Goal: Task Accomplishment & Management: Use online tool/utility

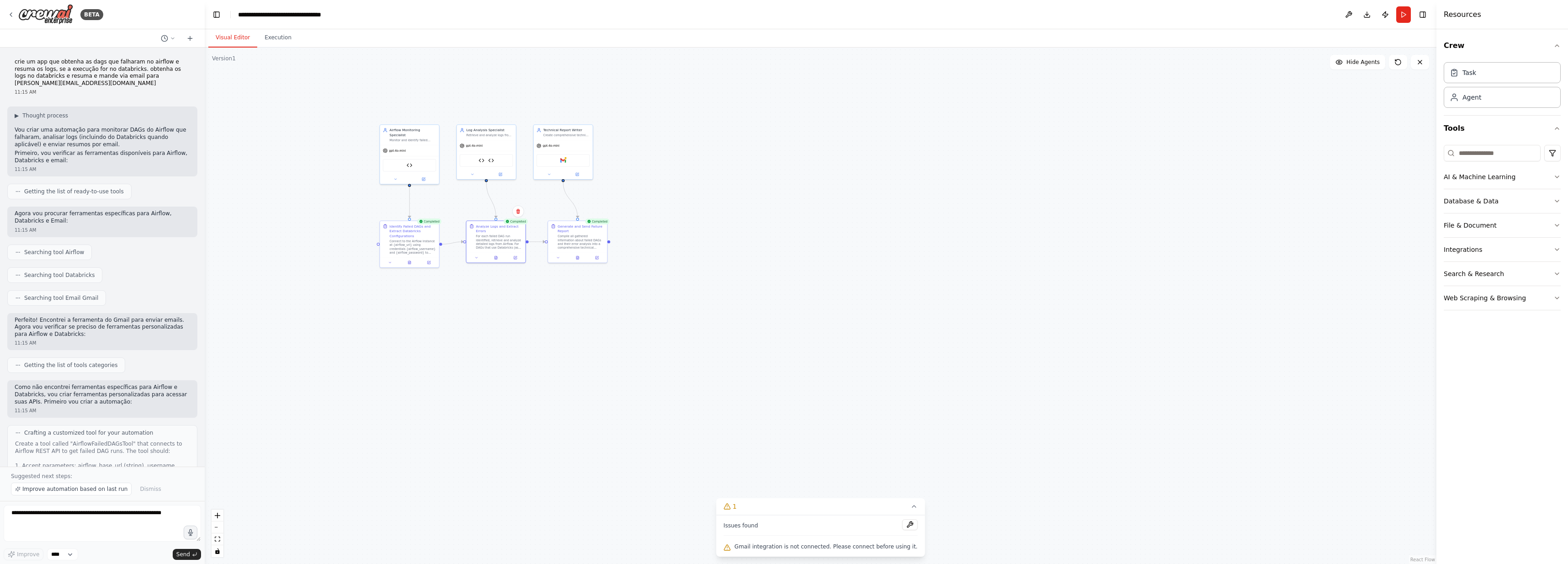
scroll to position [2835, 0]
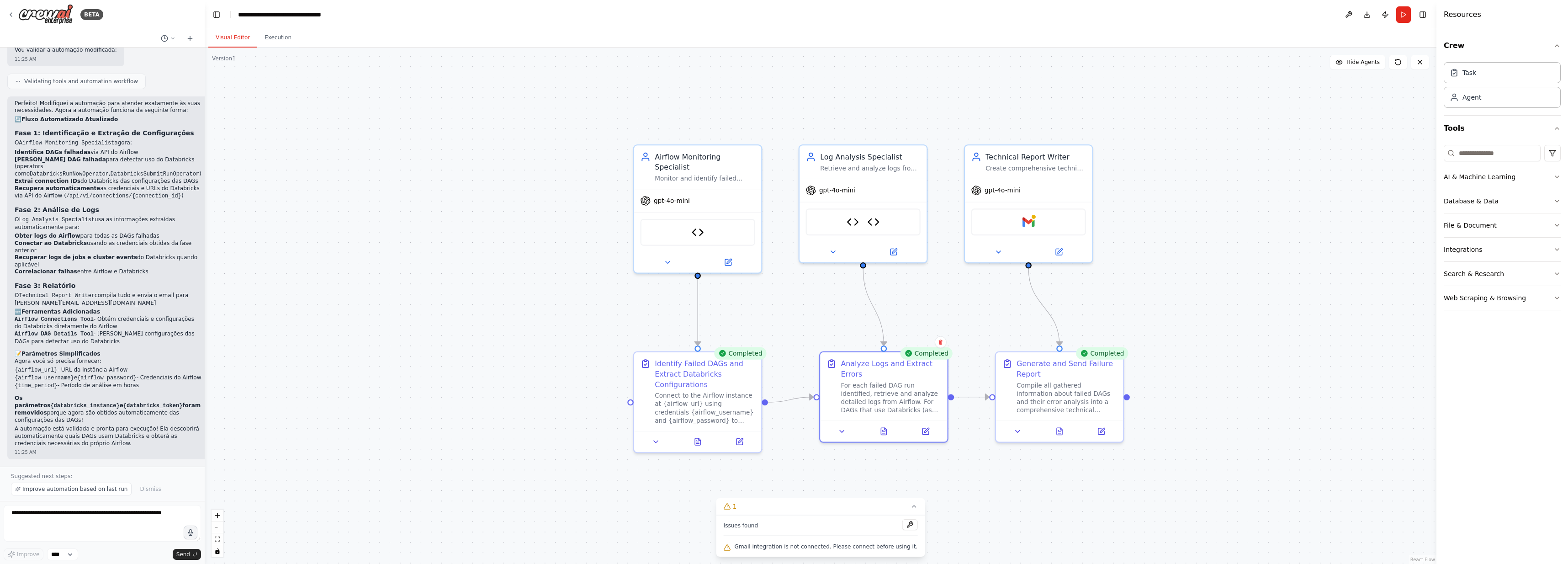
drag, startPoint x: 345, startPoint y: 136, endPoint x: 625, endPoint y: 217, distance: 291.5
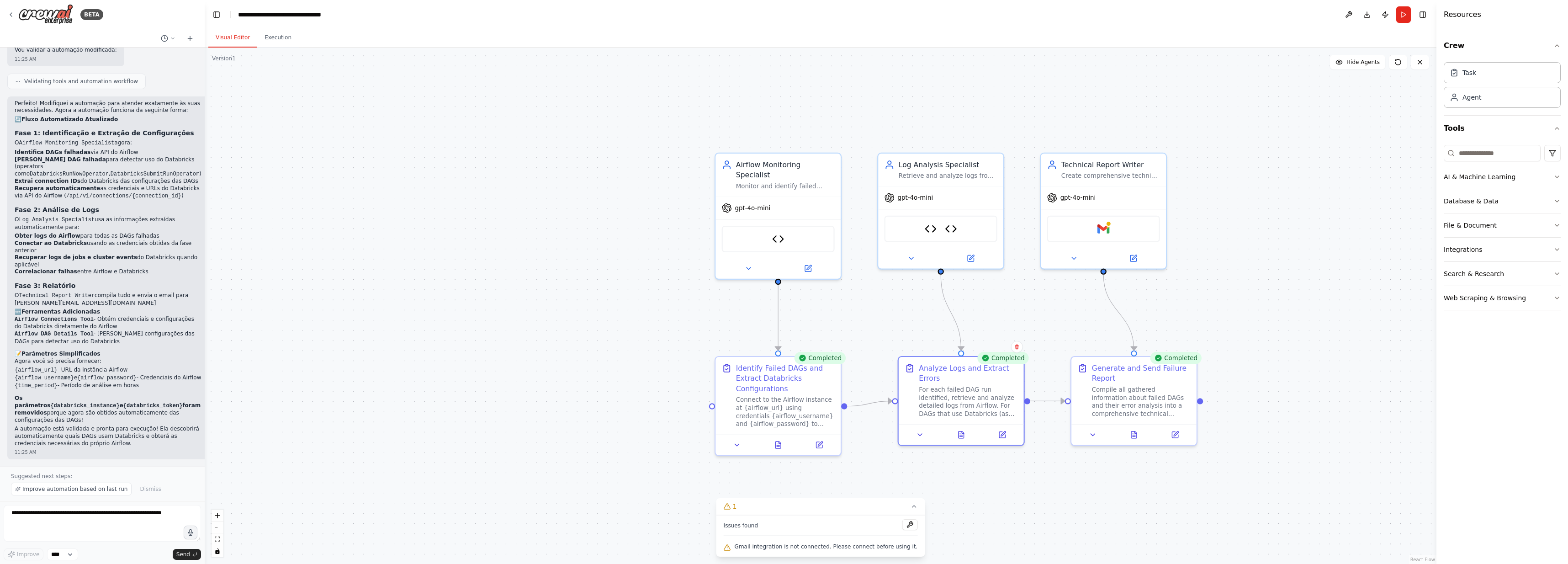
drag, startPoint x: 512, startPoint y: 267, endPoint x: 592, endPoint y: 247, distance: 82.5
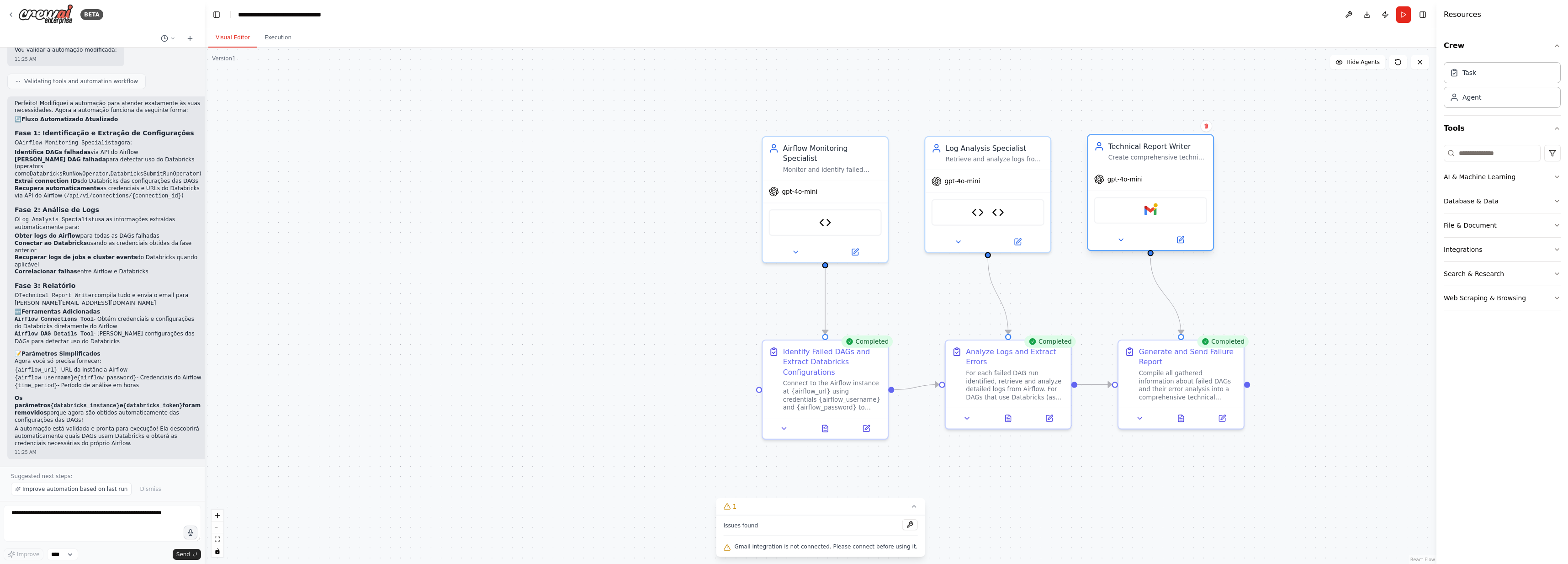
click at [1186, 170] on div "gpt-4o-mini" at bounding box center [1150, 179] width 125 height 23
click at [94, 514] on textarea at bounding box center [102, 523] width 197 height 37
paste textarea "**********"
type textarea "**********"
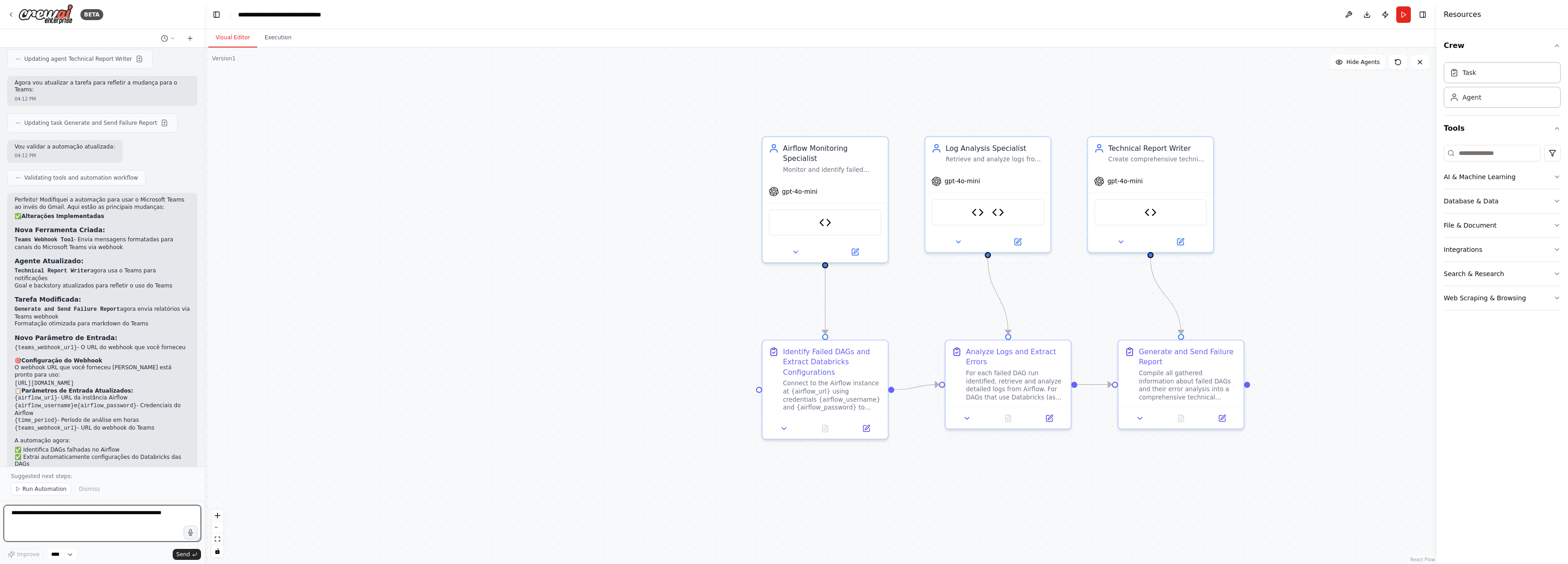
scroll to position [3667, 0]
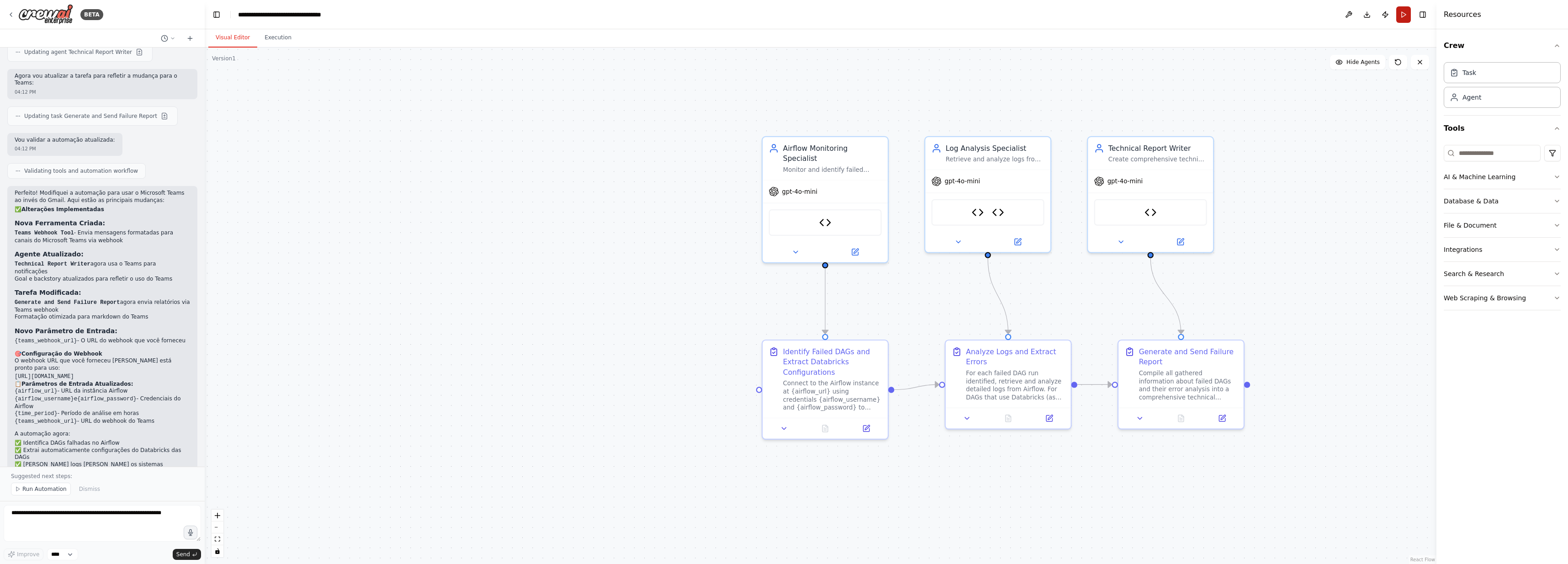
click at [1404, 19] on button "Run" at bounding box center [1404, 15] width 15 height 16
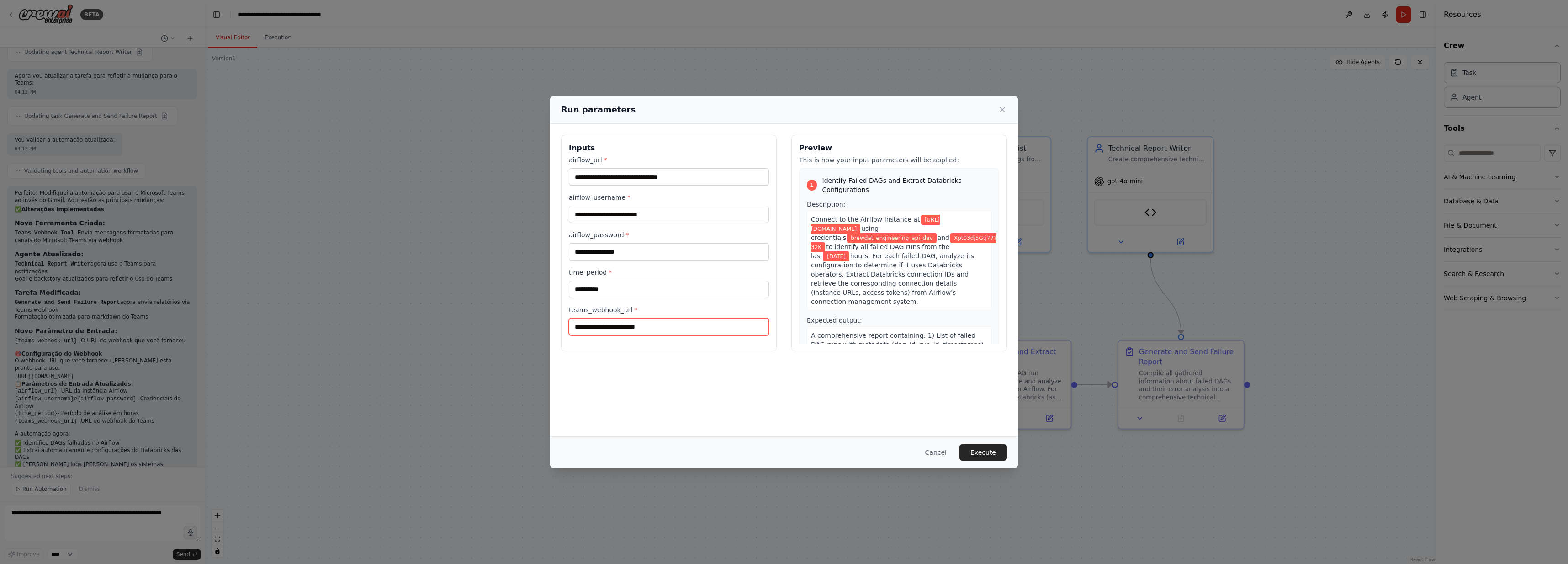
click at [674, 329] on input "teams_webhook_url *" at bounding box center [668, 326] width 200 height 18
paste input "**********"
type input "**********"
click at [979, 450] on button "Execute" at bounding box center [983, 453] width 47 height 16
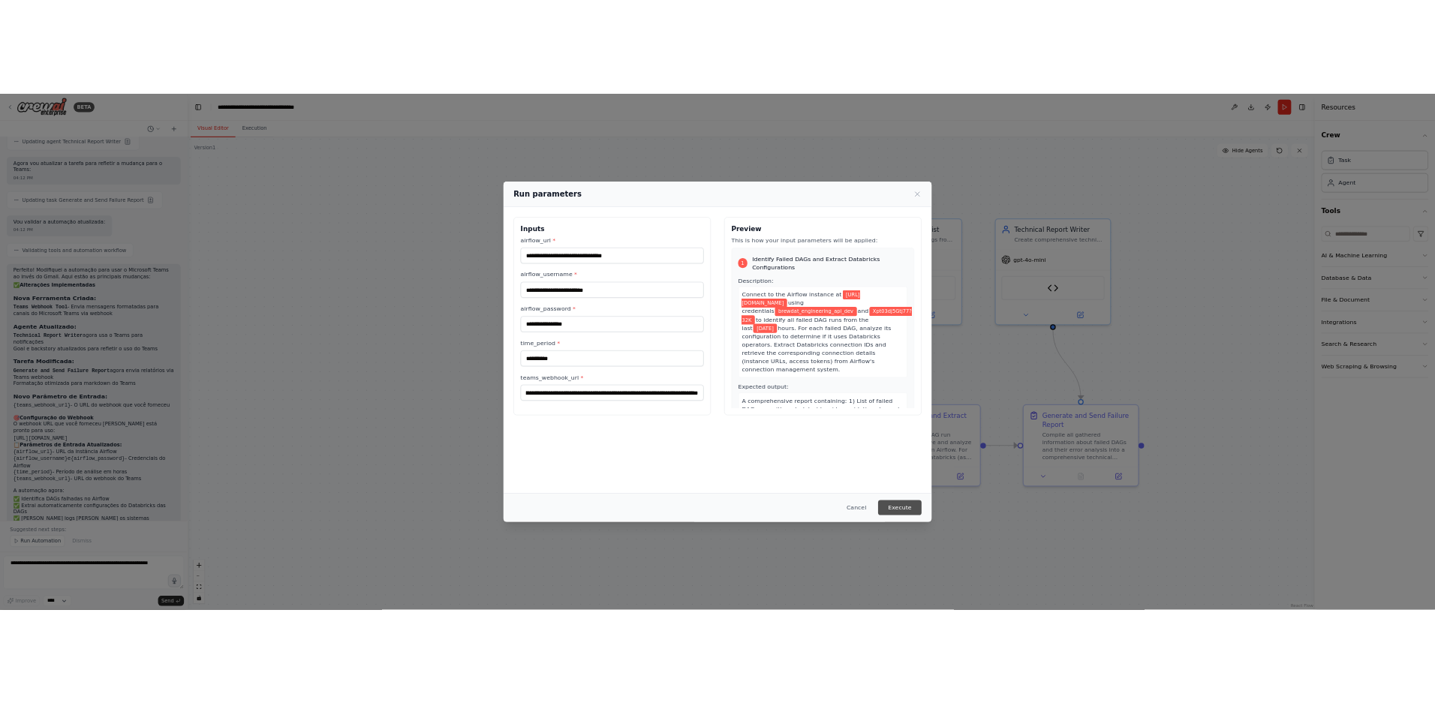
scroll to position [0, 0]
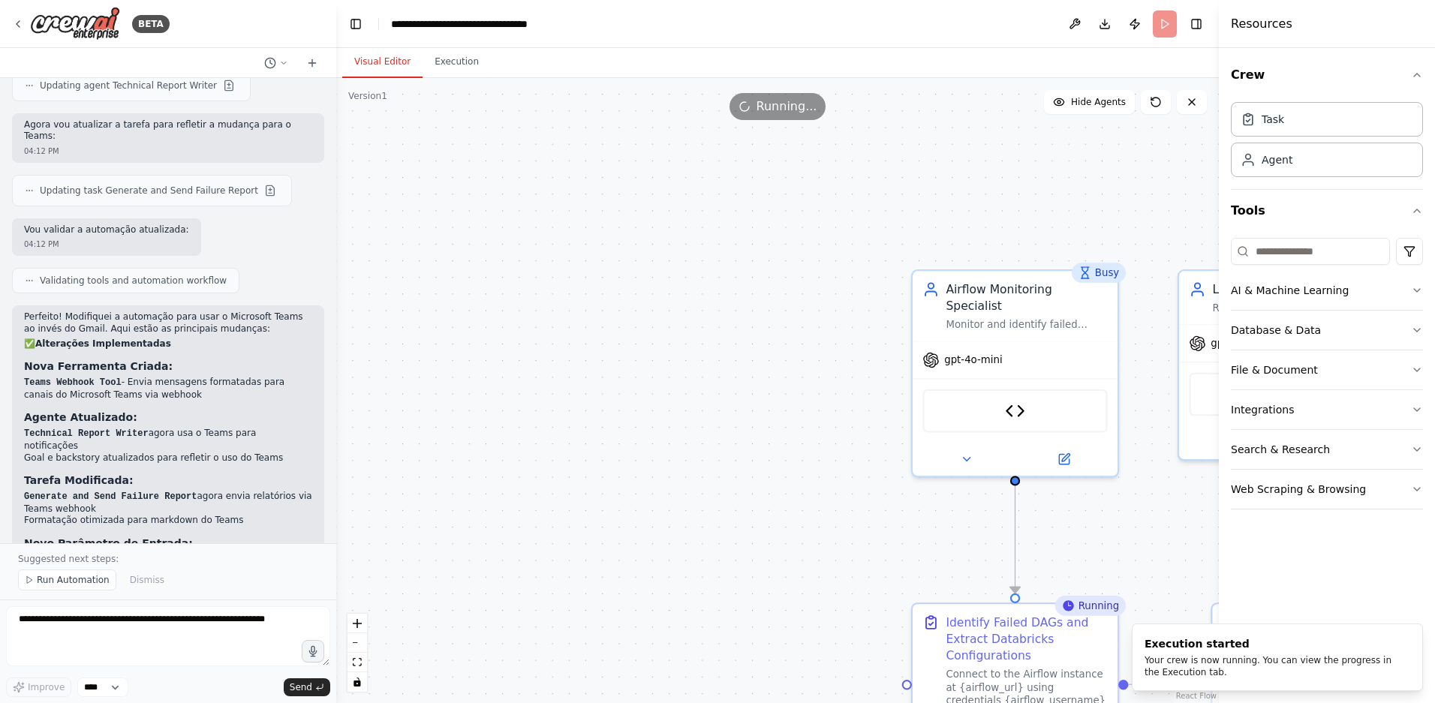
drag, startPoint x: 839, startPoint y: 451, endPoint x: 429, endPoint y: 411, distance: 412.6
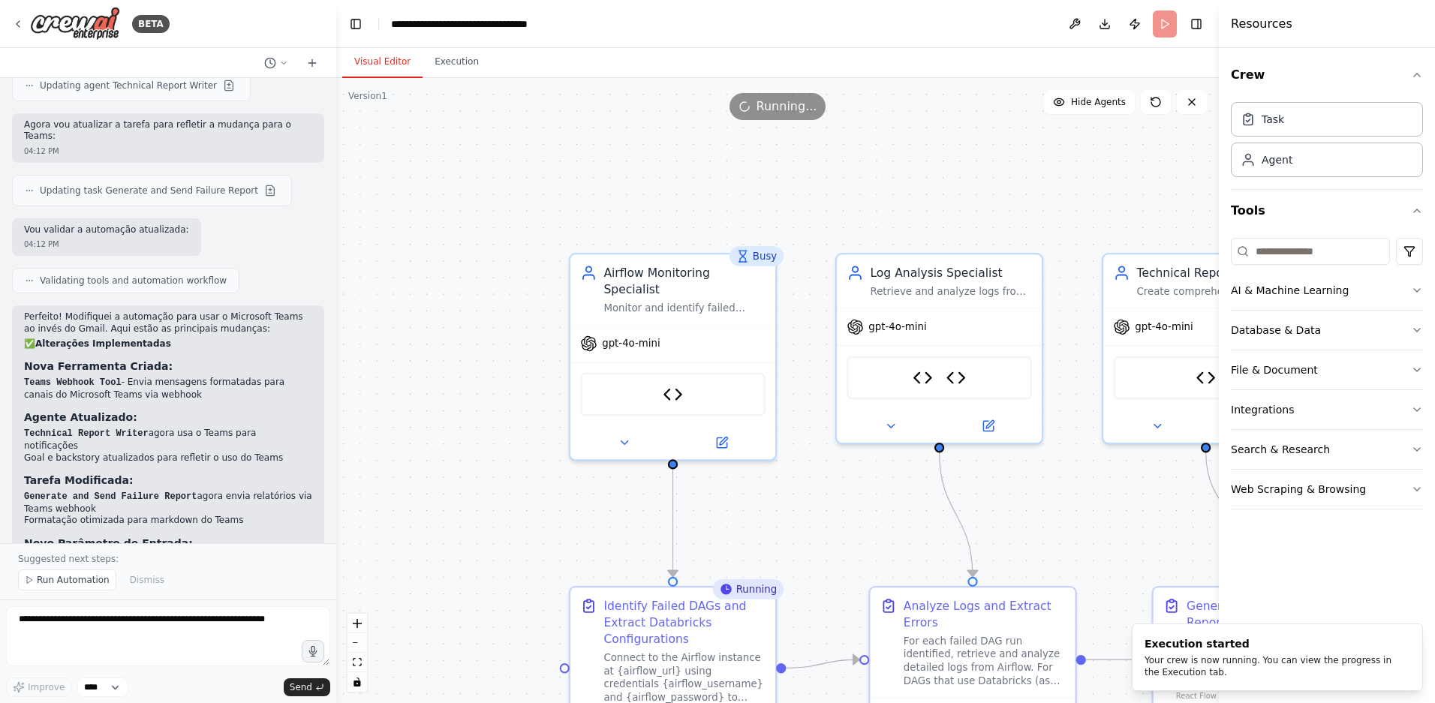
drag, startPoint x: 980, startPoint y: 188, endPoint x: 808, endPoint y: 183, distance: 172.0
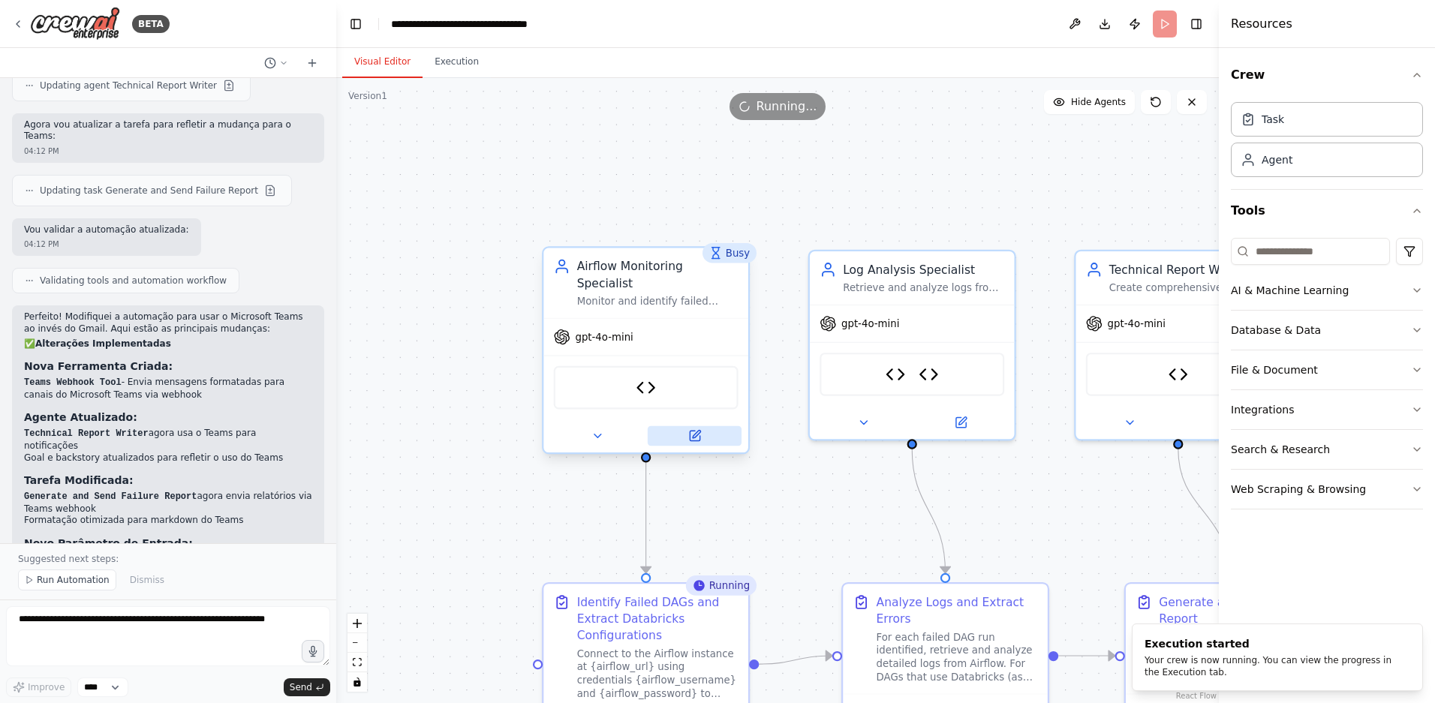
click at [696, 431] on icon at bounding box center [695, 436] width 10 height 10
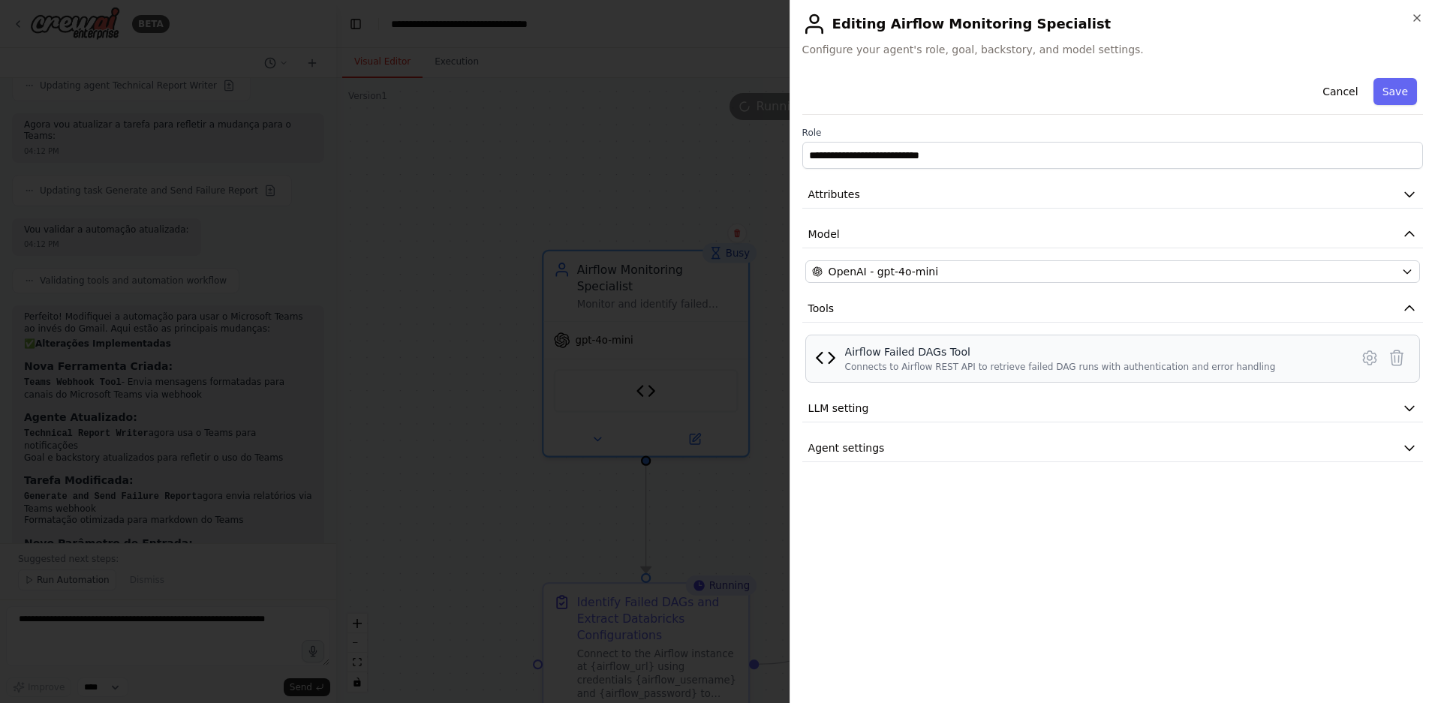
click at [806, 357] on div "Airflow Failed DAGs Tool Connects to Airflow REST API to retrieve failed DAG ru…" at bounding box center [1112, 359] width 615 height 48
click at [907, 359] on div "Airflow Failed DAGs Tool" at bounding box center [1060, 352] width 431 height 15
click at [862, 405] on span "LLM setting" at bounding box center [838, 408] width 61 height 15
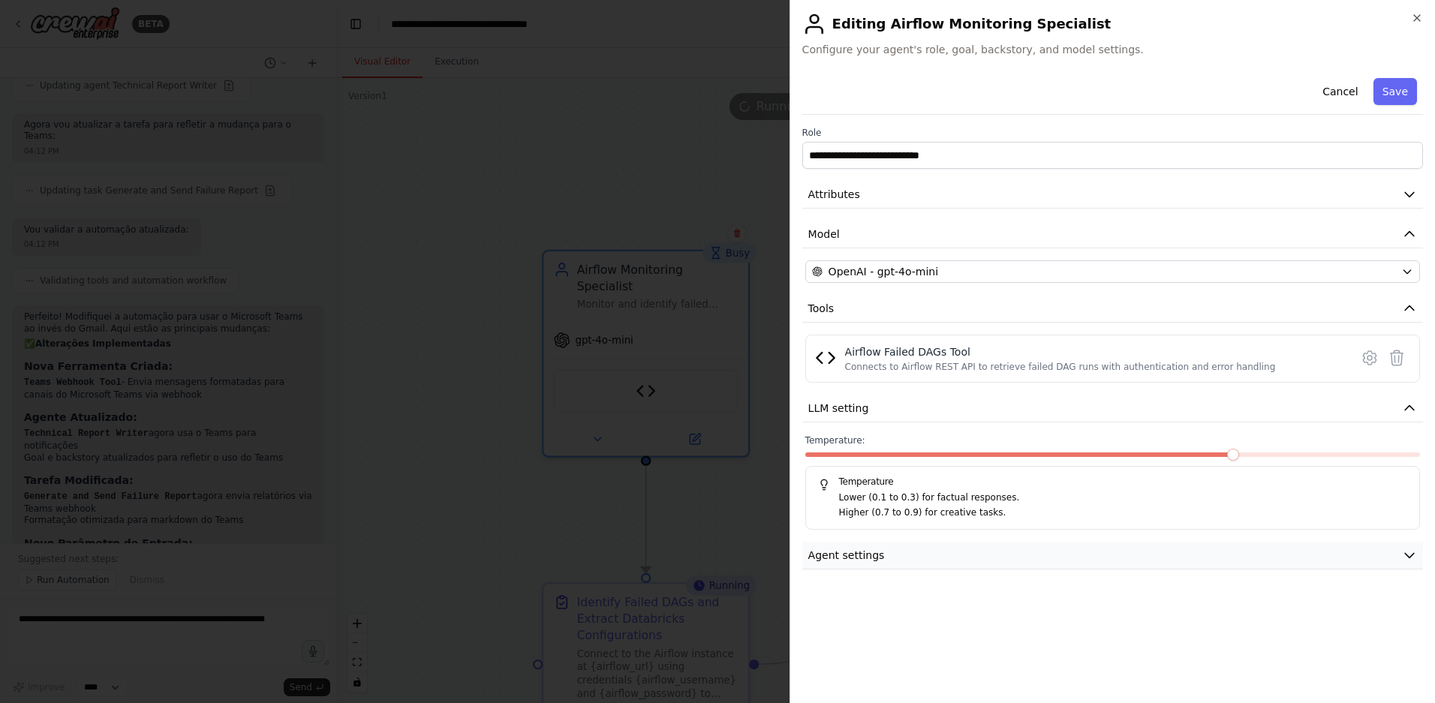
click at [869, 555] on span "Agent settings" at bounding box center [846, 555] width 77 height 15
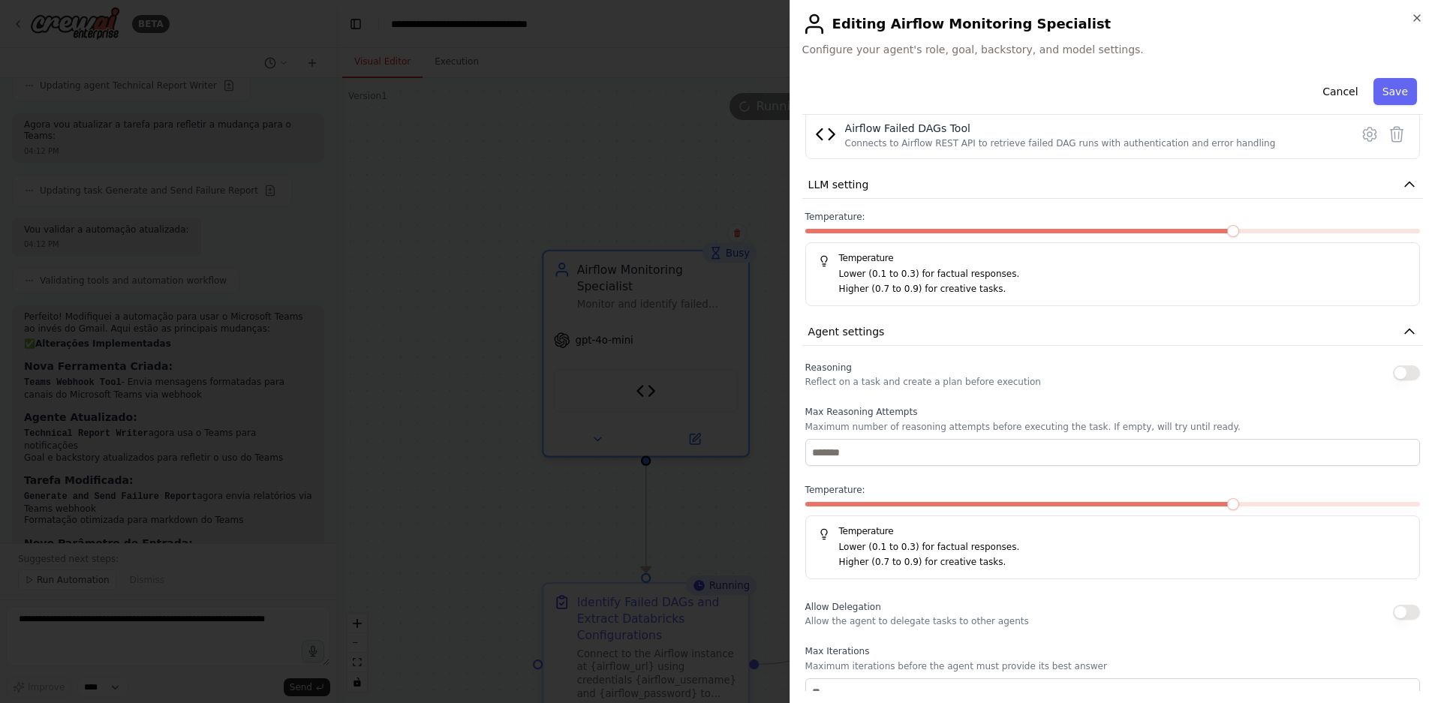
scroll to position [394, 0]
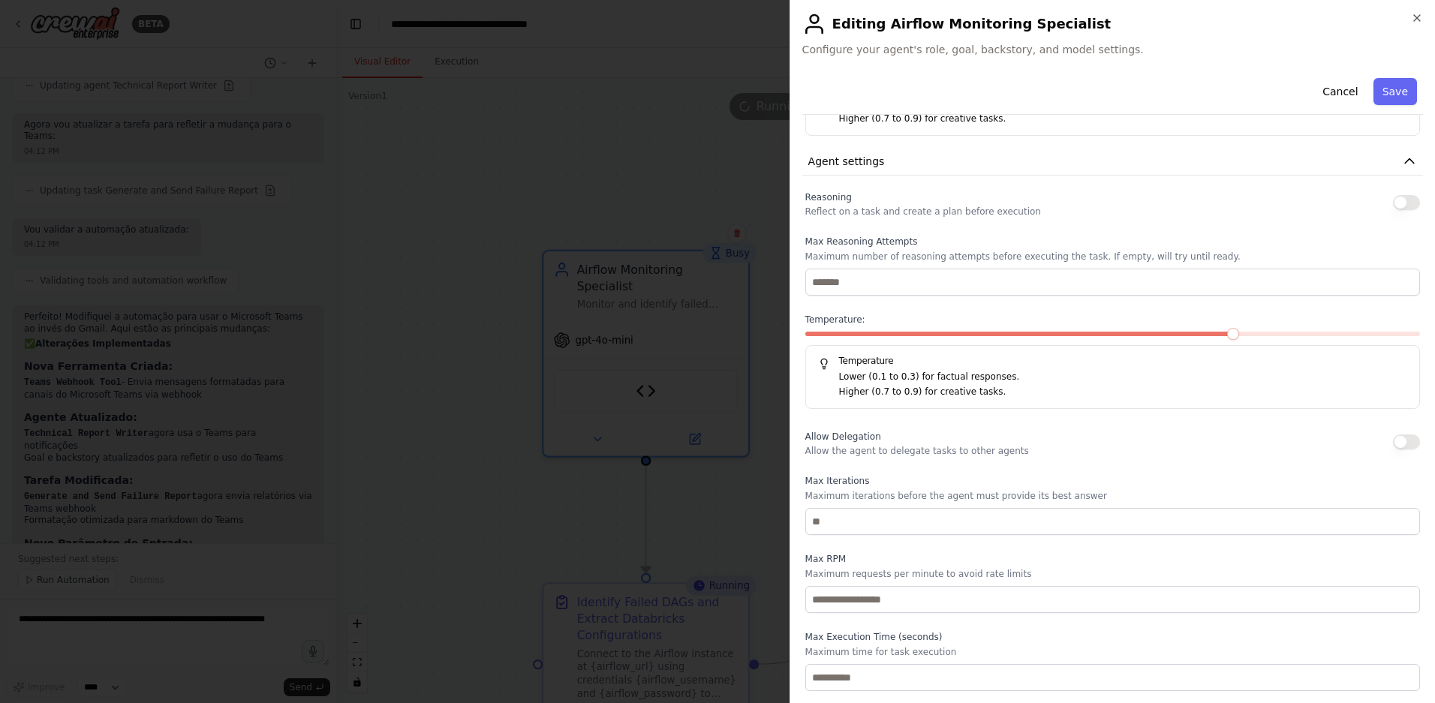
click at [543, 489] on div at bounding box center [717, 351] width 1435 height 703
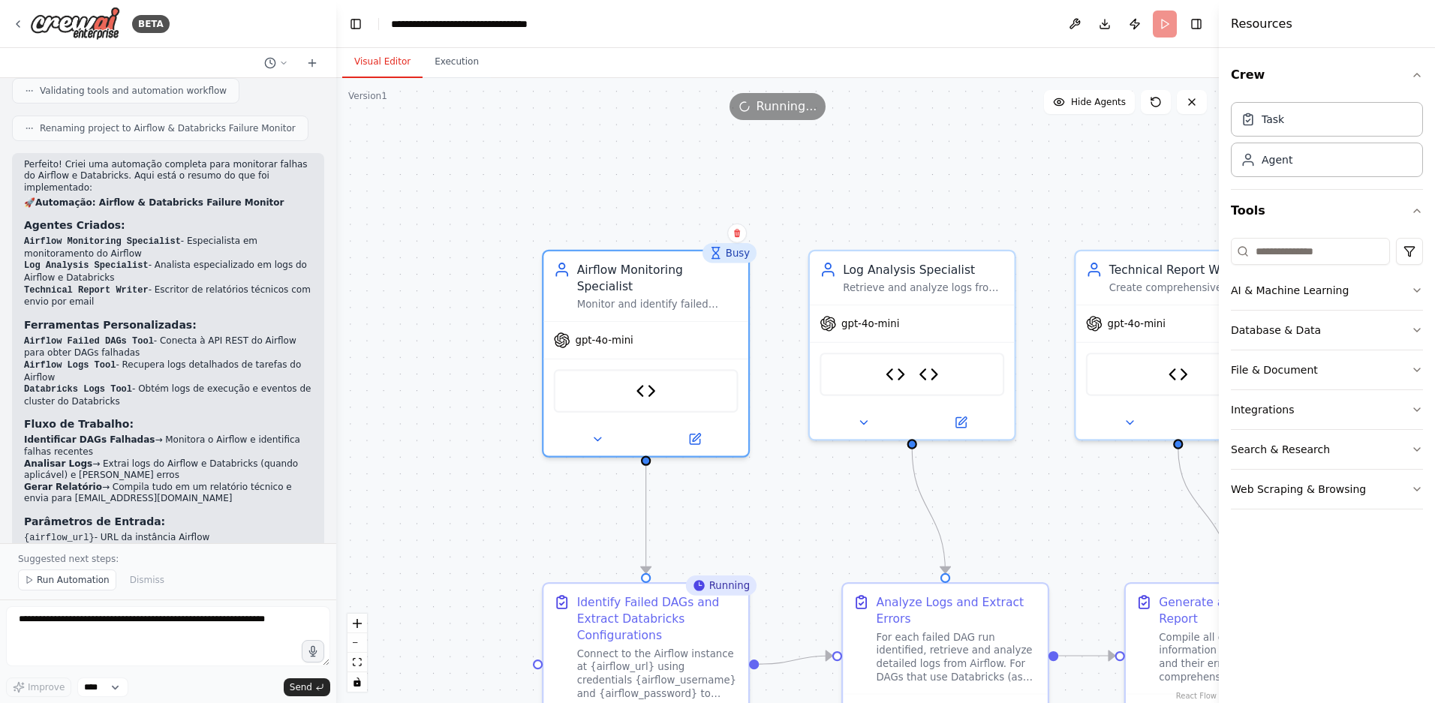
scroll to position [3164, 0]
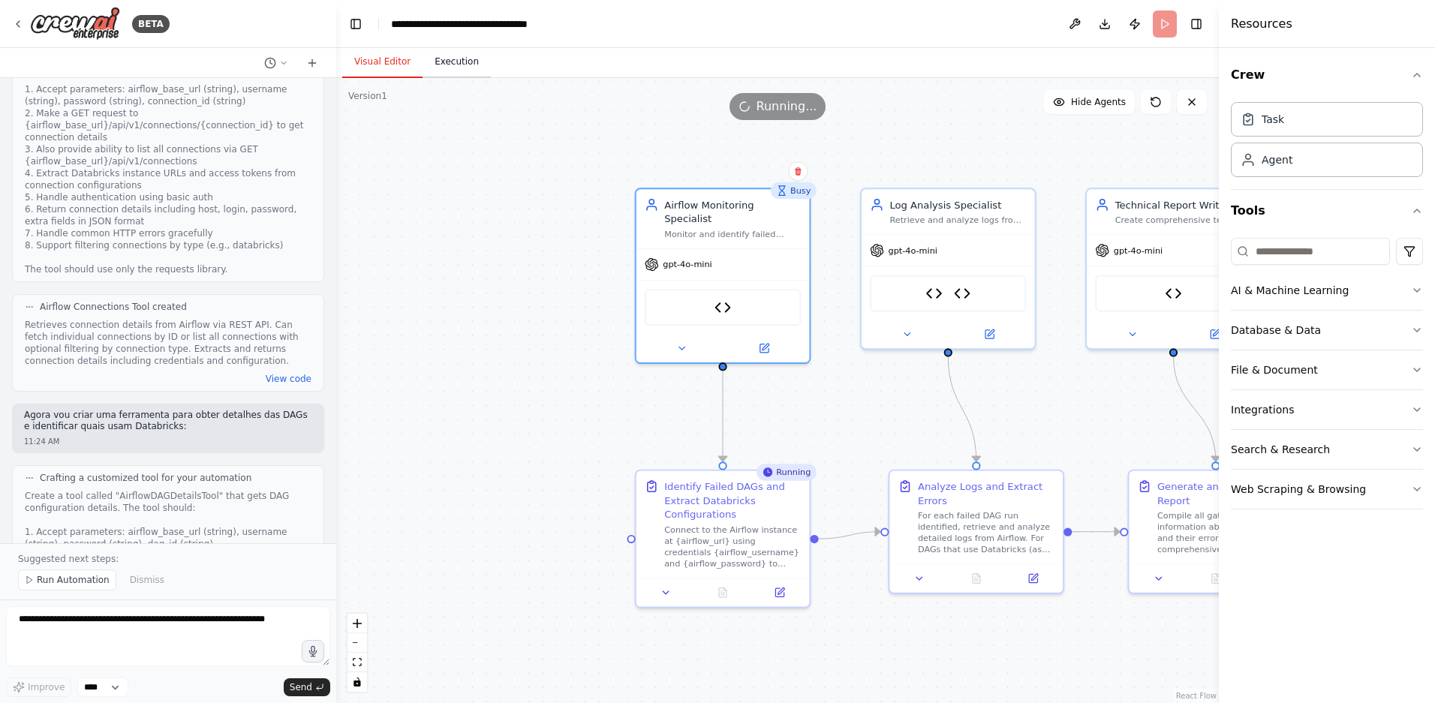
click at [450, 60] on button "Execution" at bounding box center [457, 63] width 68 height 32
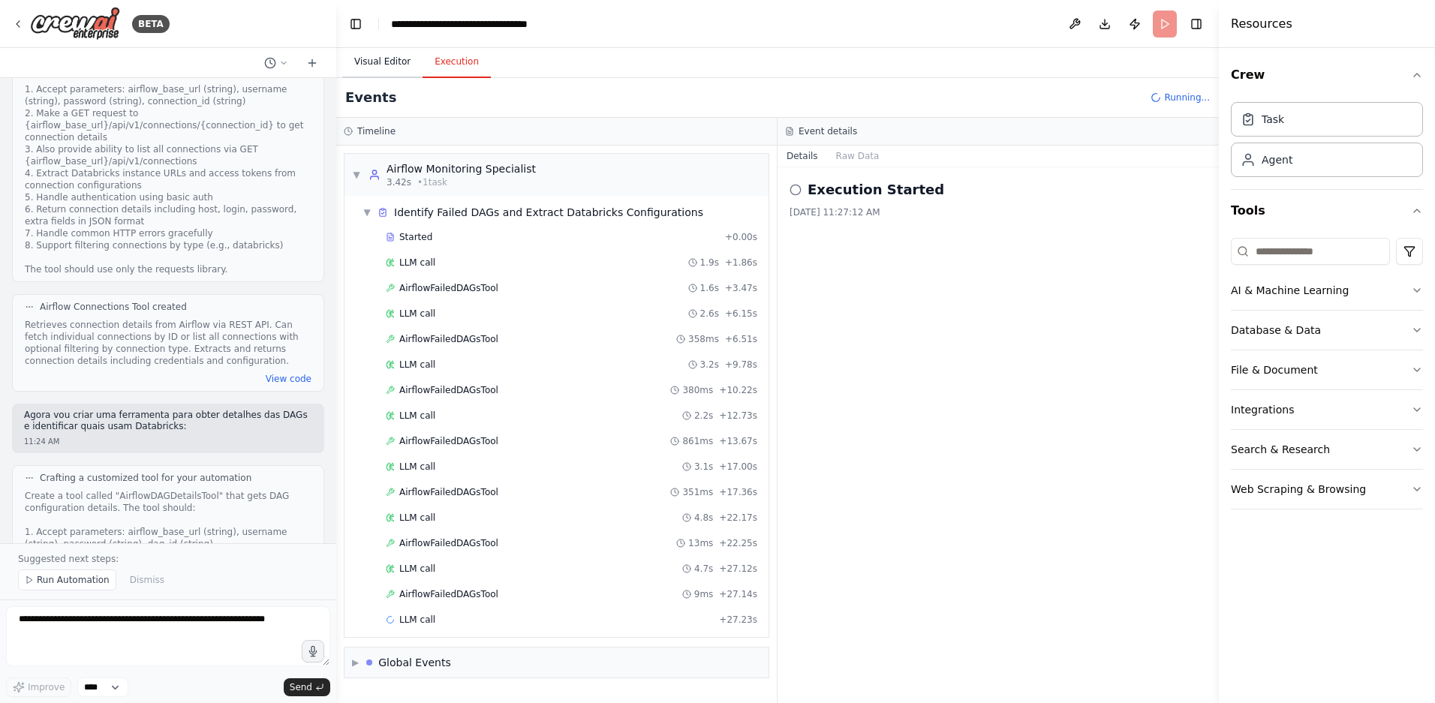
click at [384, 62] on button "Visual Editor" at bounding box center [382, 63] width 80 height 32
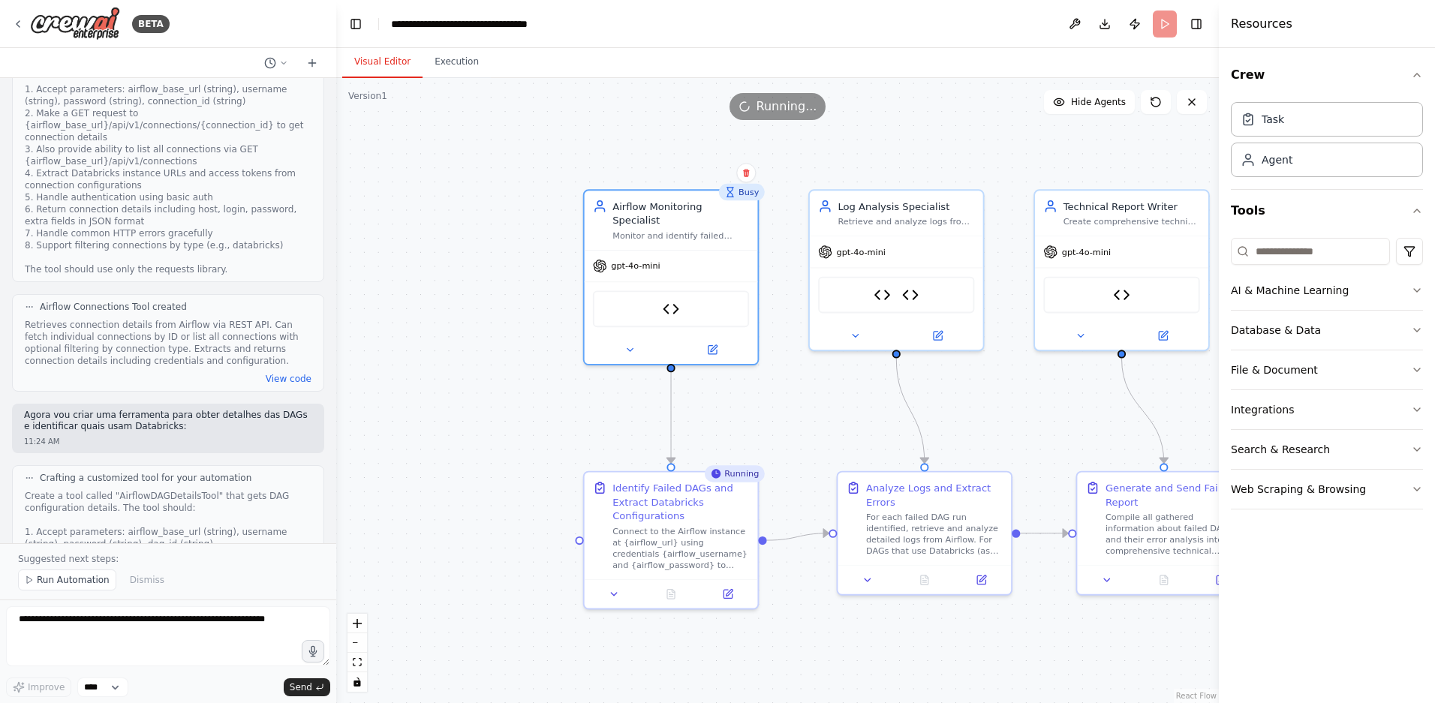
drag, startPoint x: 937, startPoint y: 156, endPoint x: 716, endPoint y: 170, distance: 221.8
click at [718, 162] on div ".deletable-edge-delete-btn { width: 20px; height: 20px; border: 0px solid #ffff…" at bounding box center [777, 390] width 883 height 625
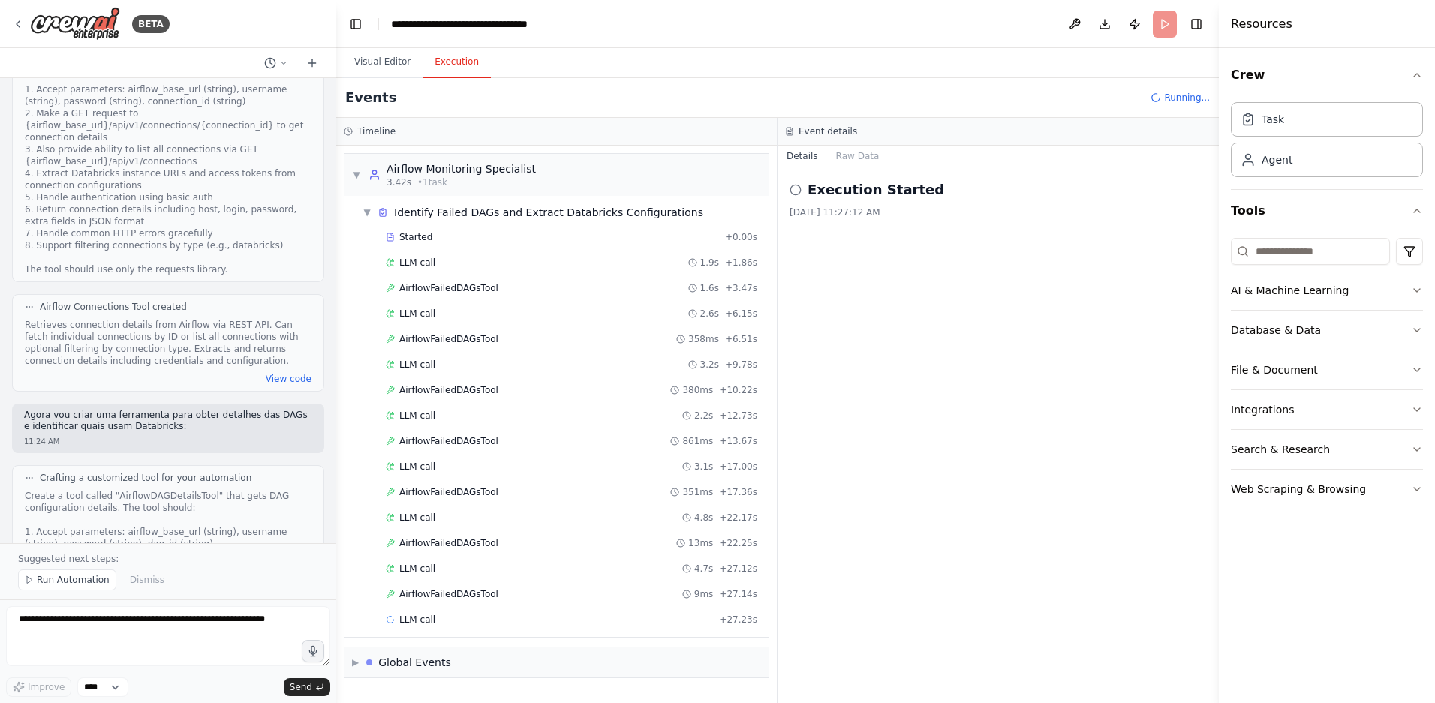
click at [453, 60] on button "Execution" at bounding box center [457, 63] width 68 height 32
click at [423, 231] on span "Started" at bounding box center [415, 237] width 33 height 12
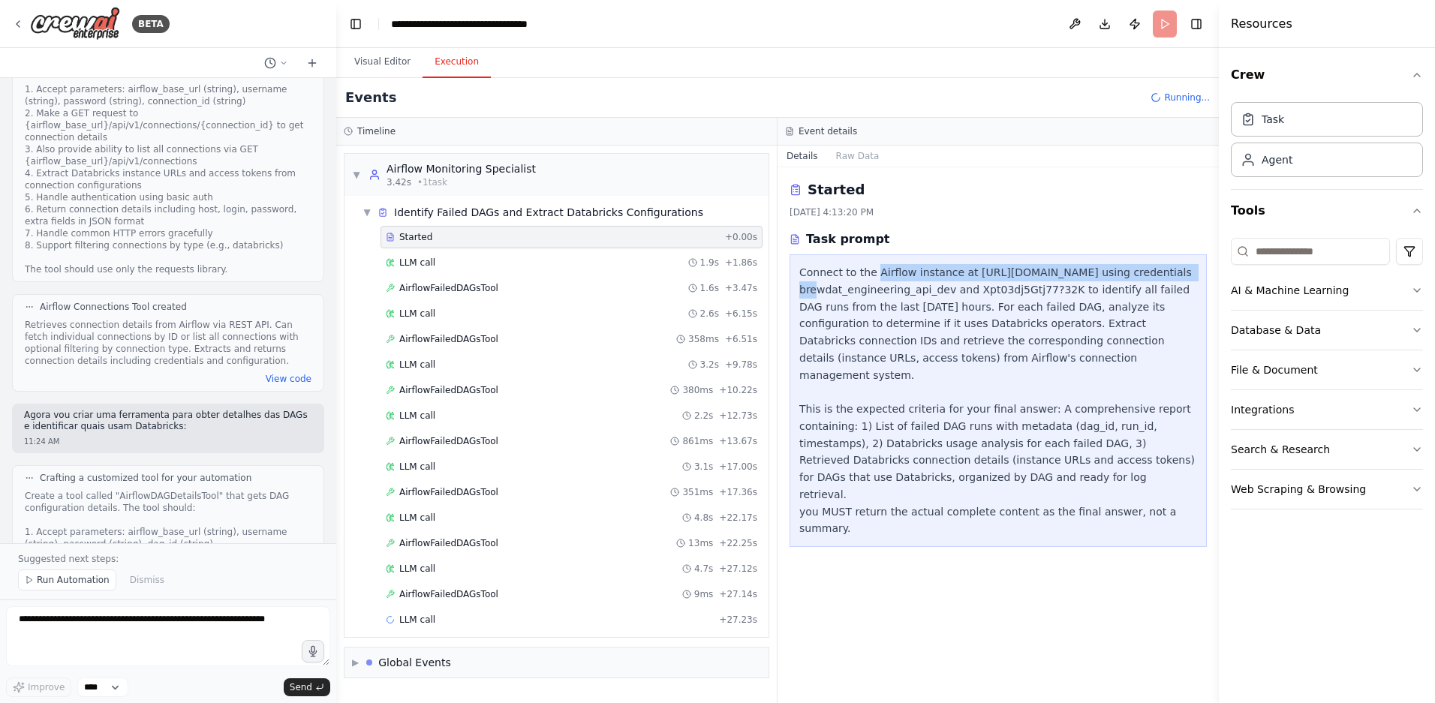
drag, startPoint x: 875, startPoint y: 276, endPoint x: 1165, endPoint y: 277, distance: 289.7
click at [1165, 277] on div "Connect to the Airflow instance at https://brewdatflow-stg.ab-inbev.com using c…" at bounding box center [998, 400] width 398 height 273
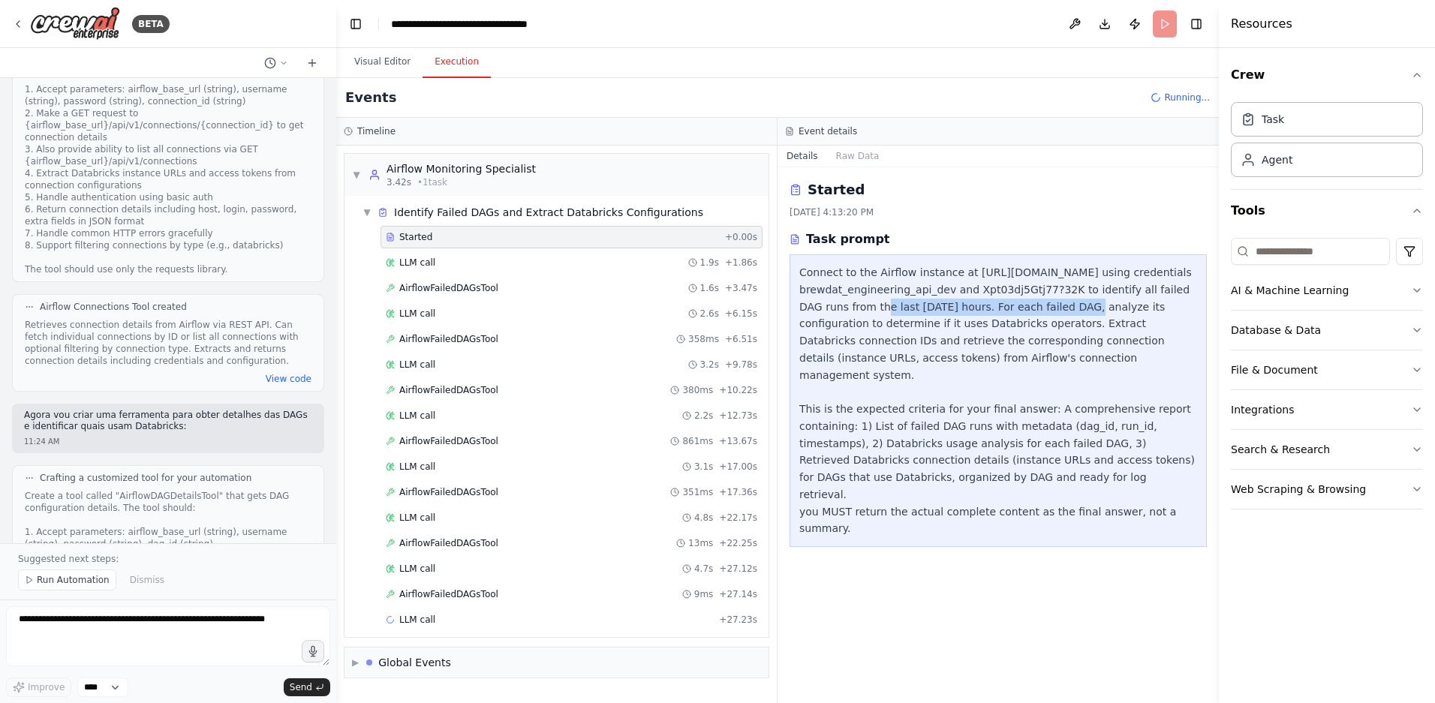
drag, startPoint x: 817, startPoint y: 312, endPoint x: 1027, endPoint y: 305, distance: 209.5
click at [1027, 305] on div "Connect to the Airflow instance at https://brewdatflow-stg.ab-inbev.com using c…" at bounding box center [998, 400] width 398 height 273
click at [997, 307] on div "Connect to the Airflow instance at https://brewdatflow-stg.ab-inbev.com using c…" at bounding box center [998, 400] width 398 height 273
drag, startPoint x: 999, startPoint y: 311, endPoint x: 941, endPoint y: 304, distance: 58.3
click at [941, 304] on div "Connect to the Airflow instance at https://brewdatflow-stg.ab-inbev.com using c…" at bounding box center [998, 400] width 398 height 273
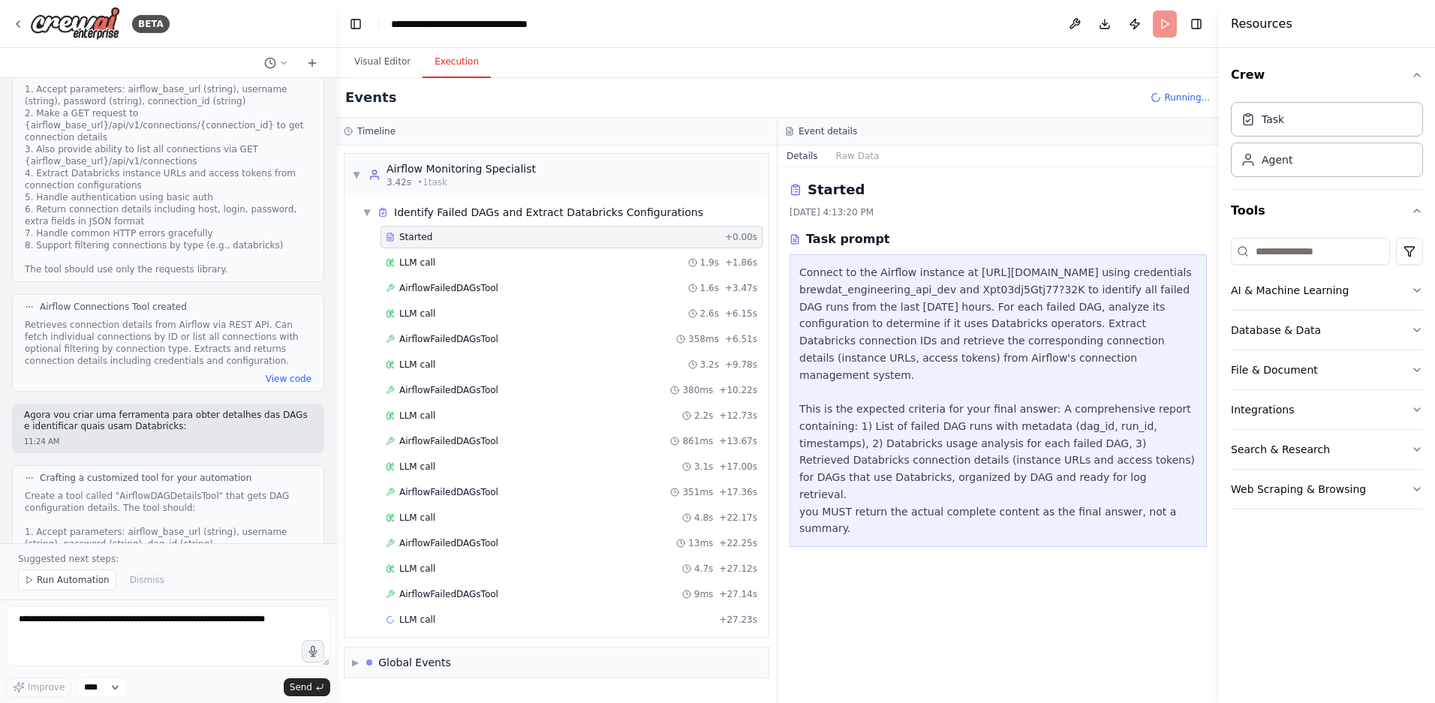
click at [926, 309] on div "Connect to the Airflow instance at https://brewdatflow-stg.ab-inbev.com using c…" at bounding box center [998, 400] width 398 height 273
drag, startPoint x: 944, startPoint y: 308, endPoint x: 988, endPoint y: 307, distance: 43.5
click at [988, 307] on div "Connect to the Airflow instance at https://brewdatflow-stg.ab-inbev.com using c…" at bounding box center [998, 400] width 398 height 273
drag, startPoint x: 999, startPoint y: 308, endPoint x: 943, endPoint y: 307, distance: 56.3
click at [943, 307] on div "Connect to the Airflow instance at https://brewdatflow-stg.ab-inbev.com using c…" at bounding box center [998, 400] width 398 height 273
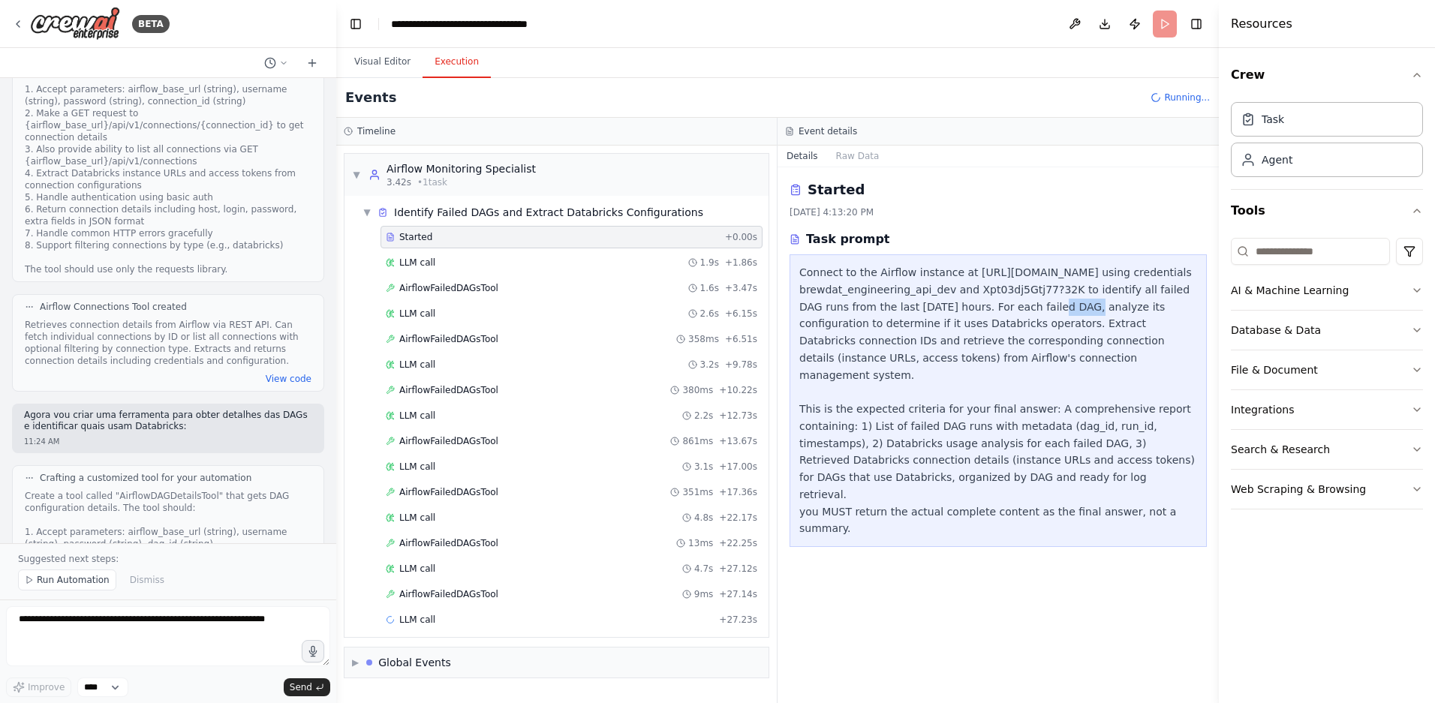
drag, startPoint x: 1028, startPoint y: 306, endPoint x: 996, endPoint y: 309, distance: 31.7
click at [996, 309] on div "Connect to the Airflow instance at https://brewdatflow-stg.ab-inbev.com using c…" at bounding box center [998, 400] width 398 height 273
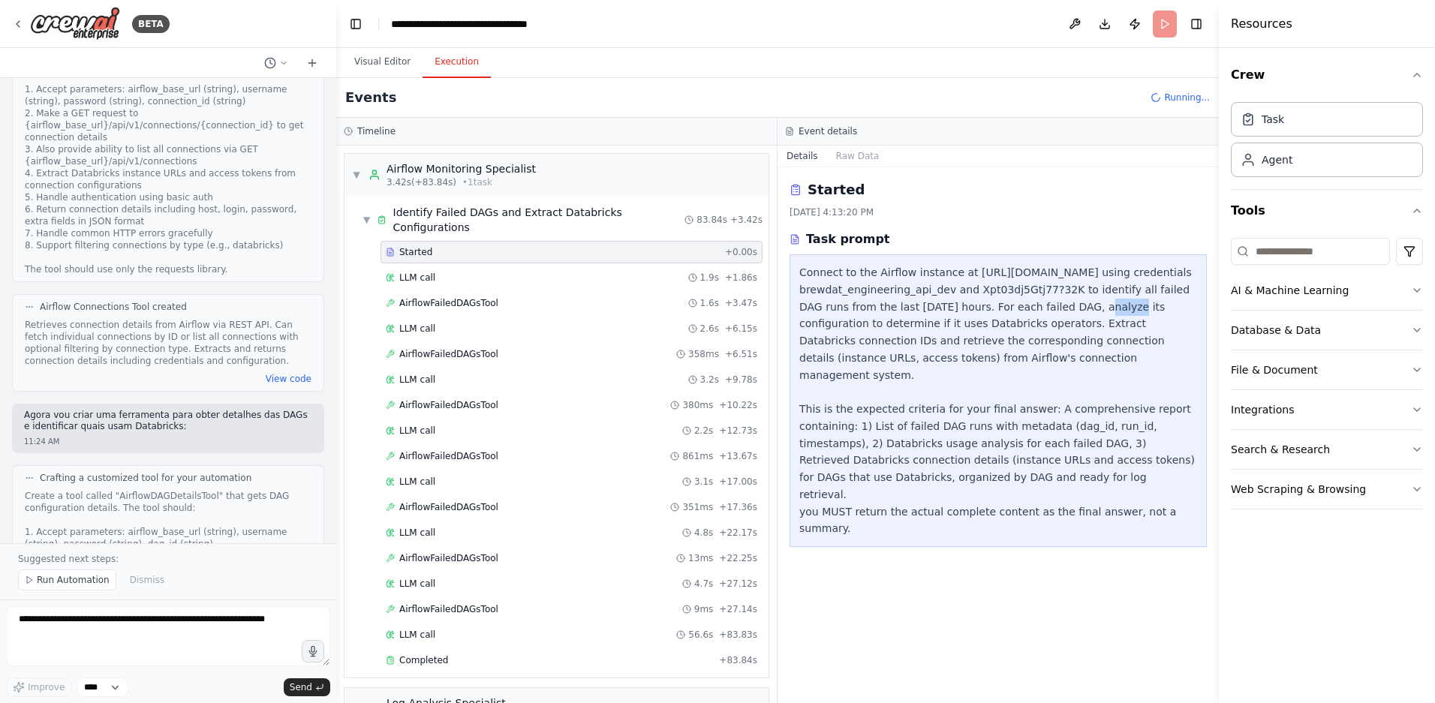
drag, startPoint x: 1043, startPoint y: 308, endPoint x: 1065, endPoint y: 308, distance: 21.8
click at [1065, 308] on div "Connect to the Airflow instance at https://brewdatflow-stg.ab-inbev.com using c…" at bounding box center [998, 400] width 398 height 273
click at [360, 53] on button "Visual Editor" at bounding box center [382, 63] width 80 height 32
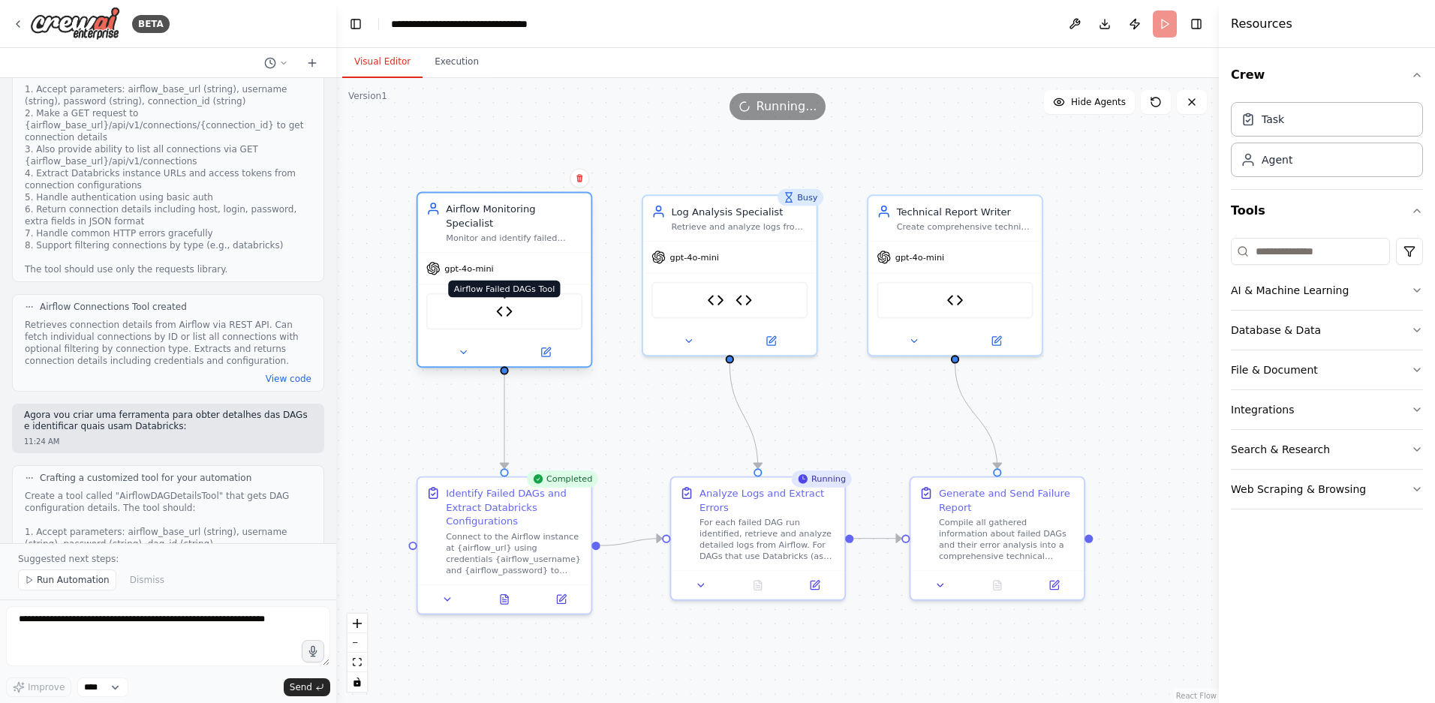
click at [497, 303] on img at bounding box center [504, 311] width 17 height 17
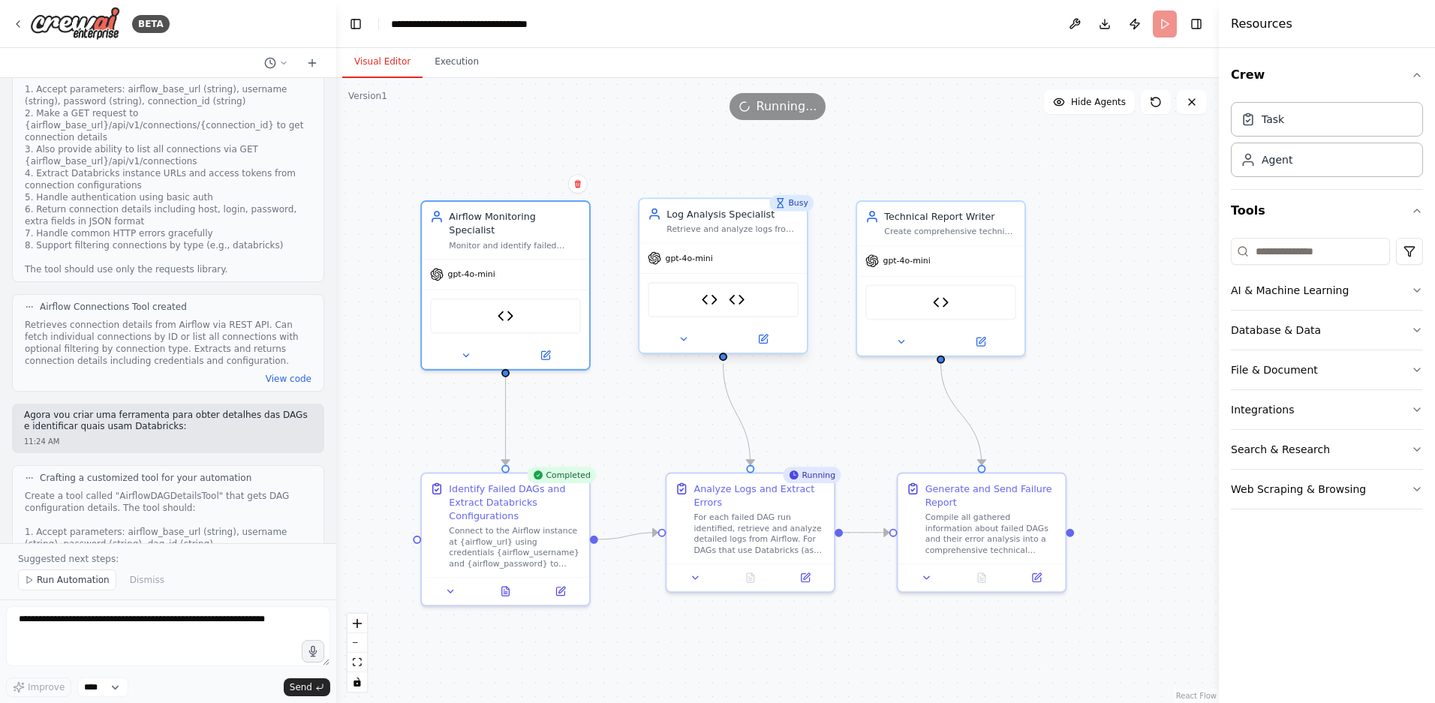
click at [753, 296] on div "Airflow Logs Tool Databricks Logs Tool" at bounding box center [723, 299] width 151 height 35
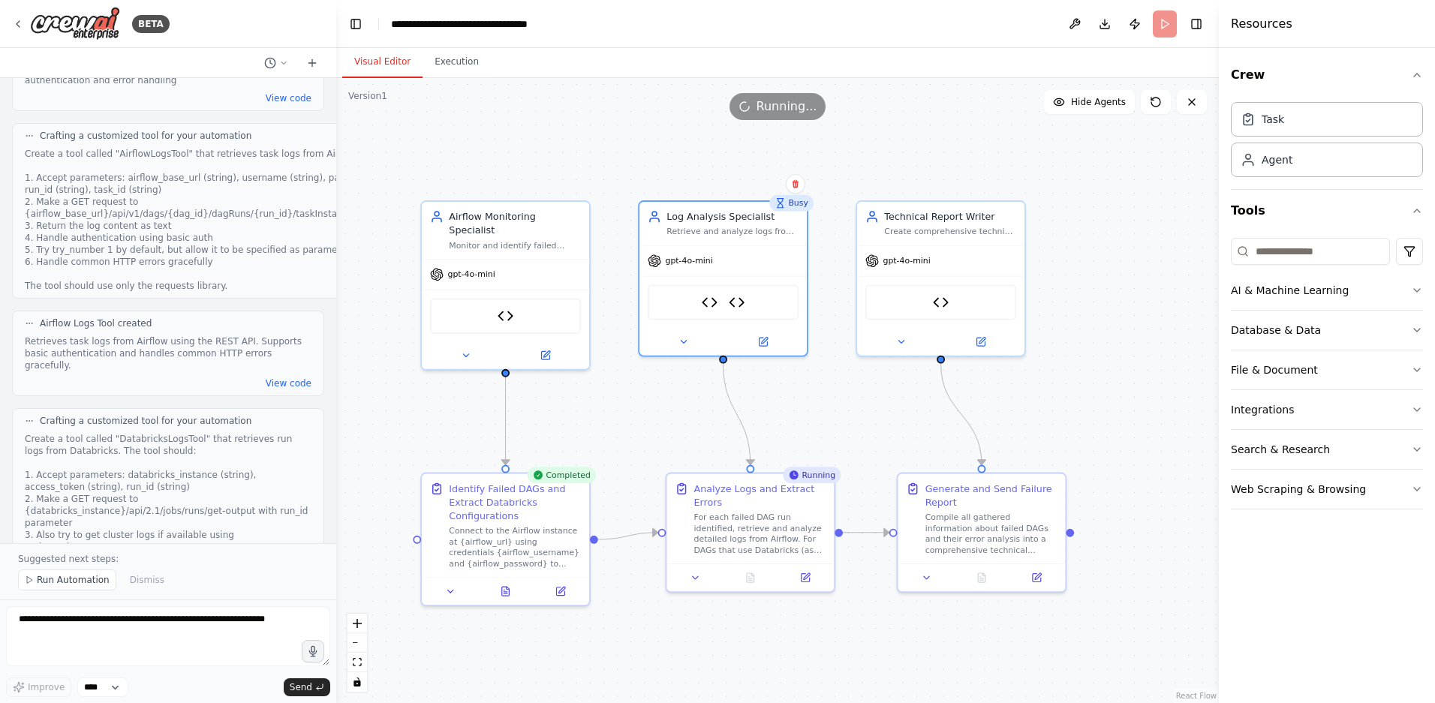
scroll to position [807, 0]
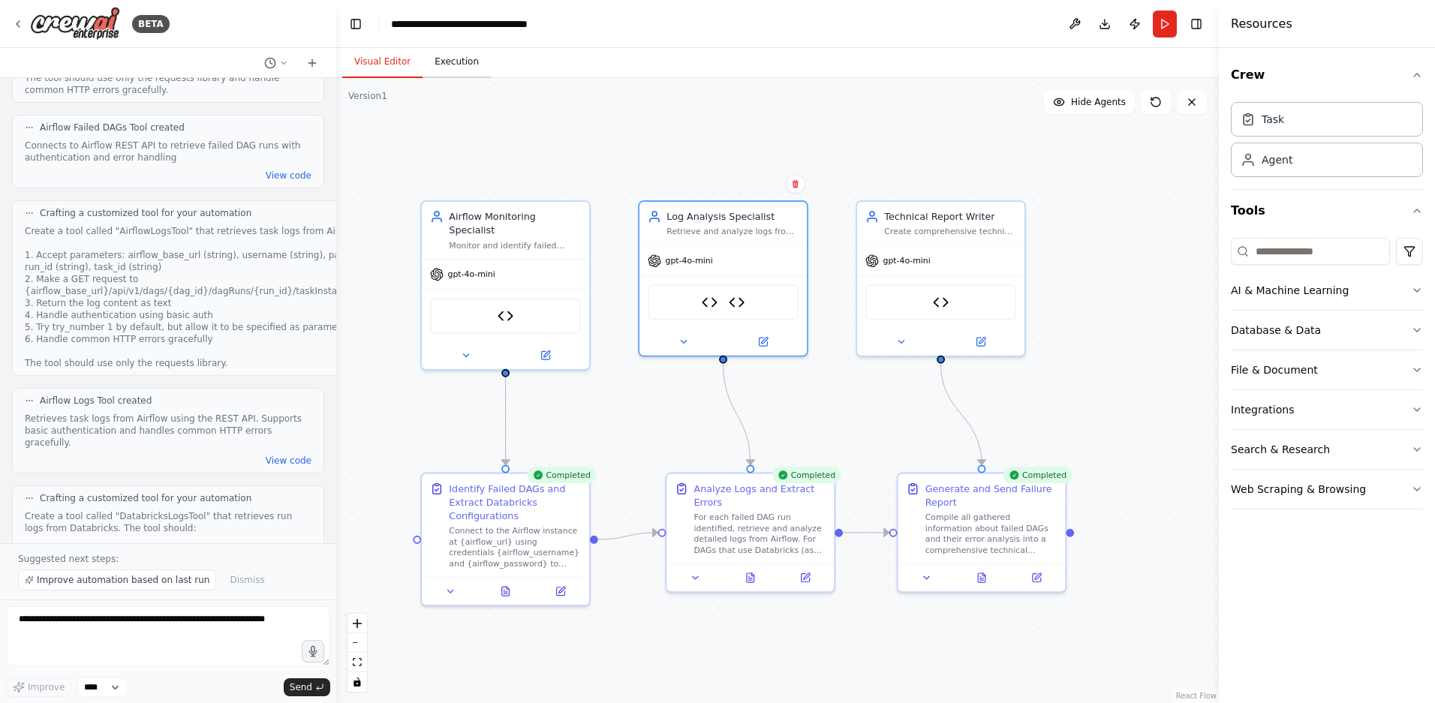
click at [445, 58] on button "Execution" at bounding box center [457, 63] width 68 height 32
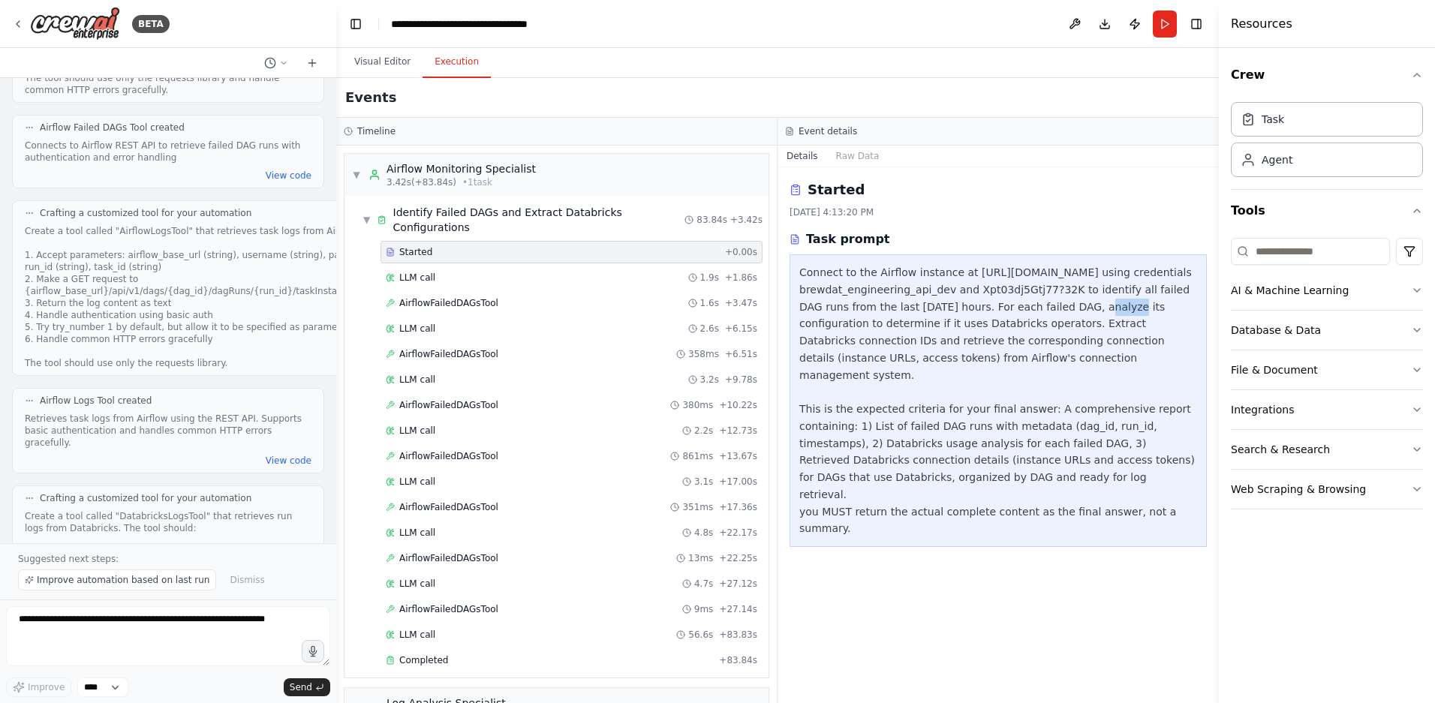
scroll to position [9, 0]
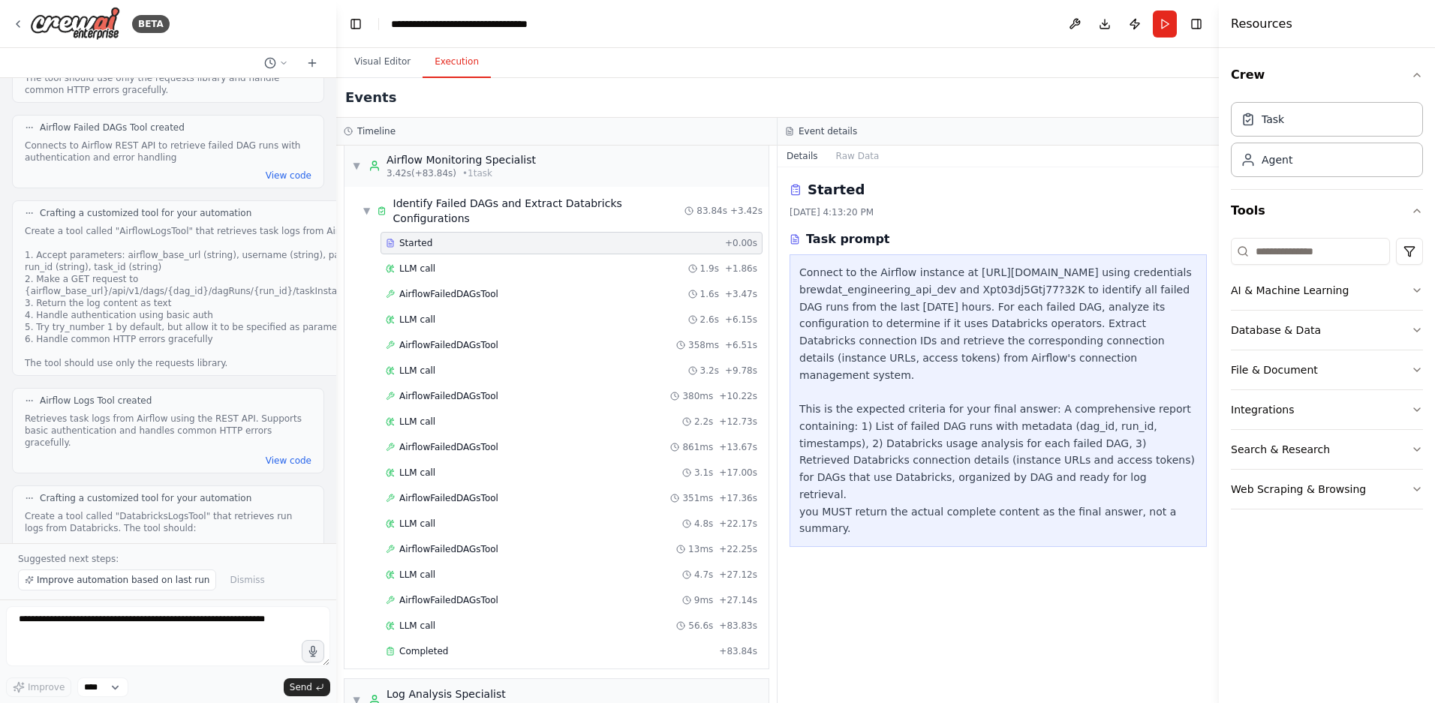
click at [460, 239] on div "Started" at bounding box center [552, 243] width 333 height 12
click at [448, 272] on div "LLM call 1.9s + 1.86s" at bounding box center [572, 269] width 372 height 12
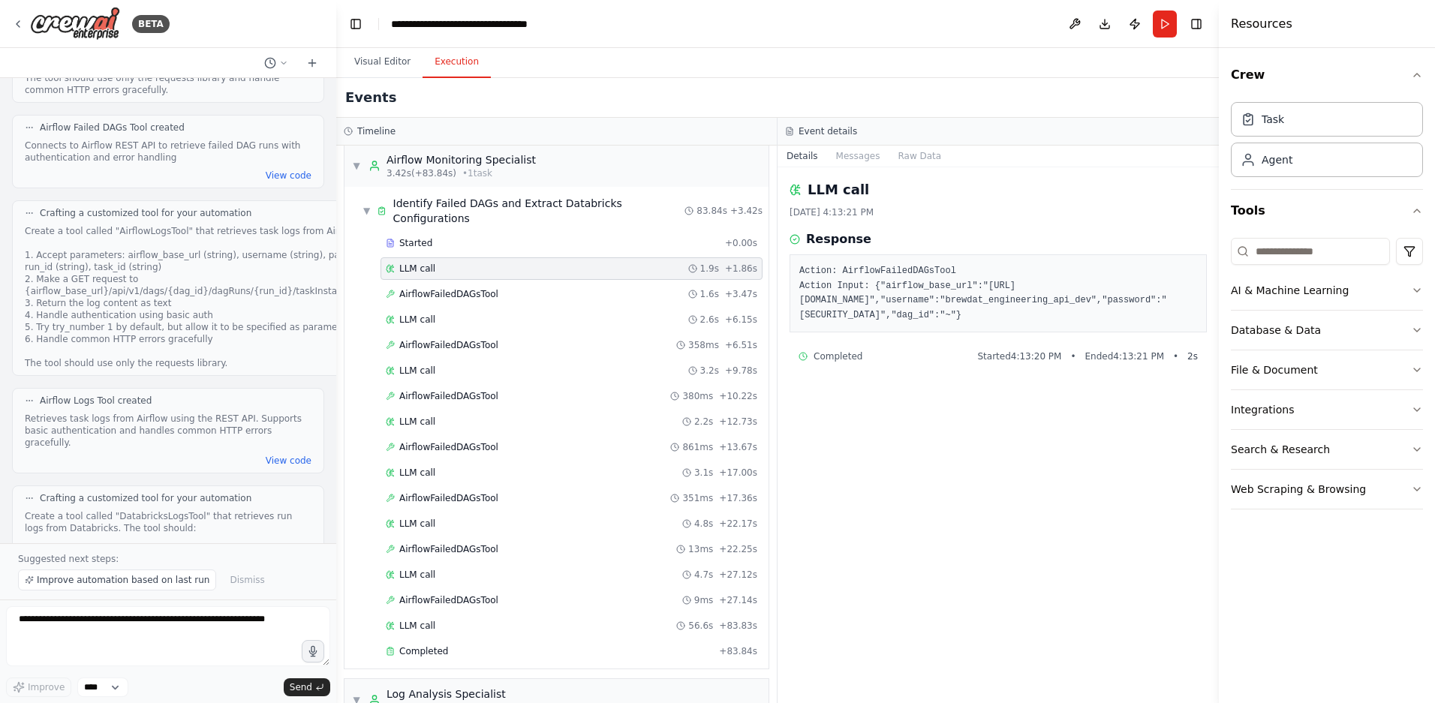
drag, startPoint x: 810, startPoint y: 275, endPoint x: 969, endPoint y: 320, distance: 165.6
click at [994, 319] on pre "Action: AirflowFailedDAGsTool Action Input: {"airflow_base_url":"https://brewda…" at bounding box center [998, 293] width 398 height 59
drag, startPoint x: 955, startPoint y: 317, endPoint x: 859, endPoint y: 313, distance: 96.1
click at [859, 313] on pre "Action: AirflowFailedDAGsTool Action Input: {"airflow_base_url":"https://brewda…" at bounding box center [998, 293] width 398 height 59
click at [505, 293] on div "AirflowFailedDAGsTool 1.6s + 3.47s" at bounding box center [572, 294] width 372 height 12
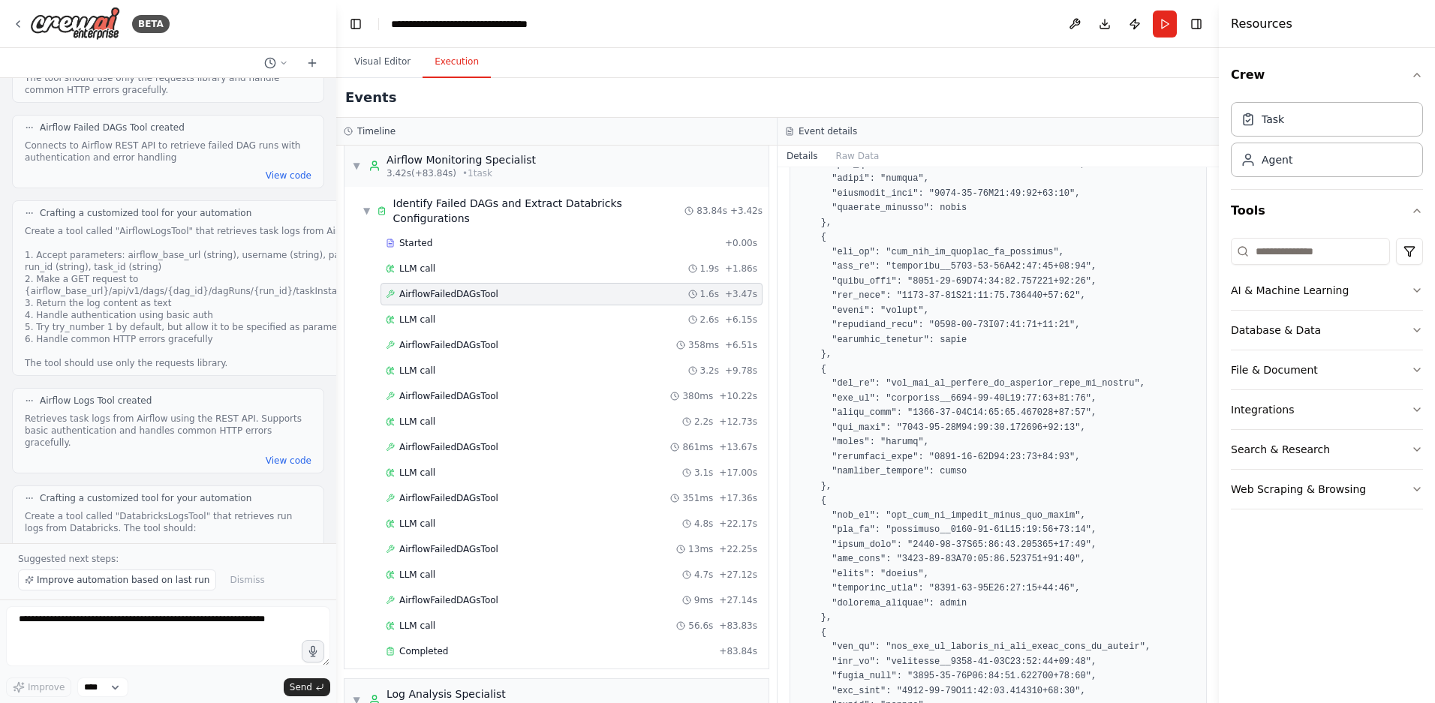
scroll to position [636, 0]
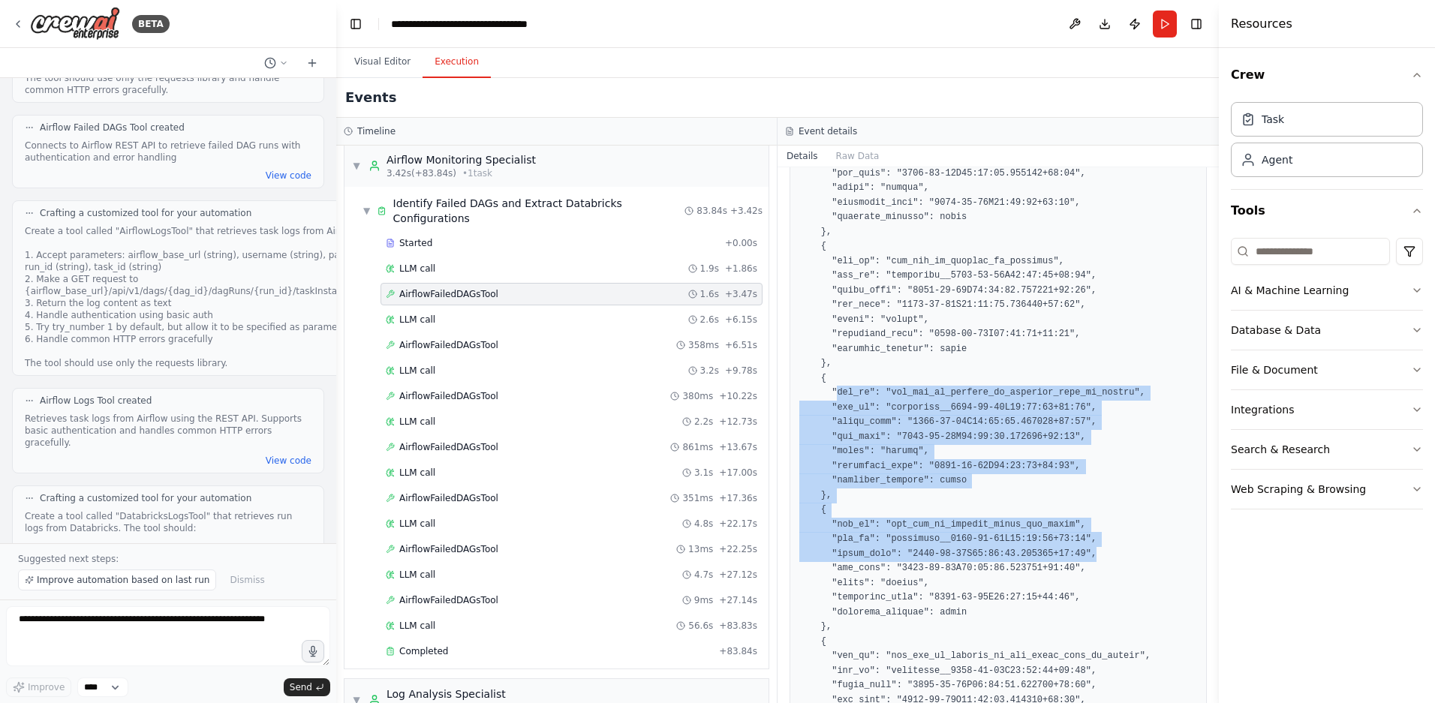
drag, startPoint x: 838, startPoint y: 389, endPoint x: 1136, endPoint y: 555, distance: 341.0
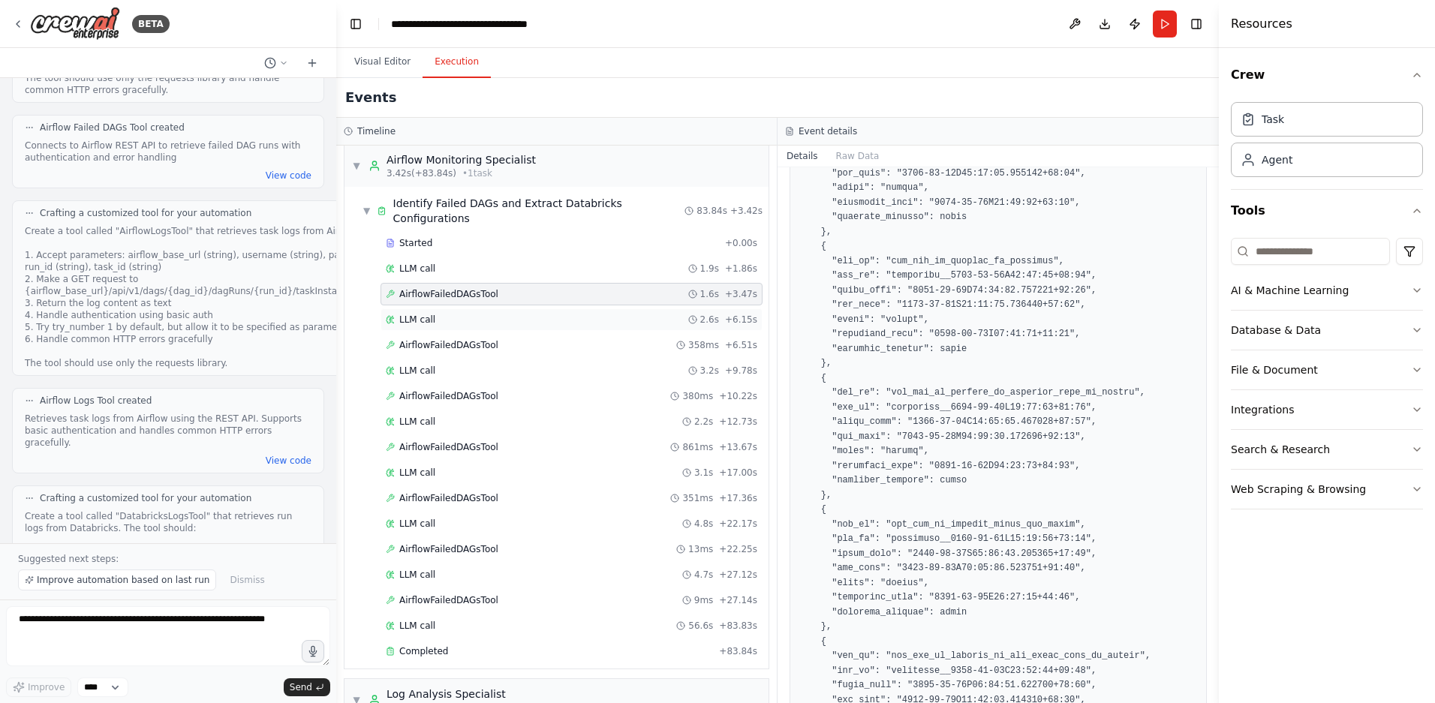
click at [466, 314] on div "LLM call 2.6s + 6.15s" at bounding box center [572, 320] width 372 height 12
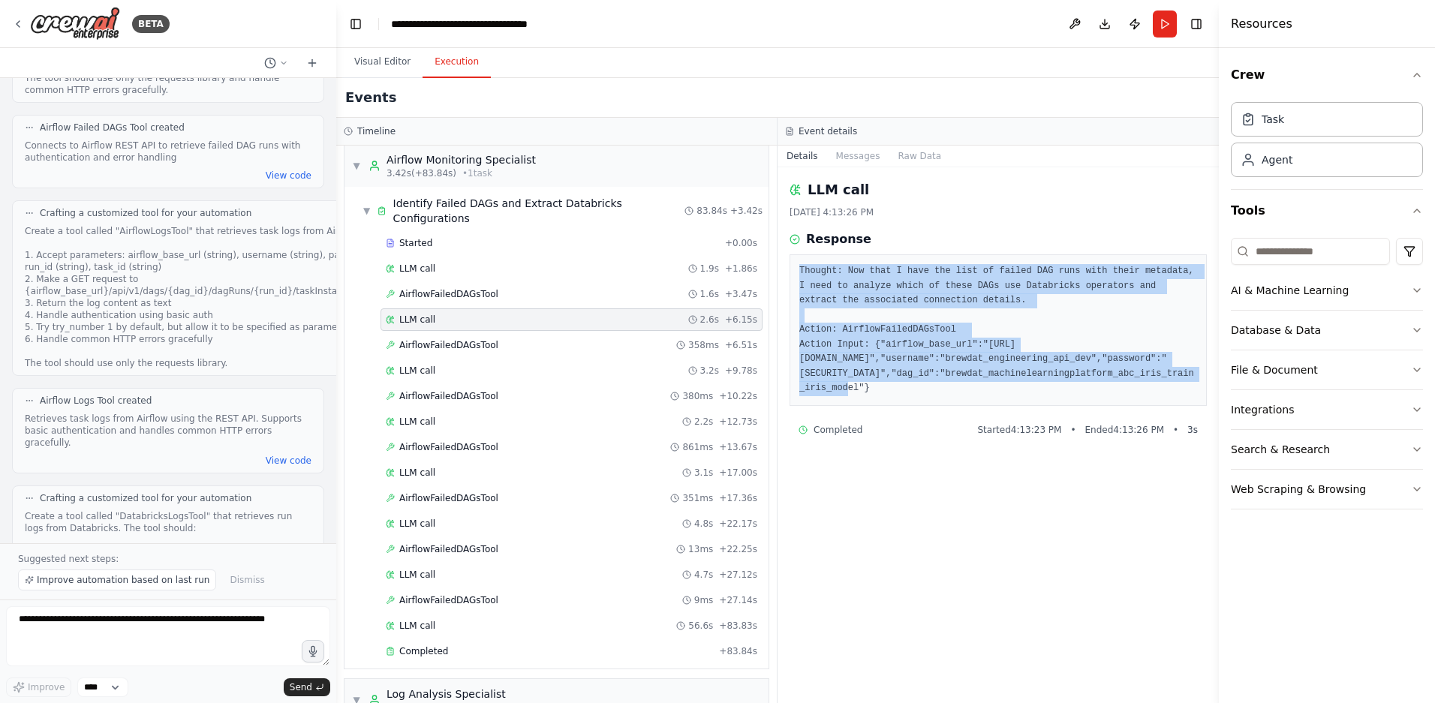
drag, startPoint x: 798, startPoint y: 266, endPoint x: 1069, endPoint y: 396, distance: 300.5
click at [1069, 396] on div "Thought: Now that I have the list of failed DAG runs with their metadata, I nee…" at bounding box center [998, 330] width 417 height 152
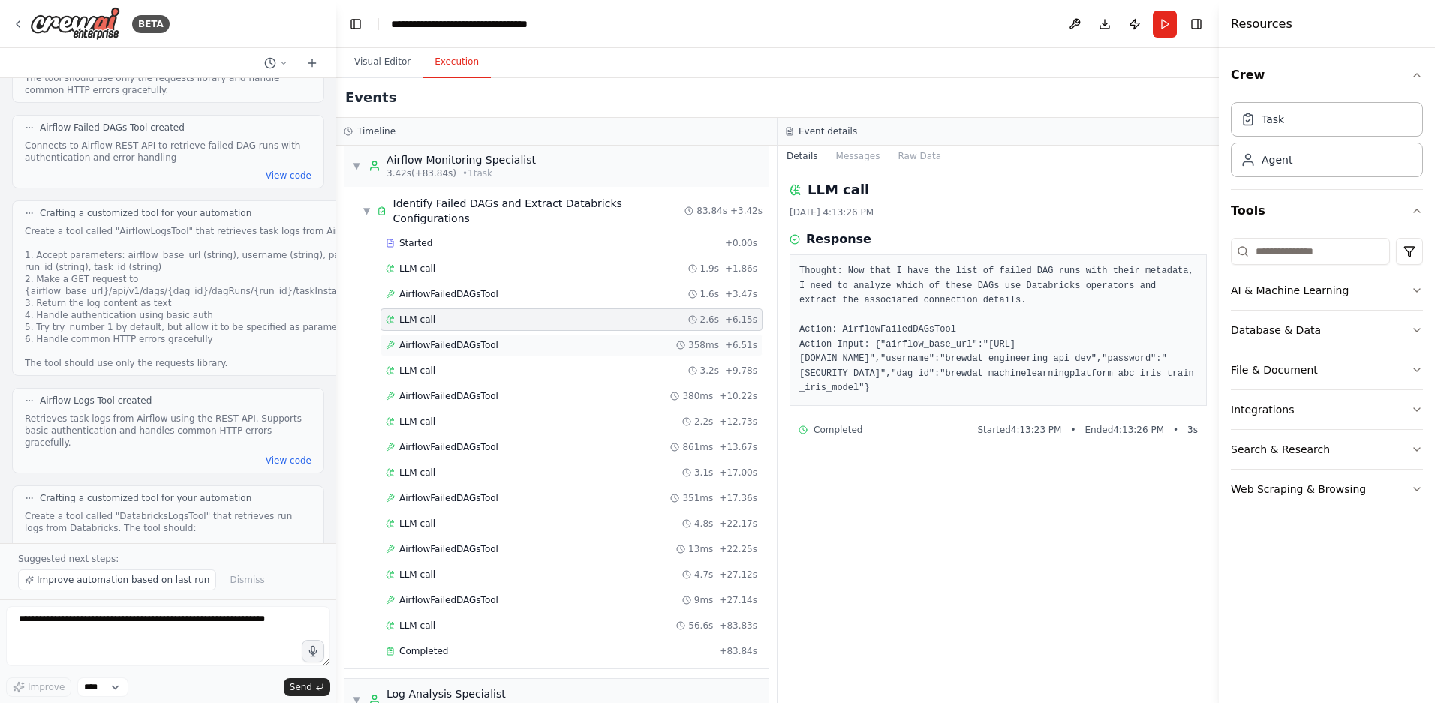
click at [480, 346] on span "AirflowFailedDAGsTool" at bounding box center [448, 345] width 99 height 12
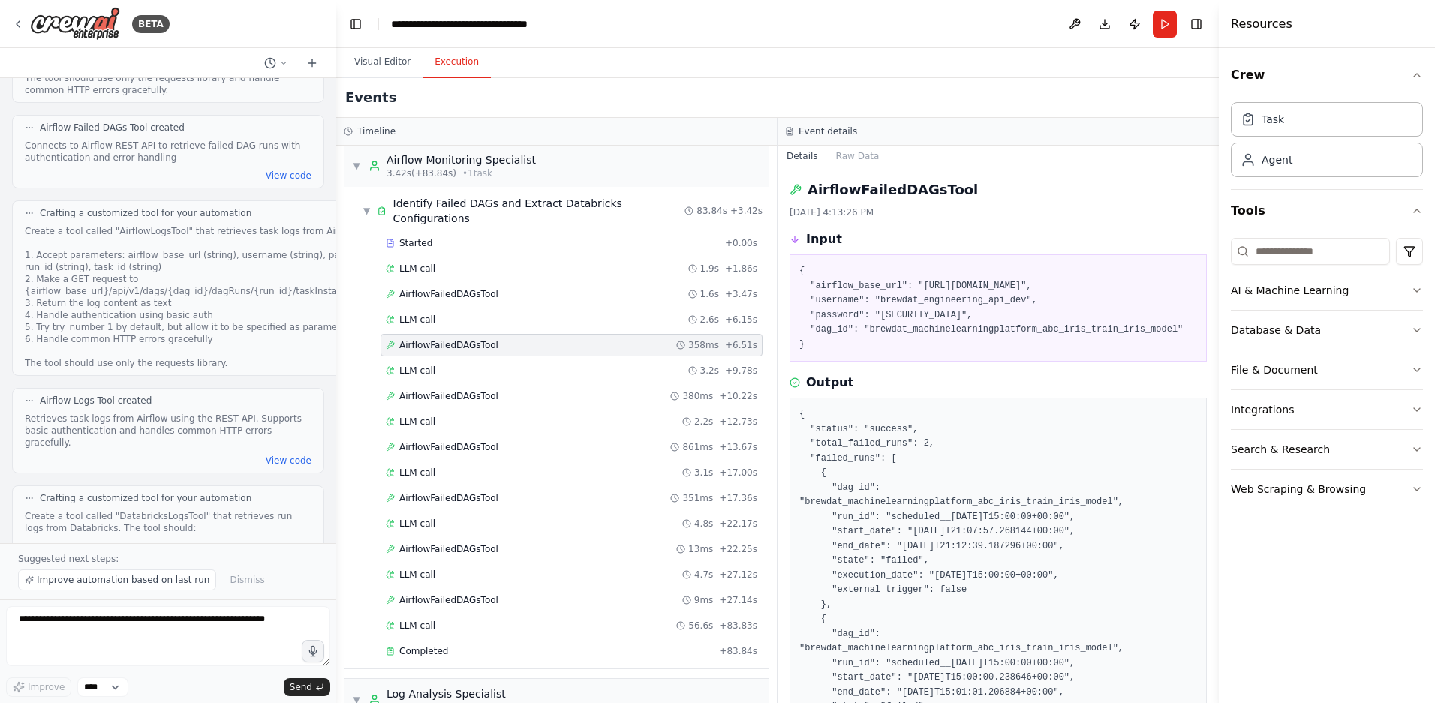
scroll to position [152, 0]
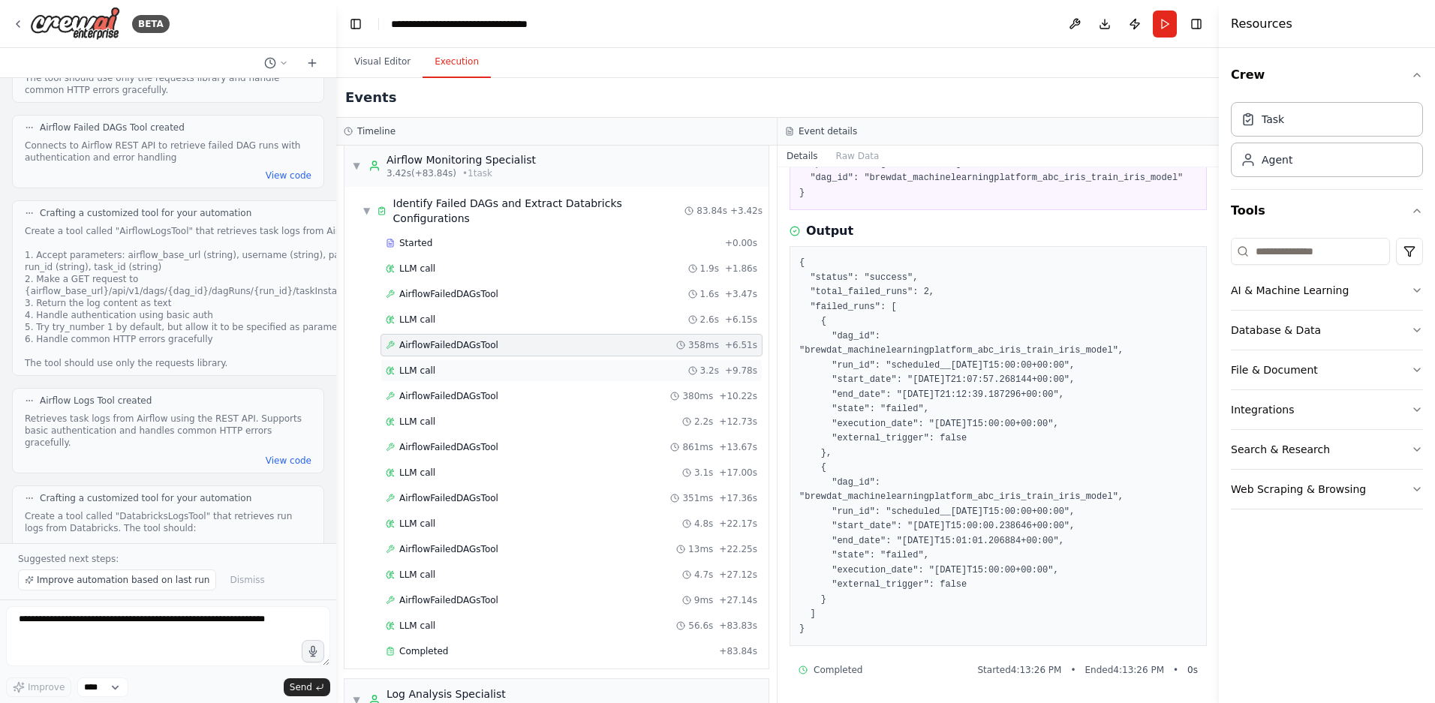
click at [451, 375] on div "LLM call 3.2s + 9.78s" at bounding box center [572, 371] width 372 height 12
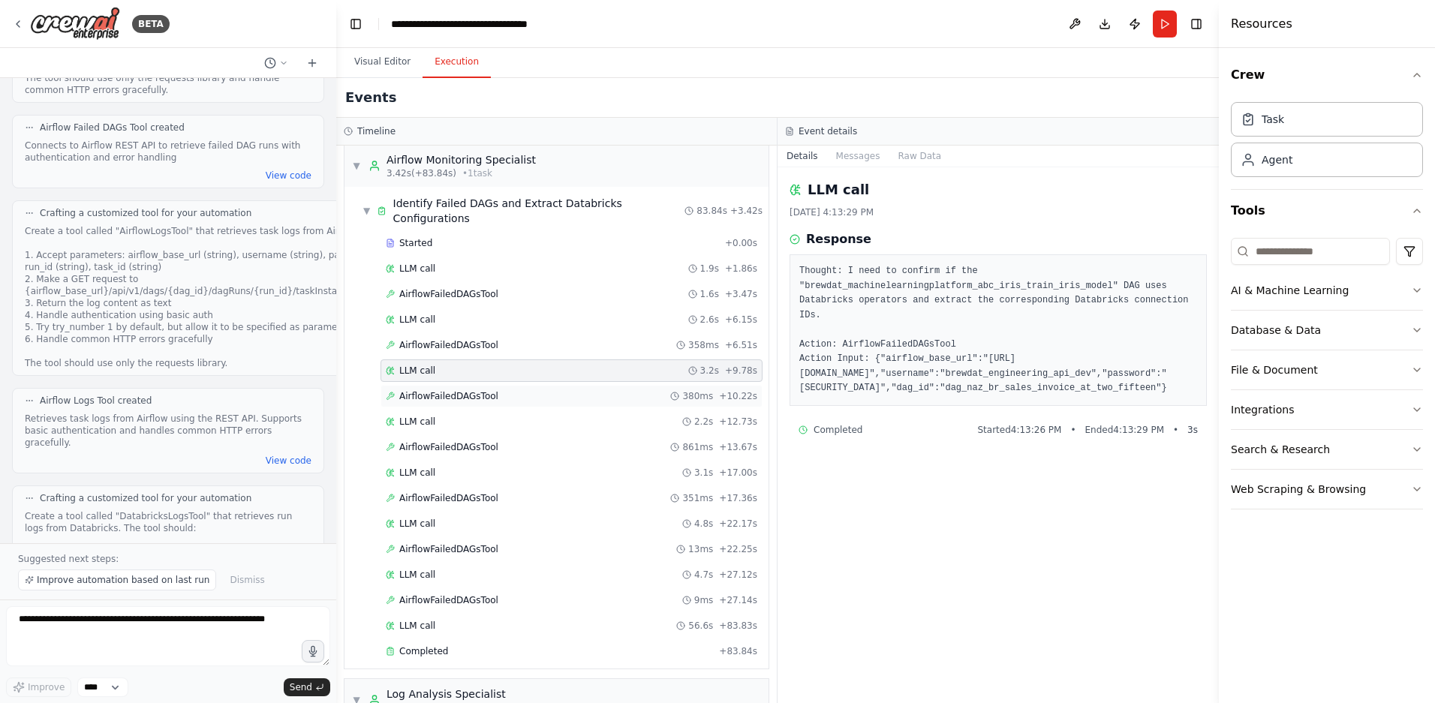
click at [473, 391] on span "AirflowFailedDAGsTool" at bounding box center [448, 396] width 99 height 12
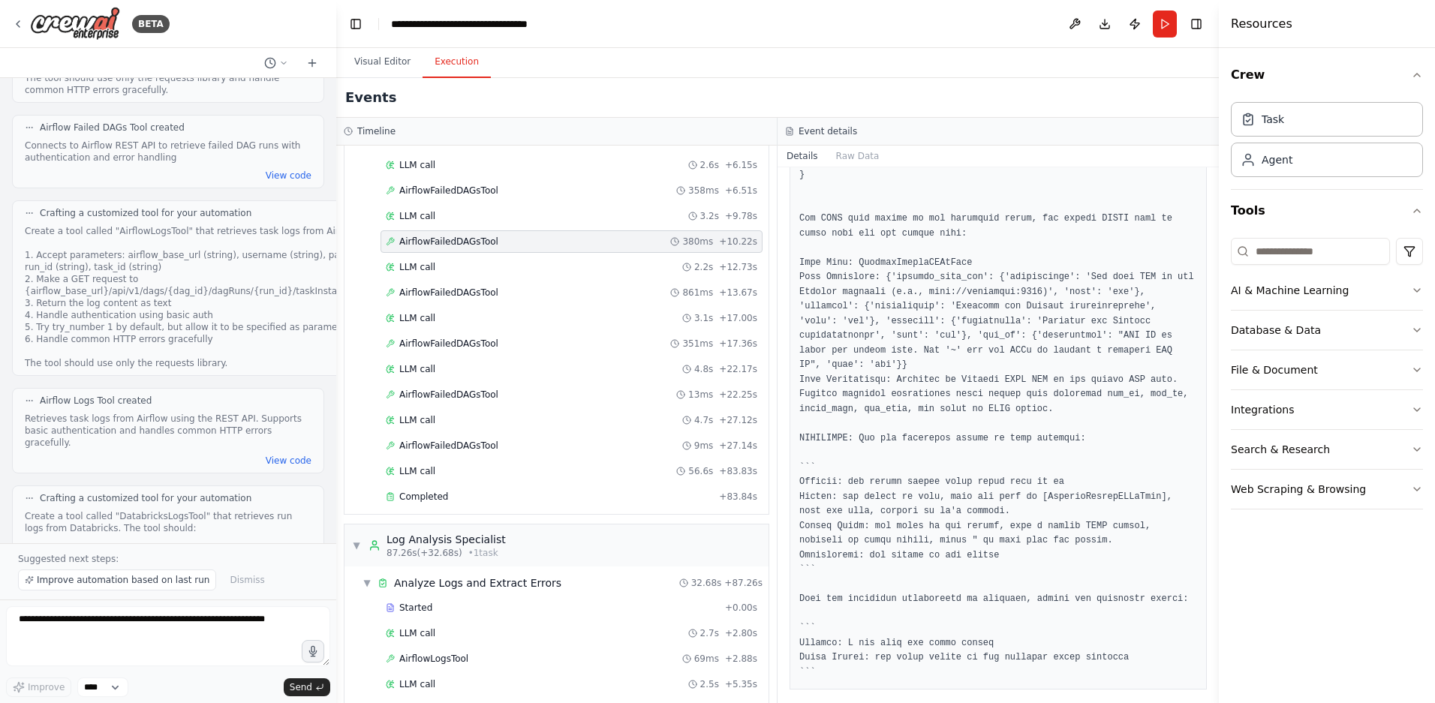
scroll to position [1575, 0]
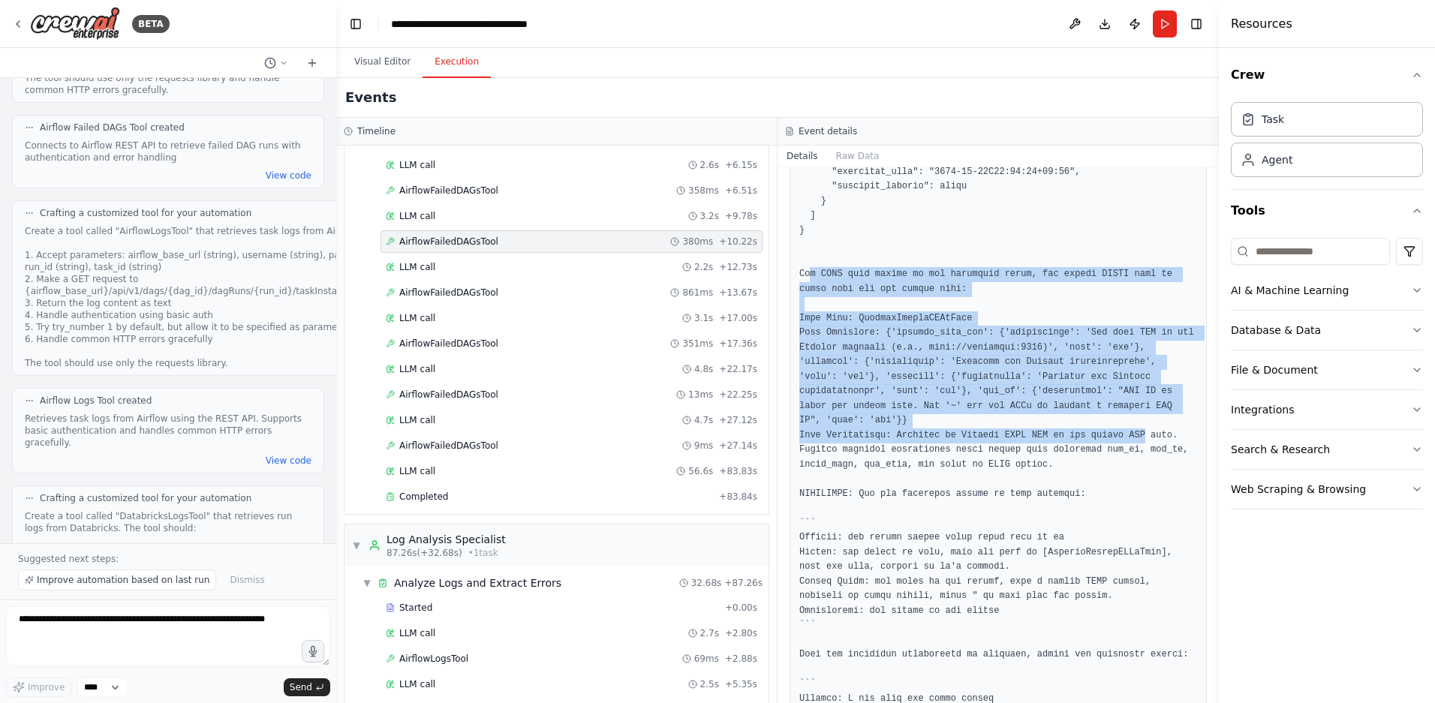
drag, startPoint x: 875, startPoint y: 276, endPoint x: 1142, endPoint y: 454, distance: 320.4
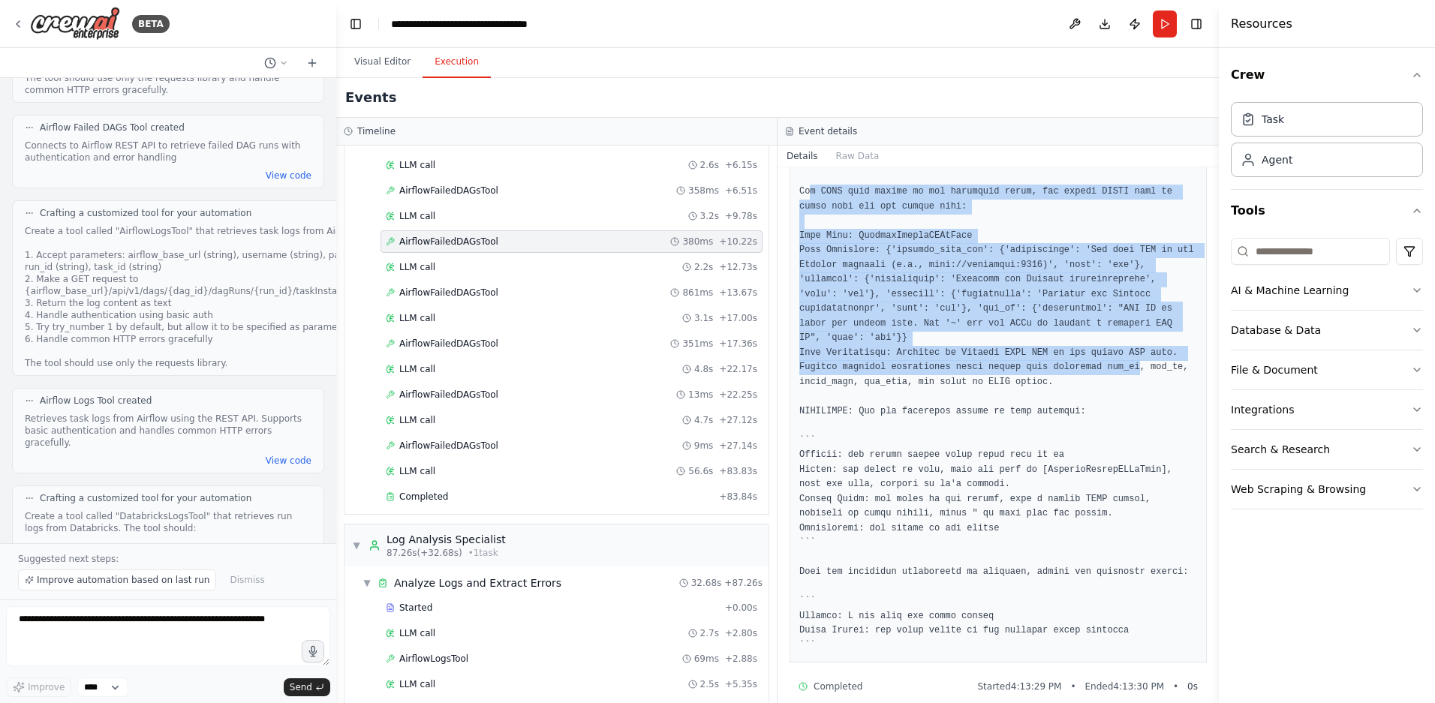
scroll to position [1689, 0]
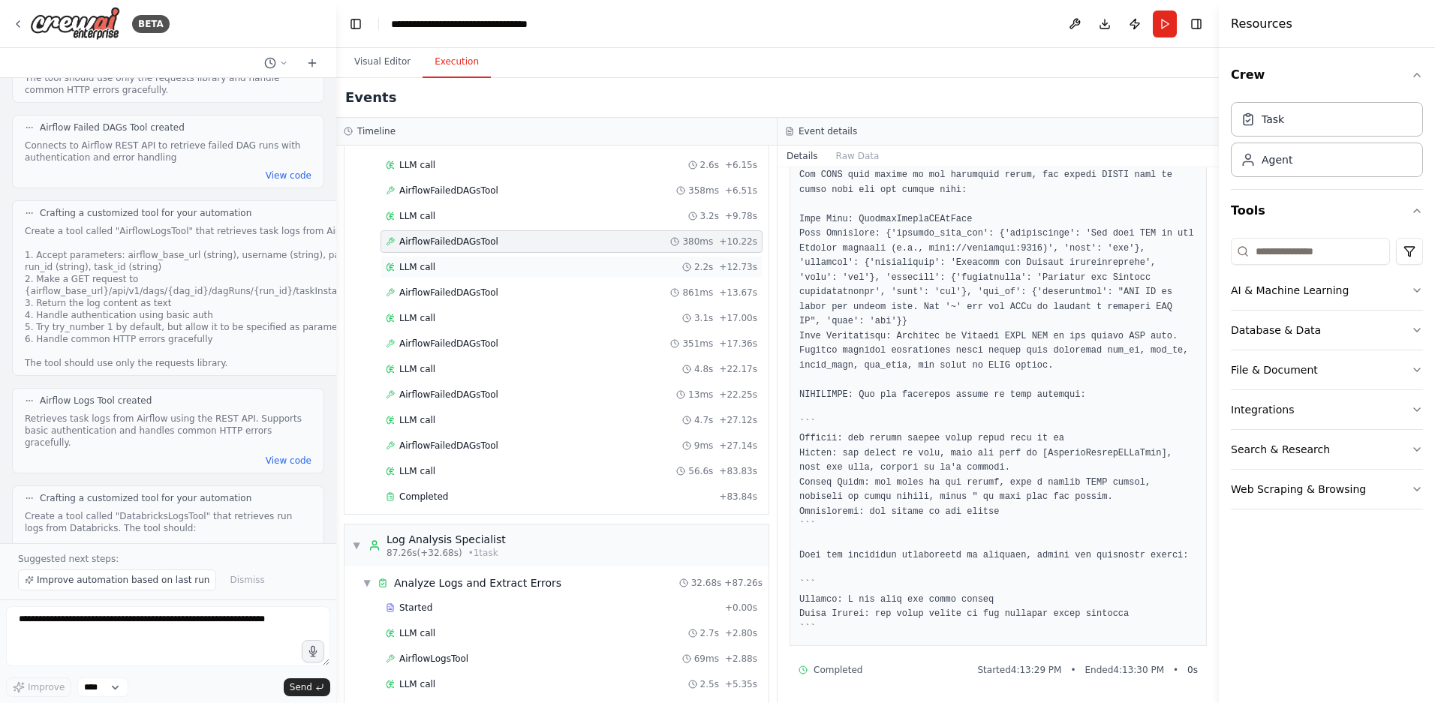
click at [442, 261] on div "LLM call 2.2s + 12.73s" at bounding box center [572, 267] width 372 height 12
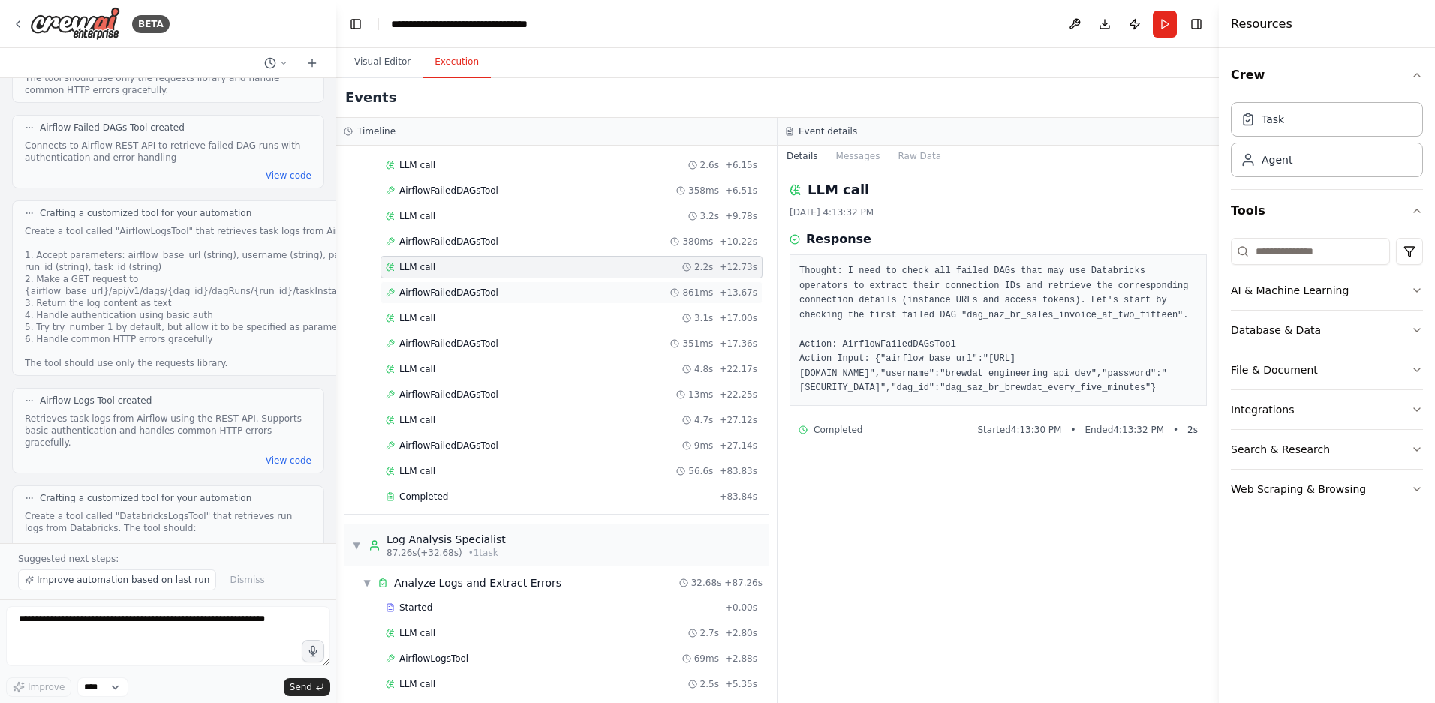
click at [465, 289] on span "AirflowFailedDAGsTool" at bounding box center [448, 293] width 99 height 12
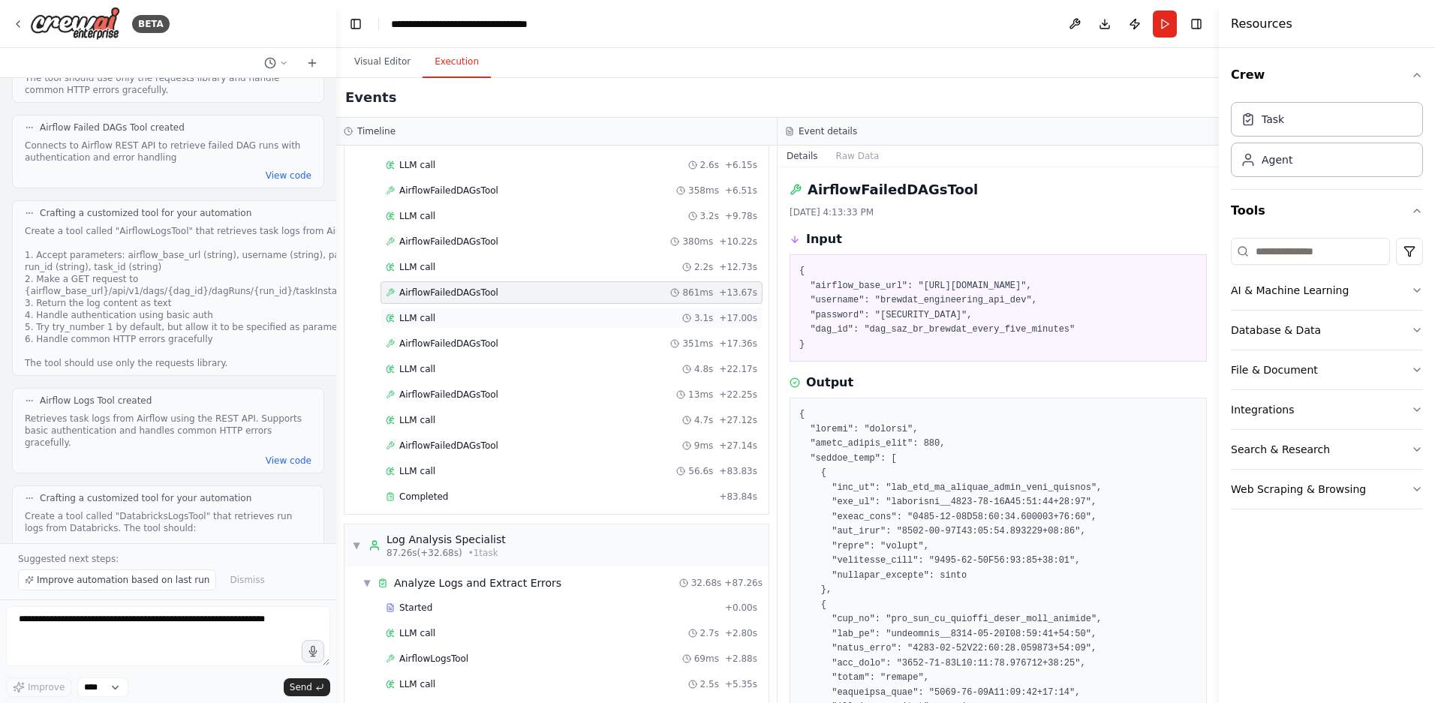
click at [446, 316] on div "LLM call 3.1s + 17.00s" at bounding box center [572, 318] width 372 height 12
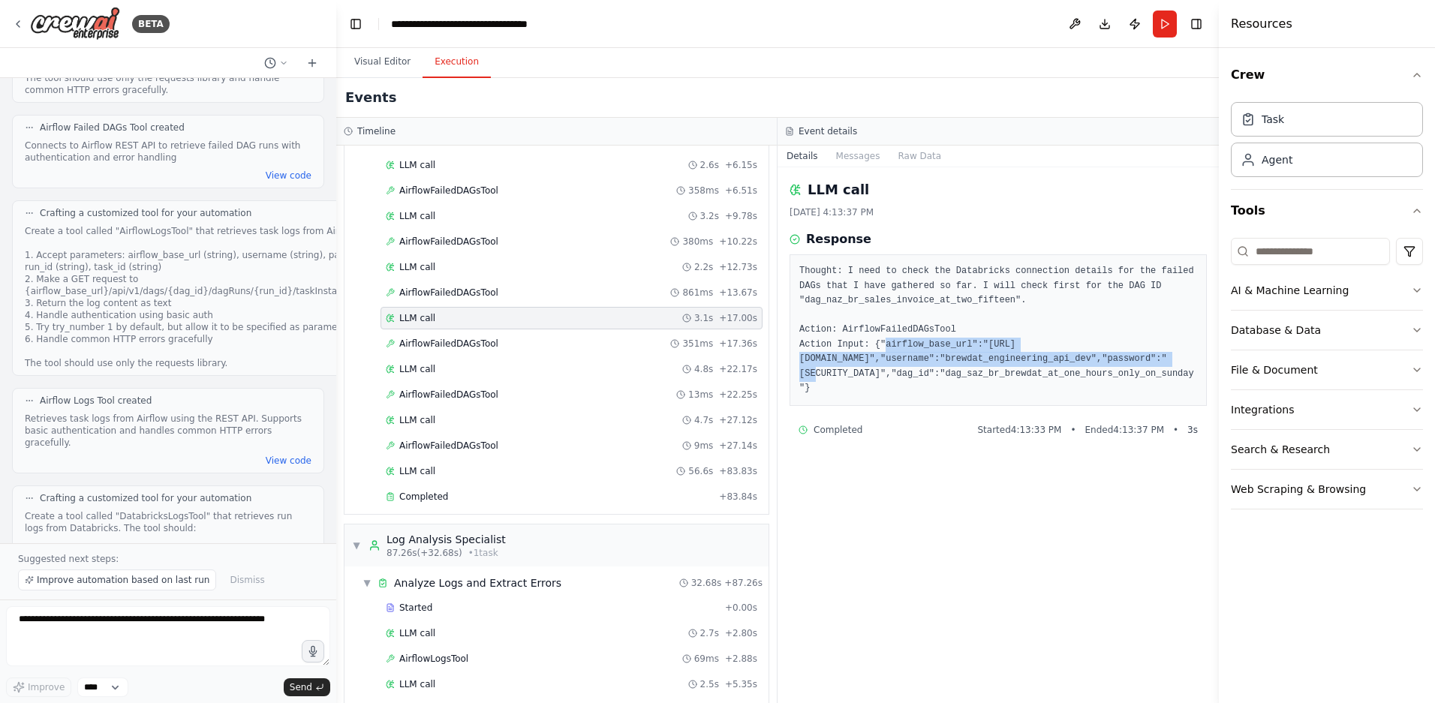
drag, startPoint x: 912, startPoint y: 353, endPoint x: 1068, endPoint y: 364, distance: 156.5
click at [1068, 364] on pre "Thought: I need to check the Databricks connection details for the failed DAGs …" at bounding box center [998, 330] width 398 height 132
click at [465, 342] on span "AirflowFailedDAGsTool" at bounding box center [448, 344] width 99 height 12
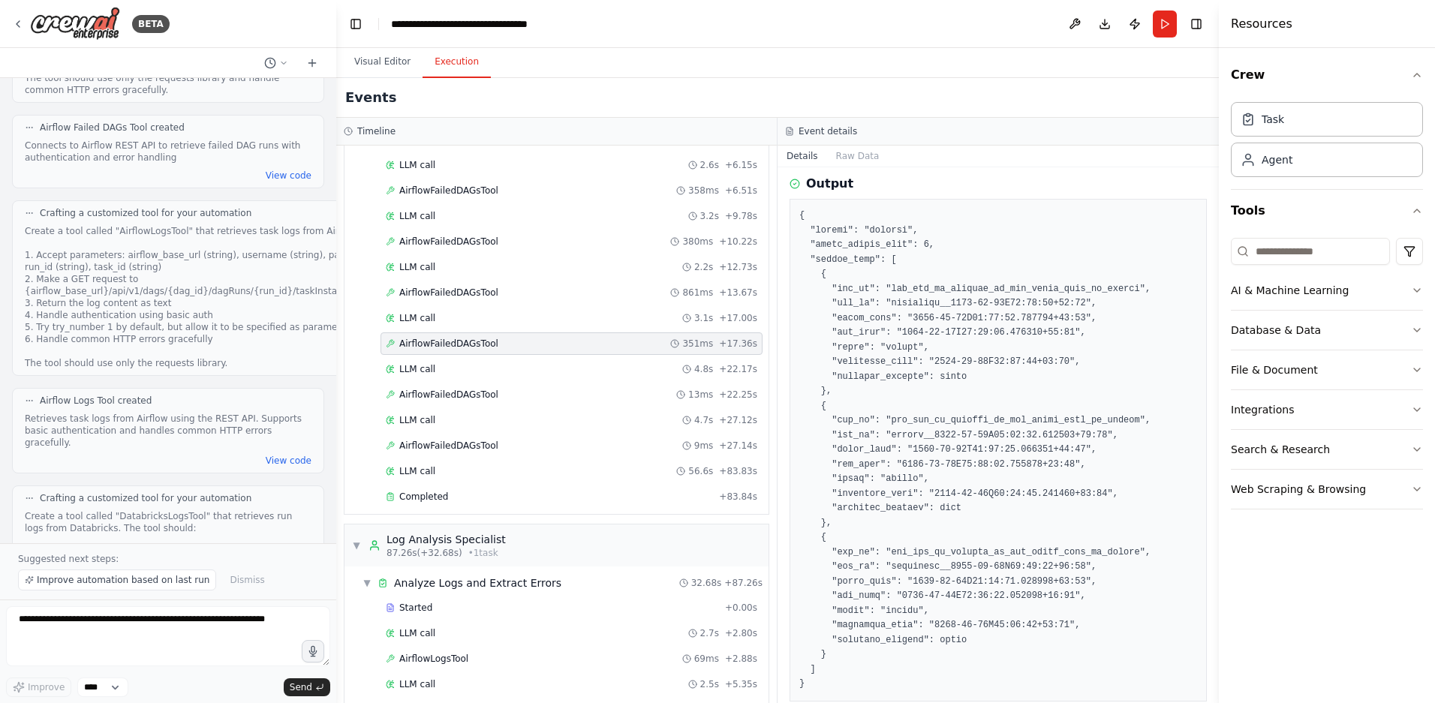
scroll to position [254, 0]
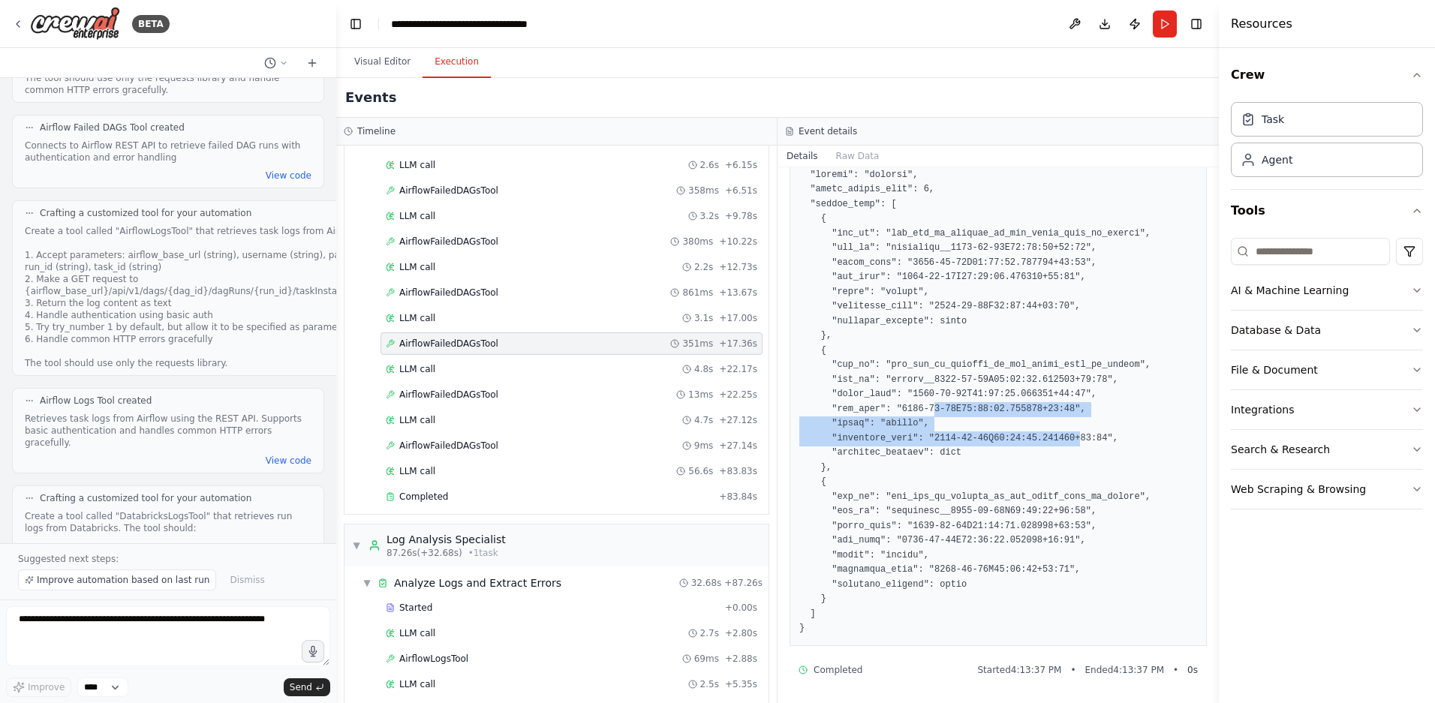
drag, startPoint x: 1020, startPoint y: 420, endPoint x: 1070, endPoint y: 450, distance: 57.5
click at [1070, 450] on pre at bounding box center [998, 394] width 398 height 483
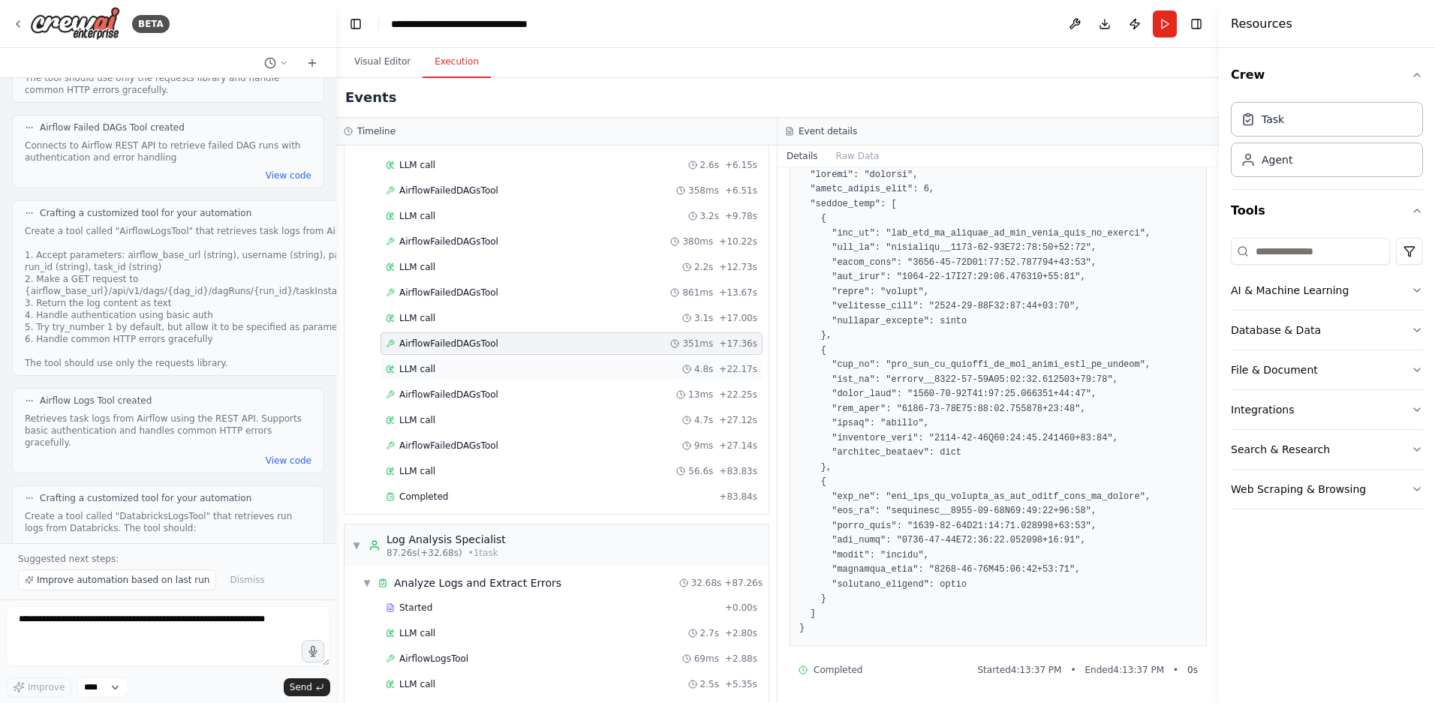
click at [439, 375] on div "LLM call 4.8s + 22.17s" at bounding box center [572, 369] width 372 height 12
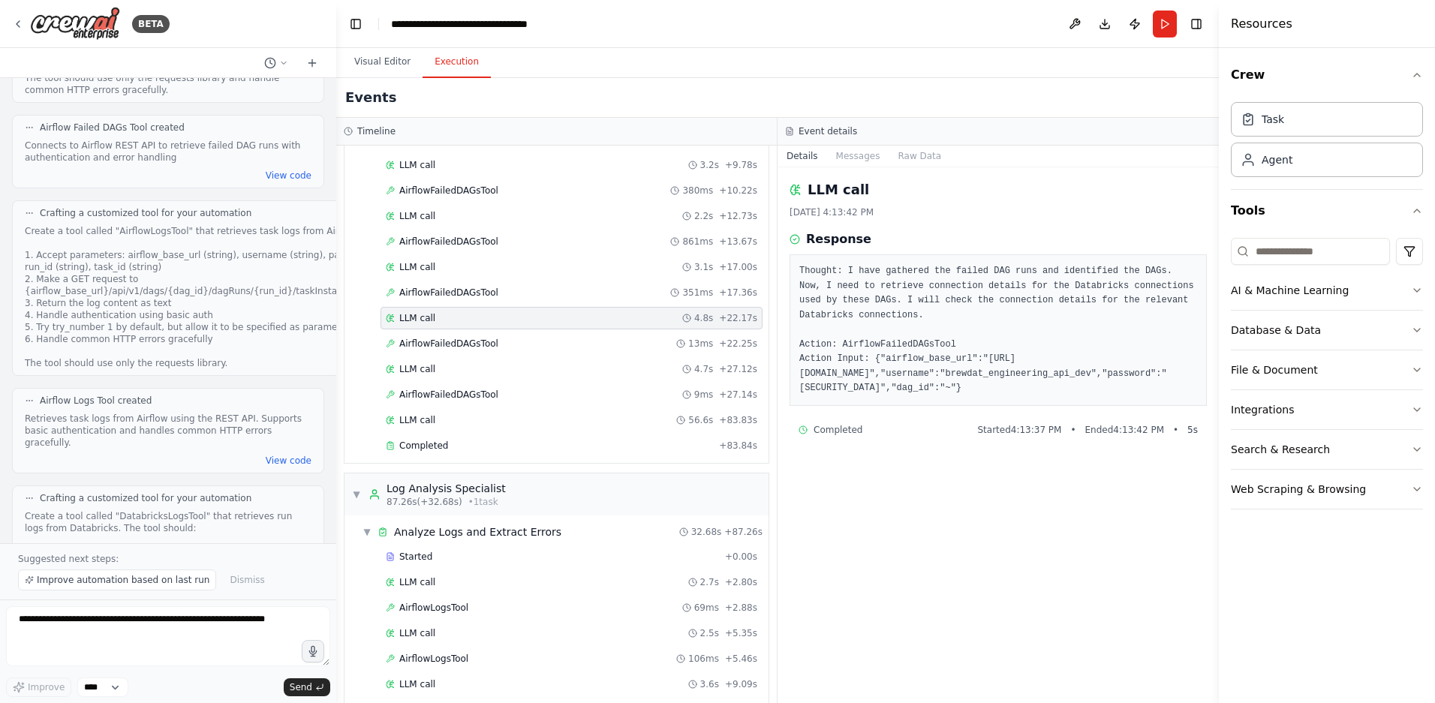
scroll to position [0, 0]
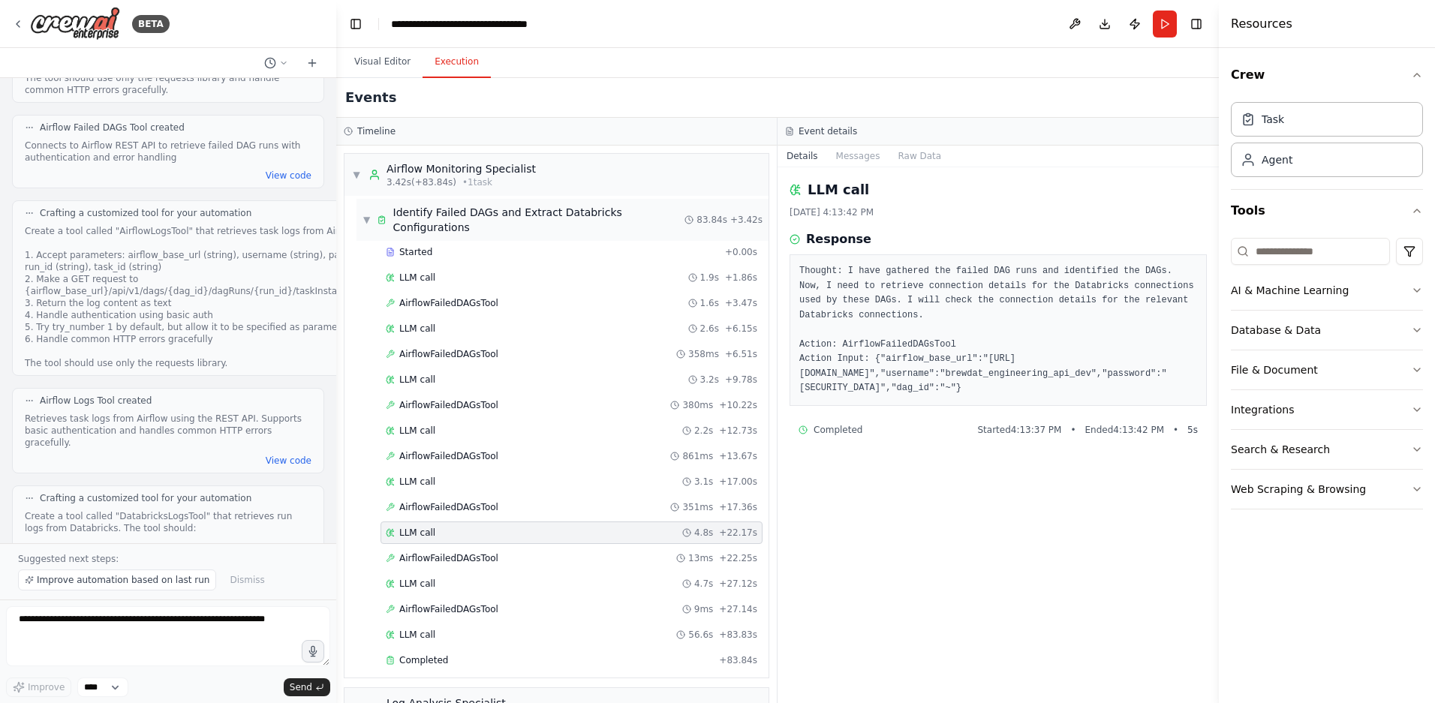
click at [364, 220] on span "▼" at bounding box center [367, 220] width 8 height 12
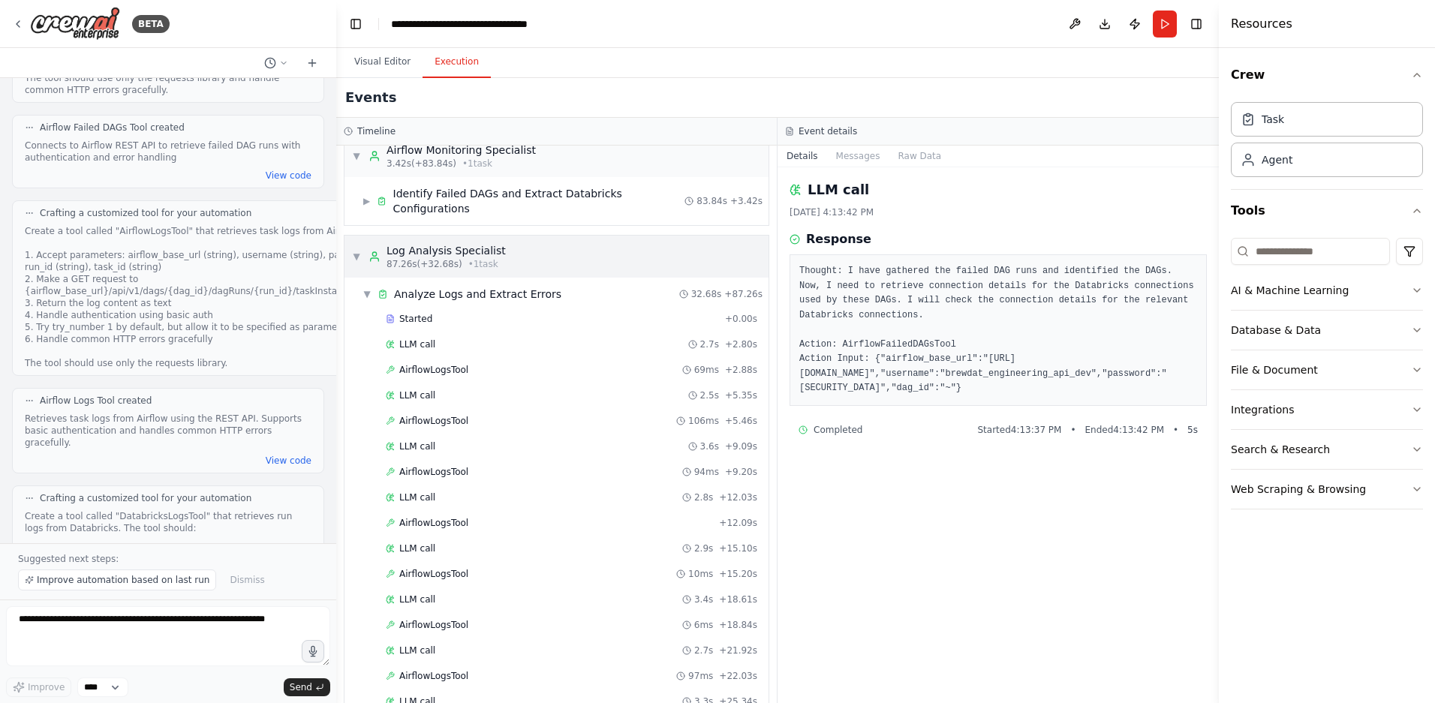
scroll to position [29, 0]
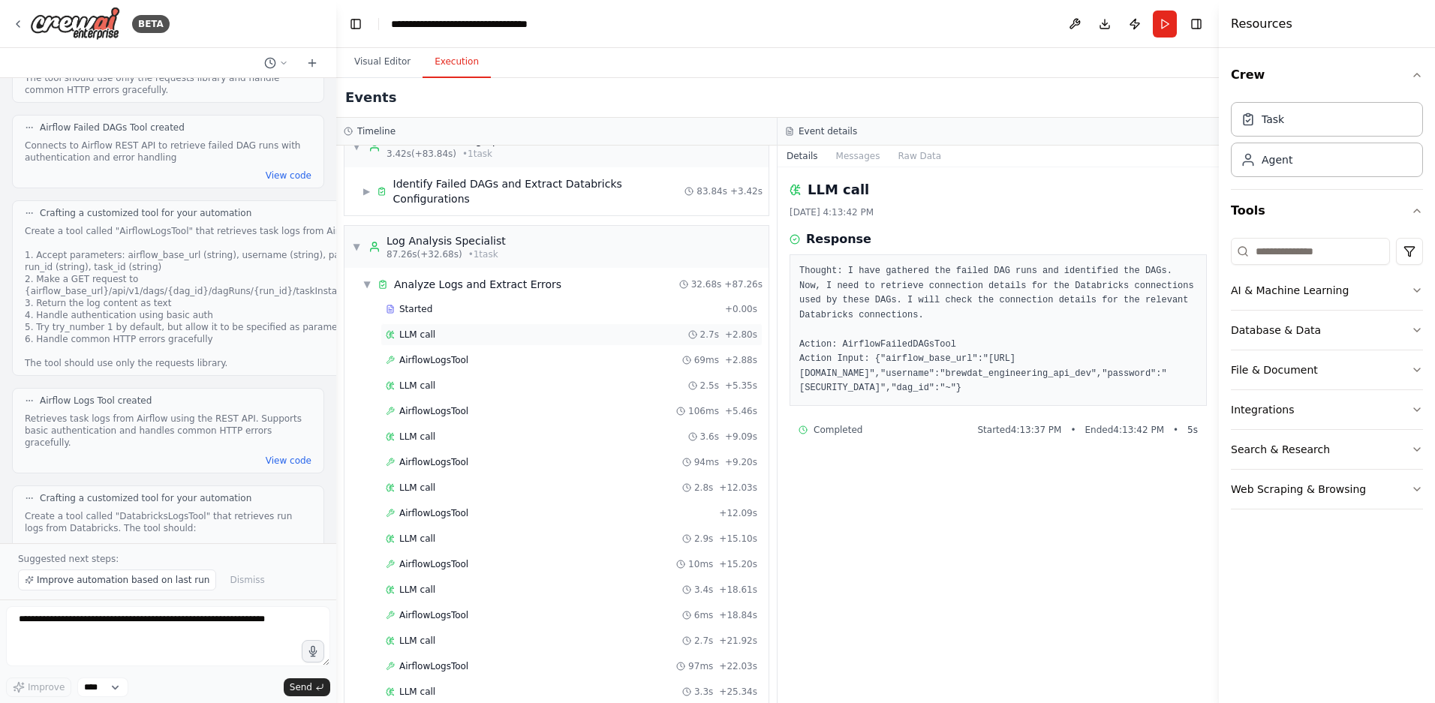
click at [428, 337] on span "LLM call" at bounding box center [417, 335] width 36 height 12
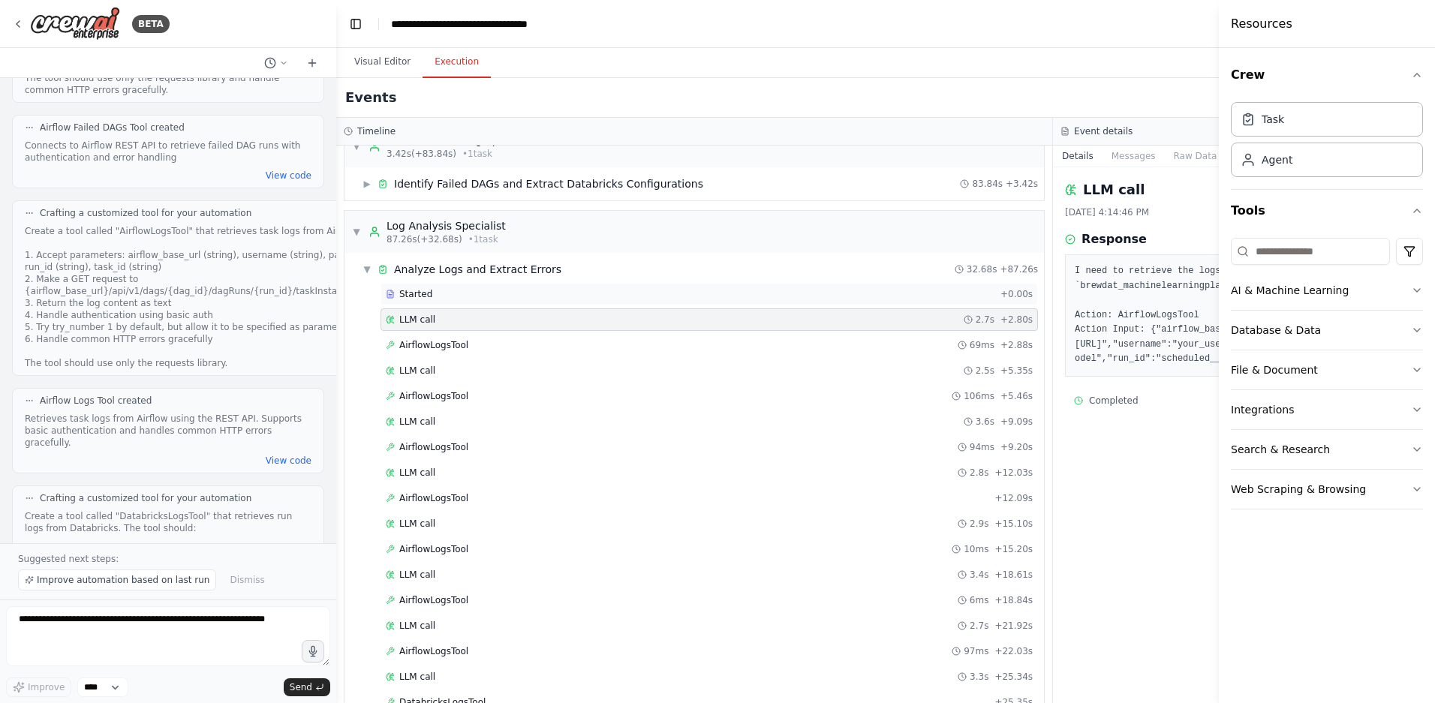
click at [493, 296] on div "Started" at bounding box center [690, 294] width 609 height 12
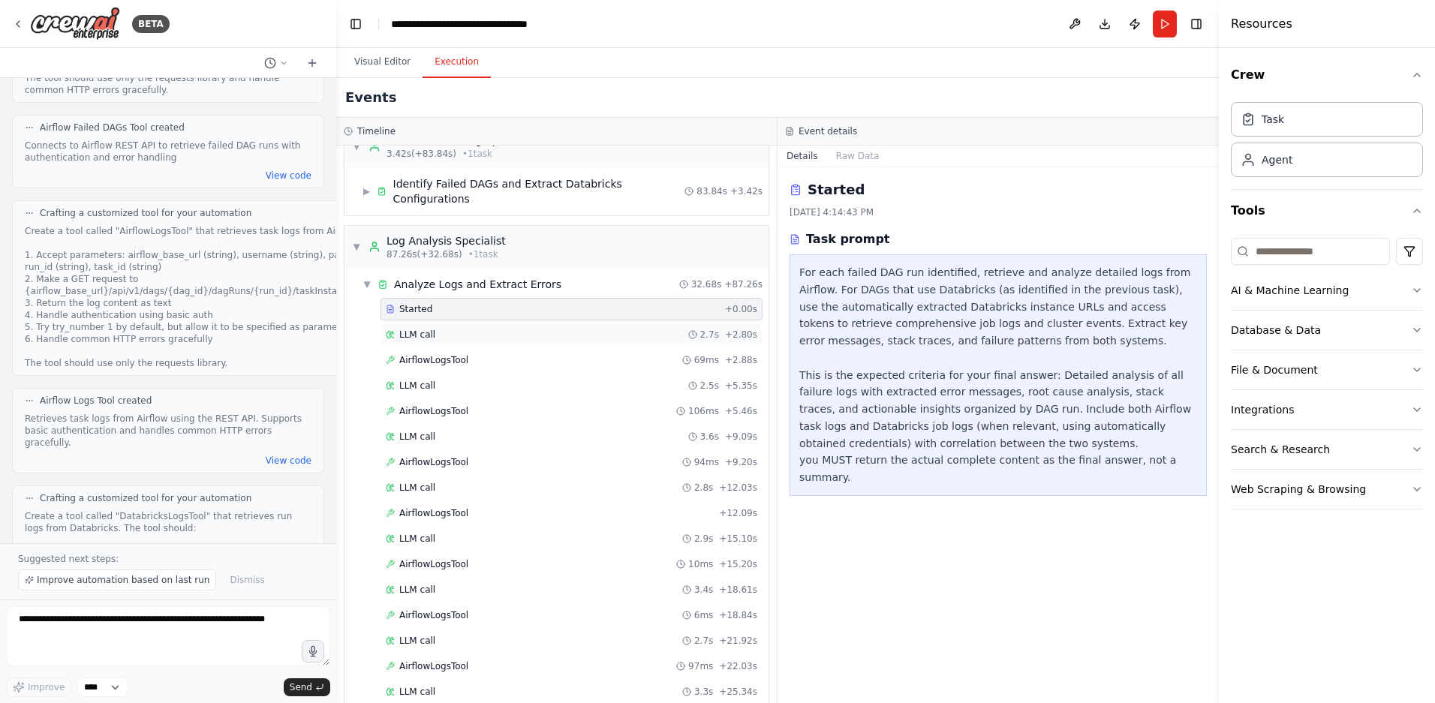
click at [470, 336] on div "LLM call 2.7s + 2.80s" at bounding box center [572, 335] width 372 height 12
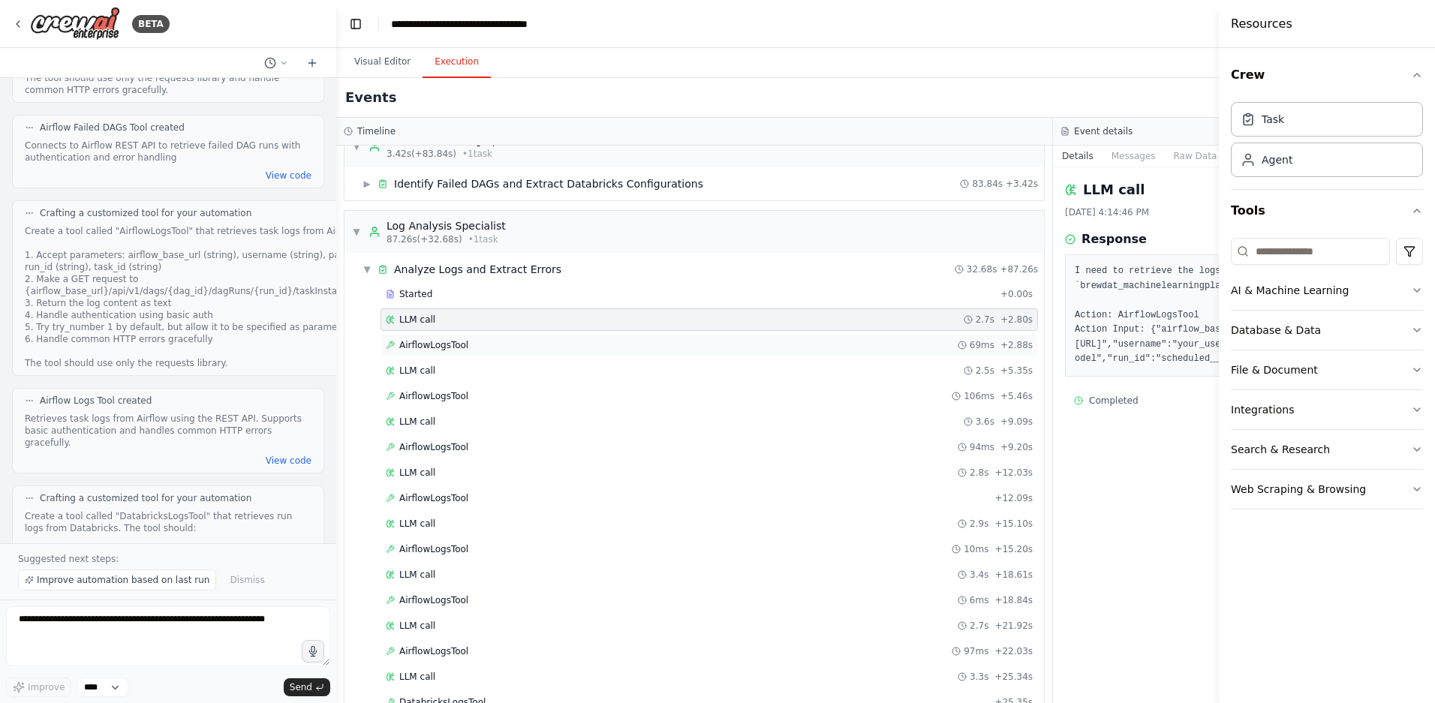
drag, startPoint x: 436, startPoint y: 345, endPoint x: 483, endPoint y: 351, distance: 46.8
click at [436, 345] on span "AirflowLogsTool" at bounding box center [433, 345] width 69 height 12
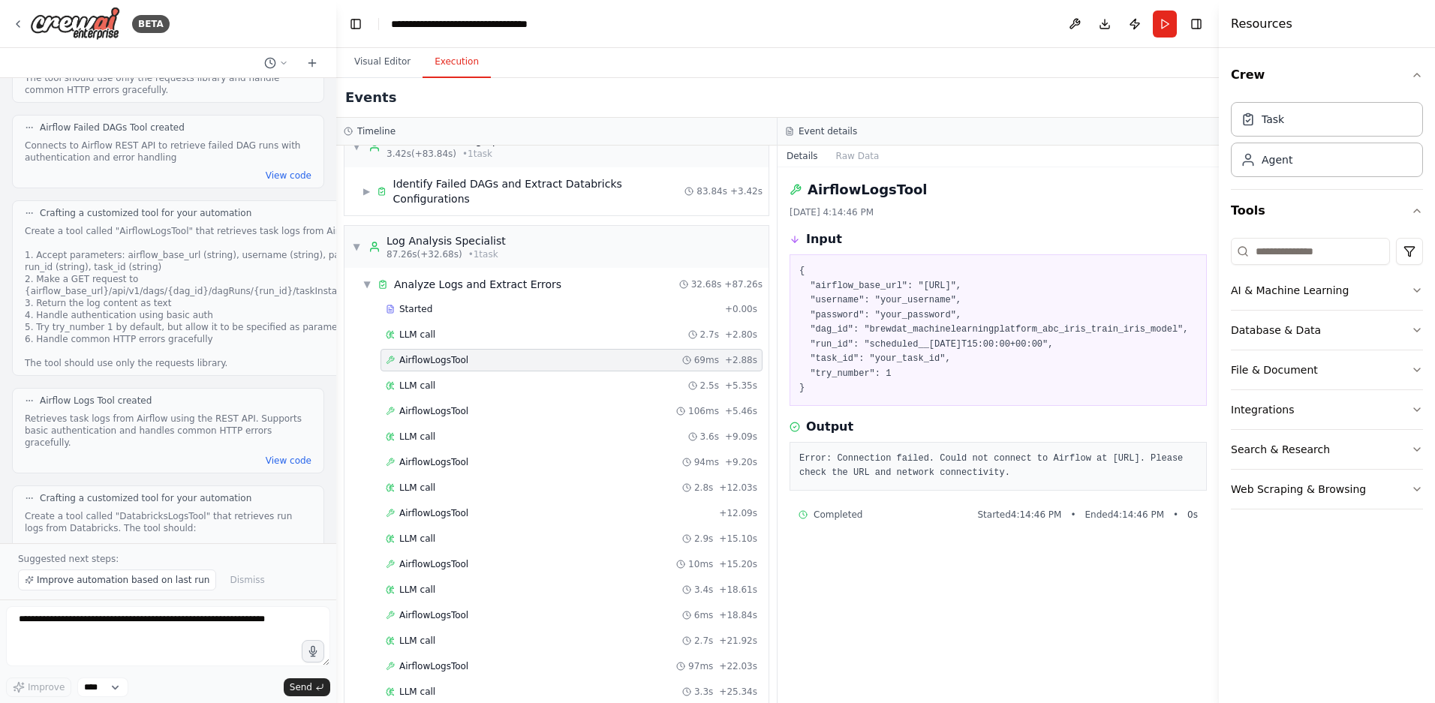
scroll to position [382, 0]
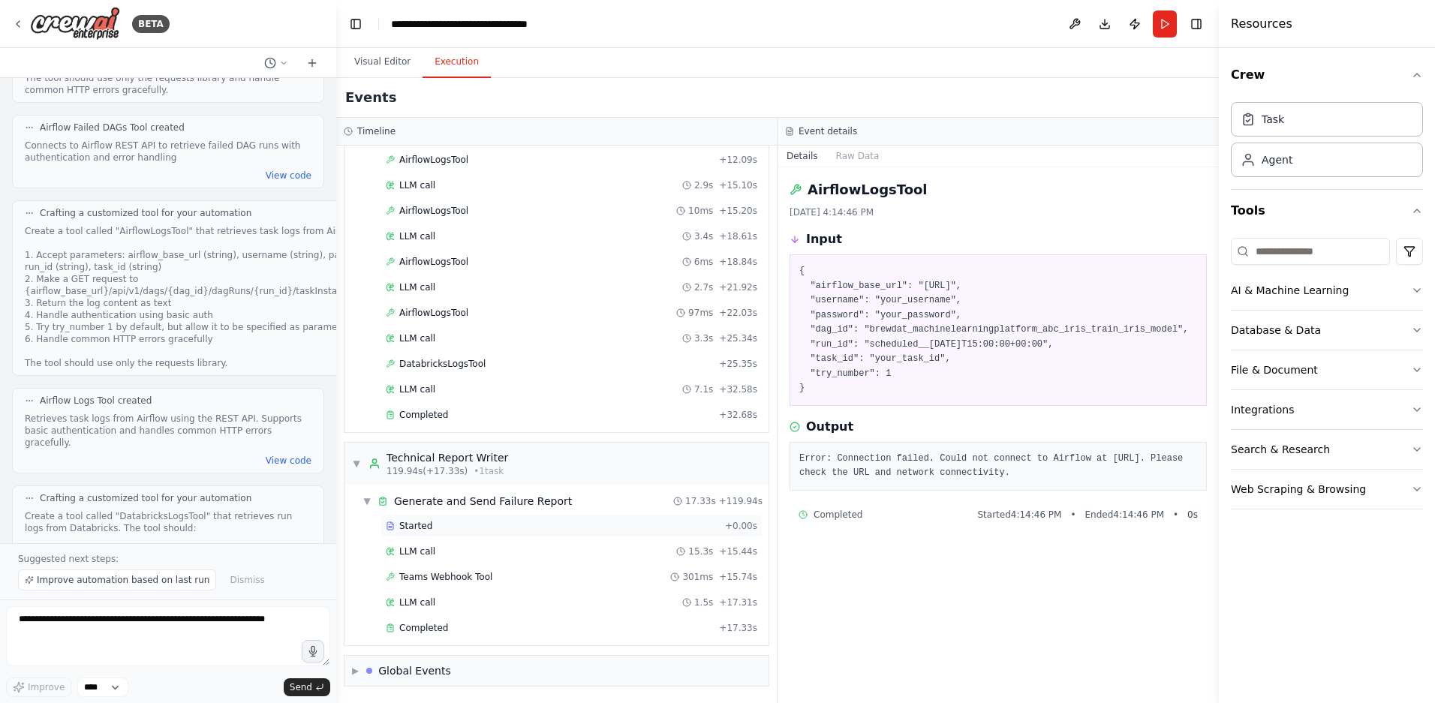
click at [504, 515] on div "Started + 0.00s" at bounding box center [572, 526] width 382 height 23
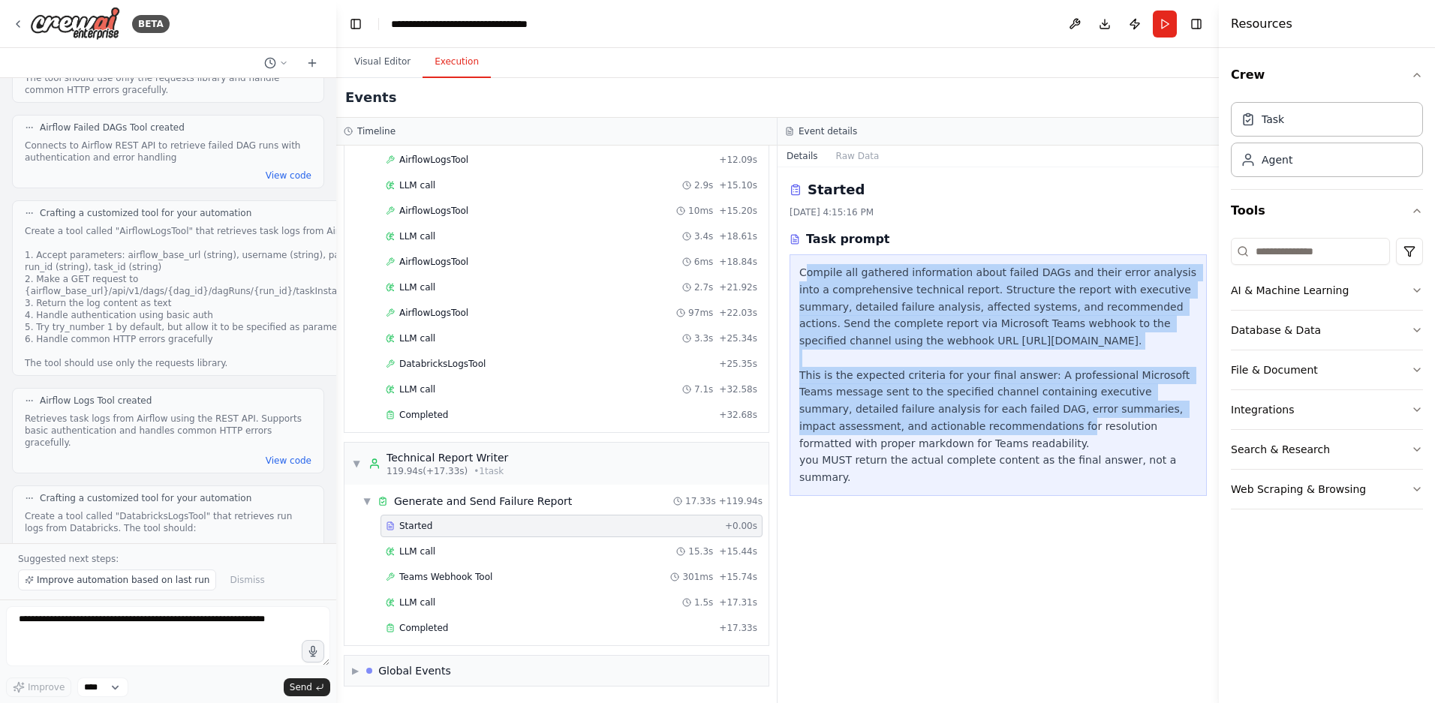
drag, startPoint x: 828, startPoint y: 269, endPoint x: 1127, endPoint y: 438, distance: 343.4
click at [1127, 438] on div "Compile all gathered information about failed DAGs and their error analysis int…" at bounding box center [998, 375] width 398 height 222
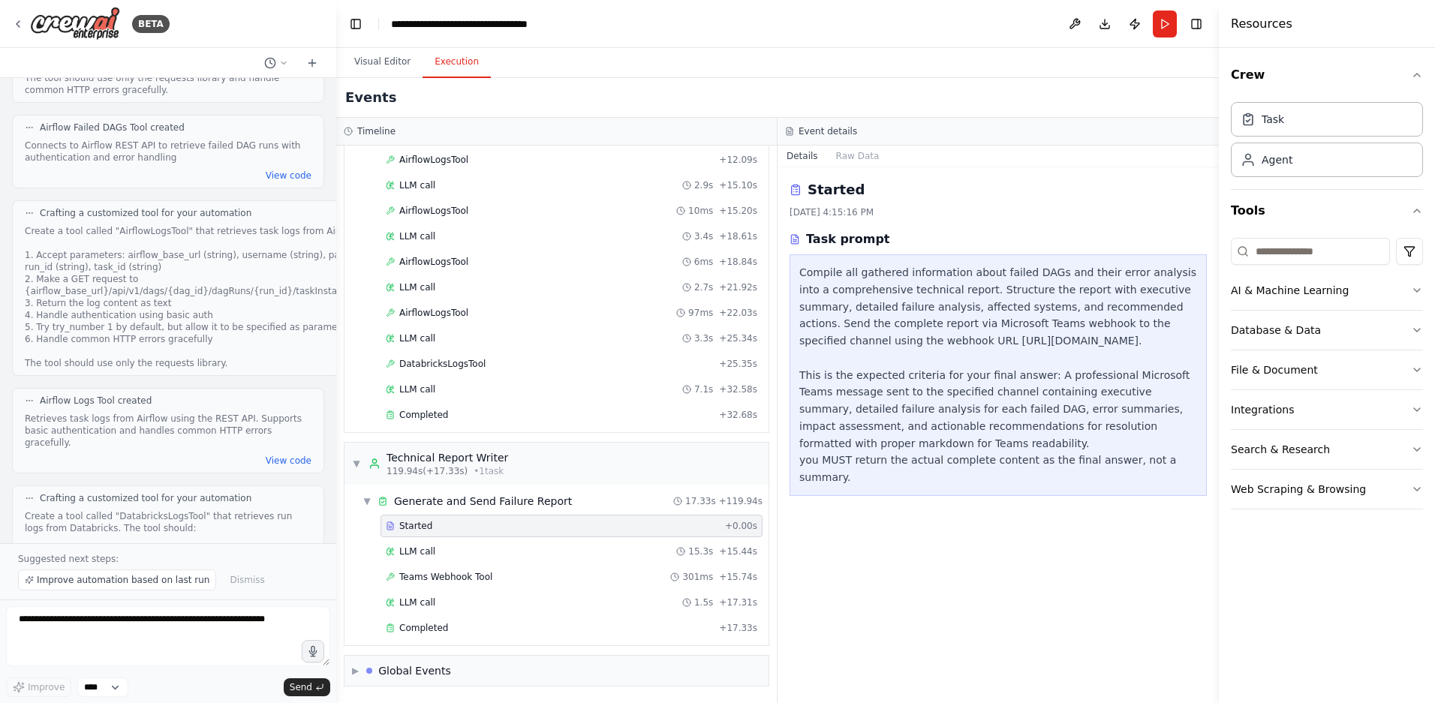
click at [921, 468] on div "Compile all gathered information about failed DAGs and their error analysis int…" at bounding box center [998, 375] width 398 height 222
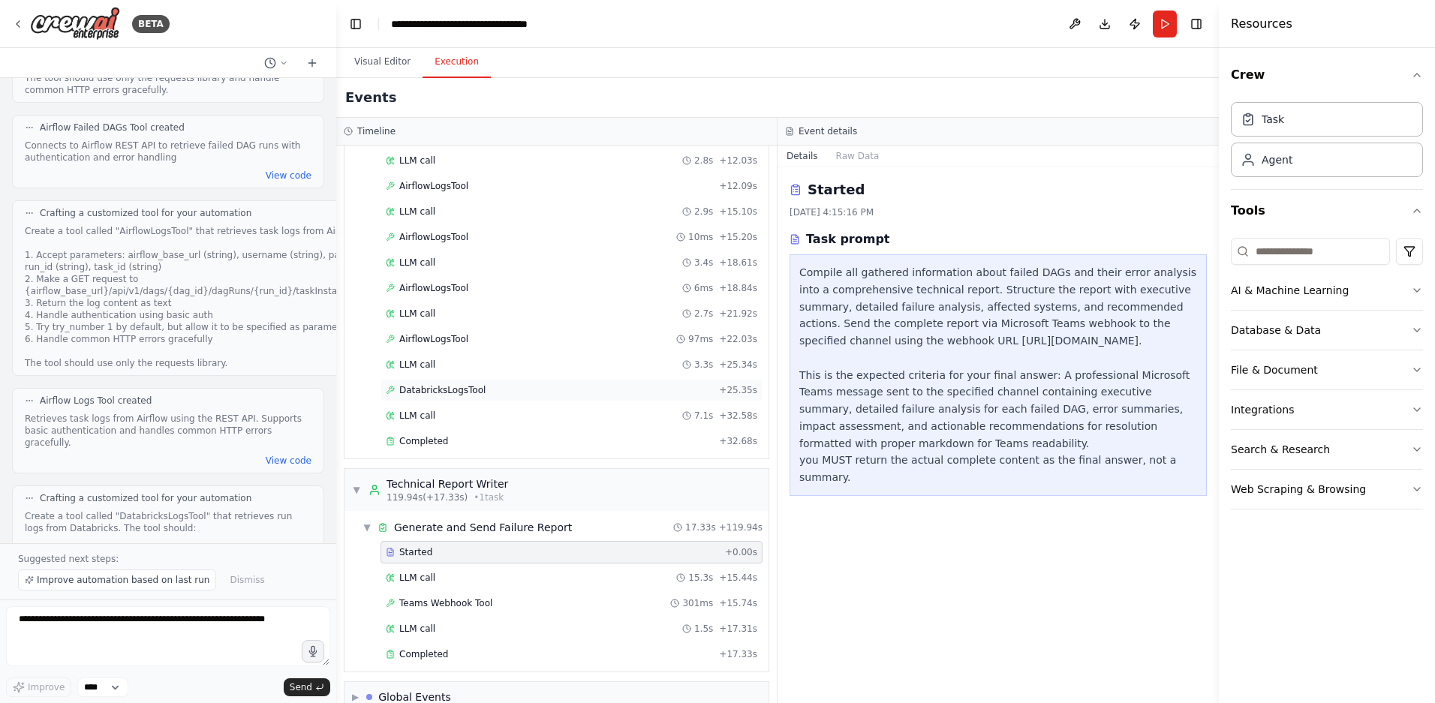
scroll to position [375, 0]
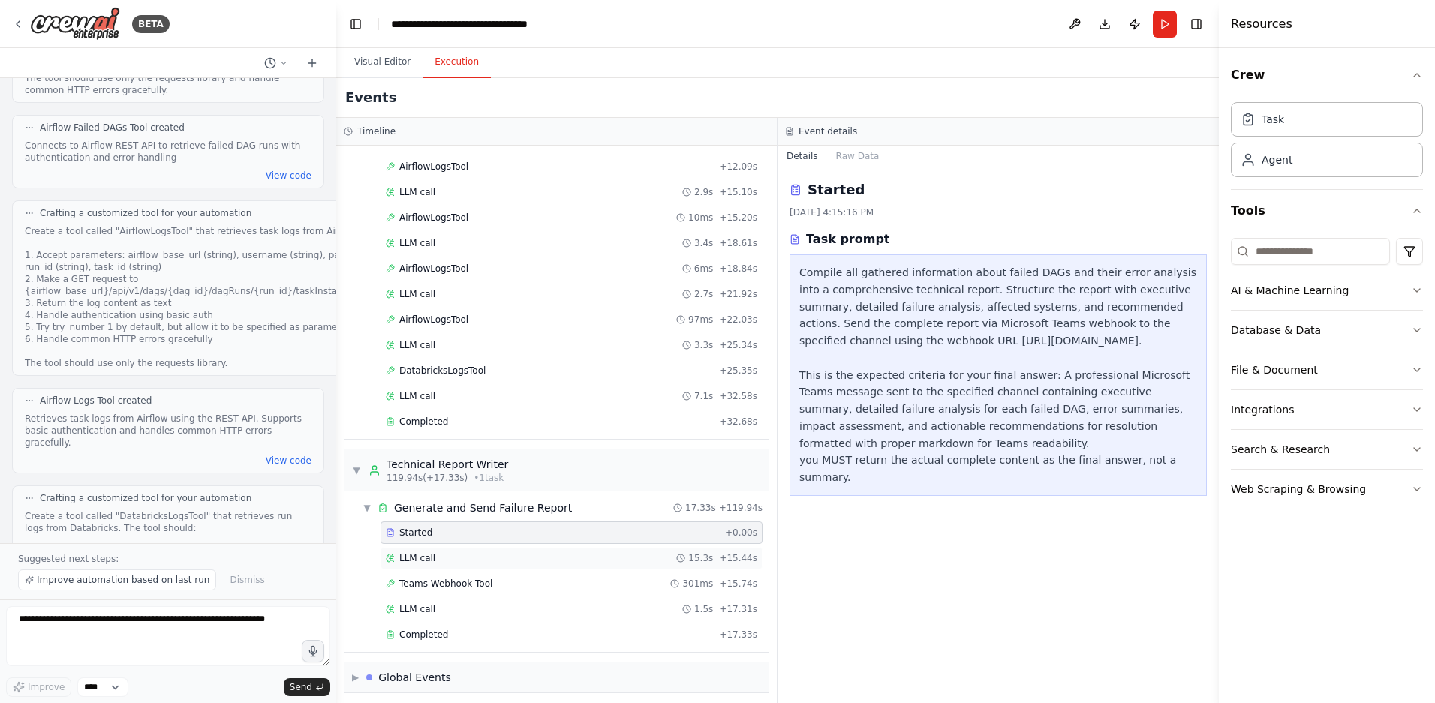
click at [422, 566] on div "LLM call 15.3s + 15.44s" at bounding box center [572, 558] width 382 height 23
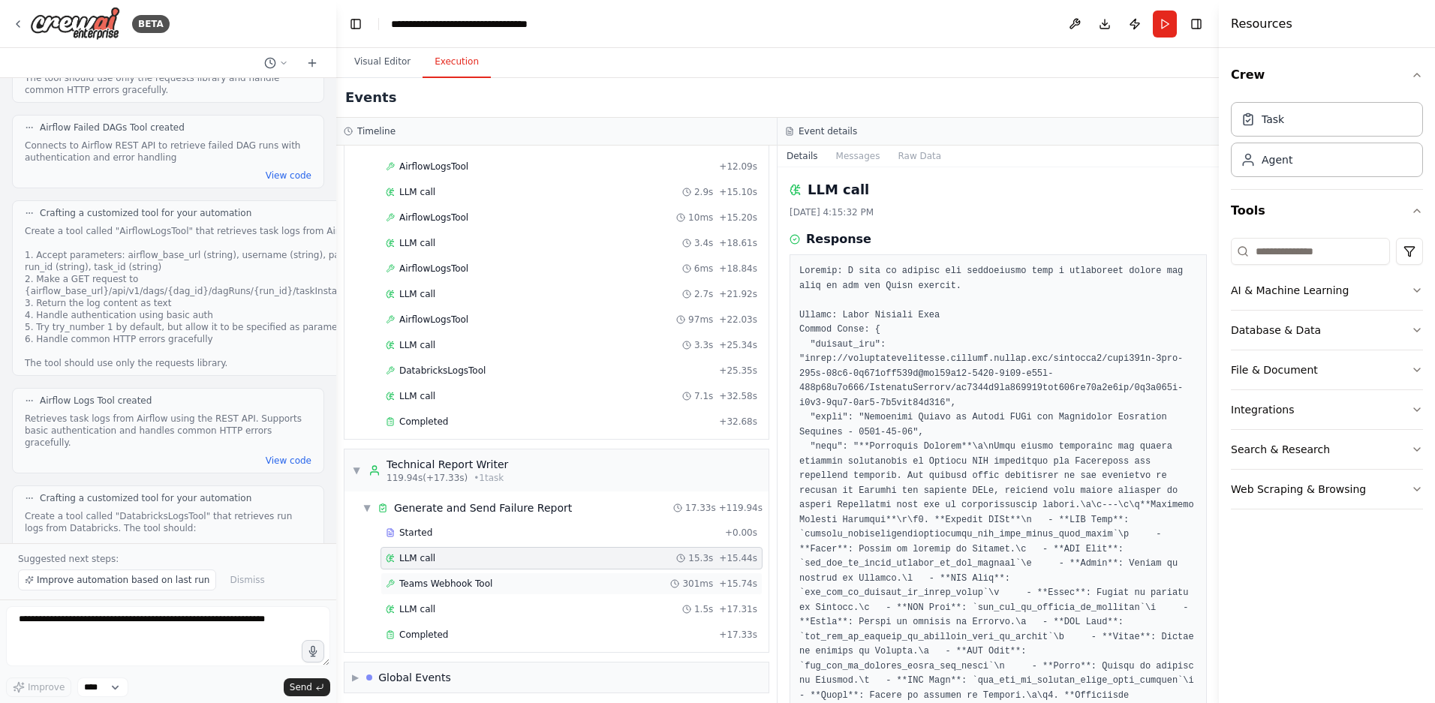
click at [470, 582] on span "Teams Webhook Tool" at bounding box center [445, 584] width 93 height 12
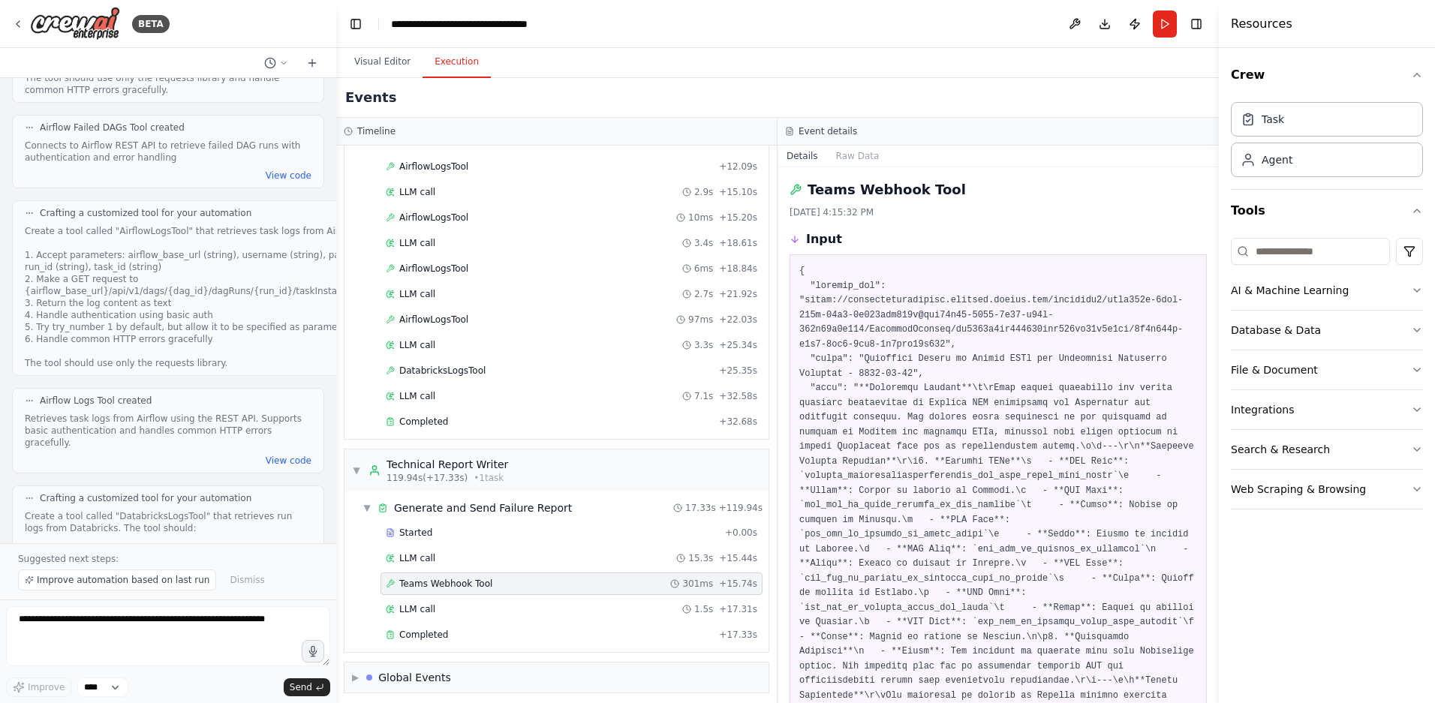
scroll to position [0, 0]
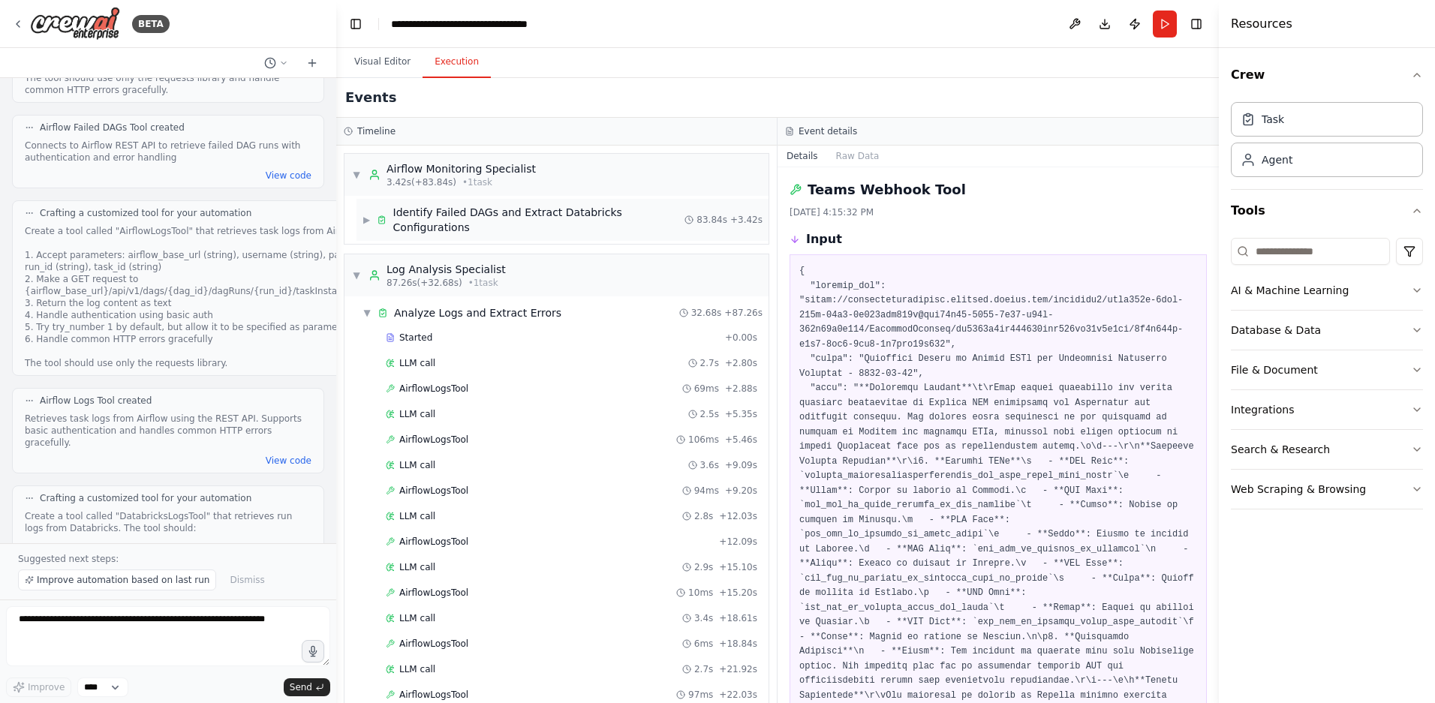
click at [366, 223] on span "▶" at bounding box center [367, 220] width 8 height 12
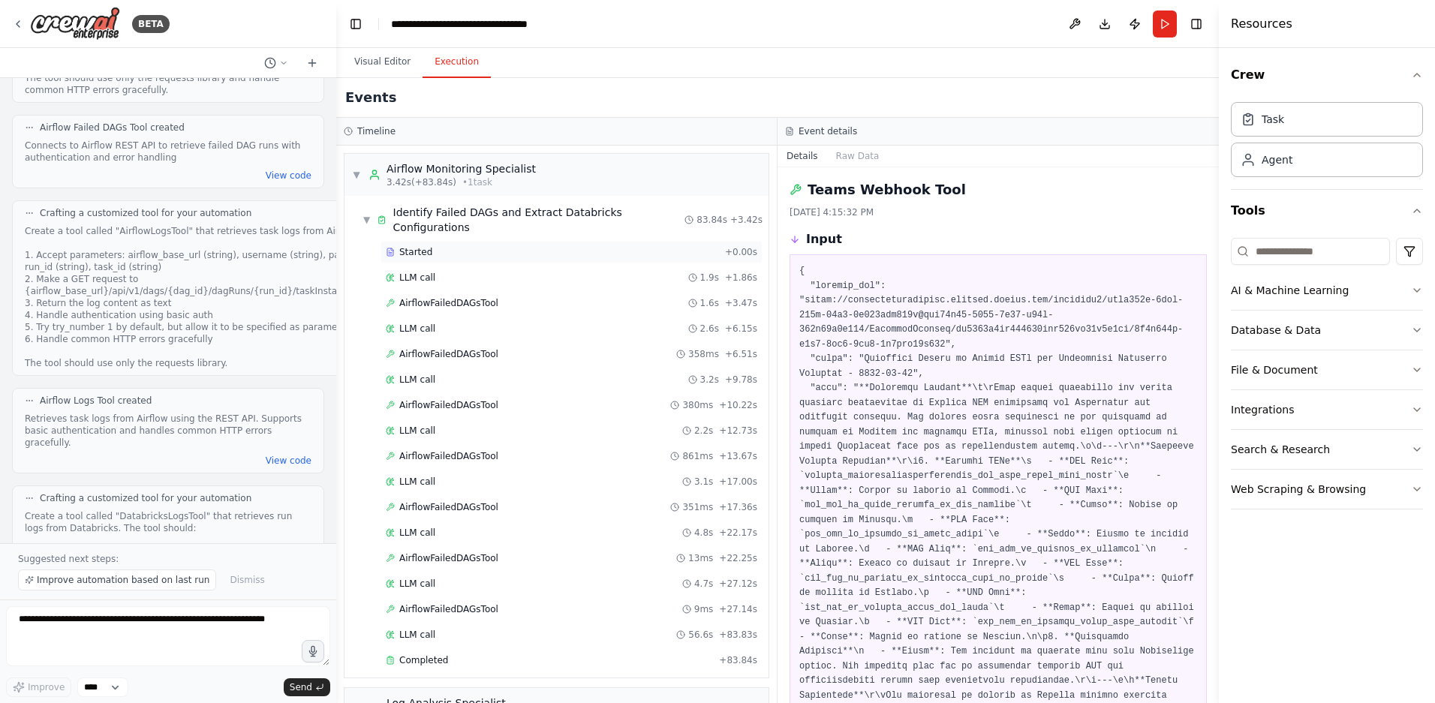
click at [438, 257] on div "Started" at bounding box center [552, 252] width 333 height 12
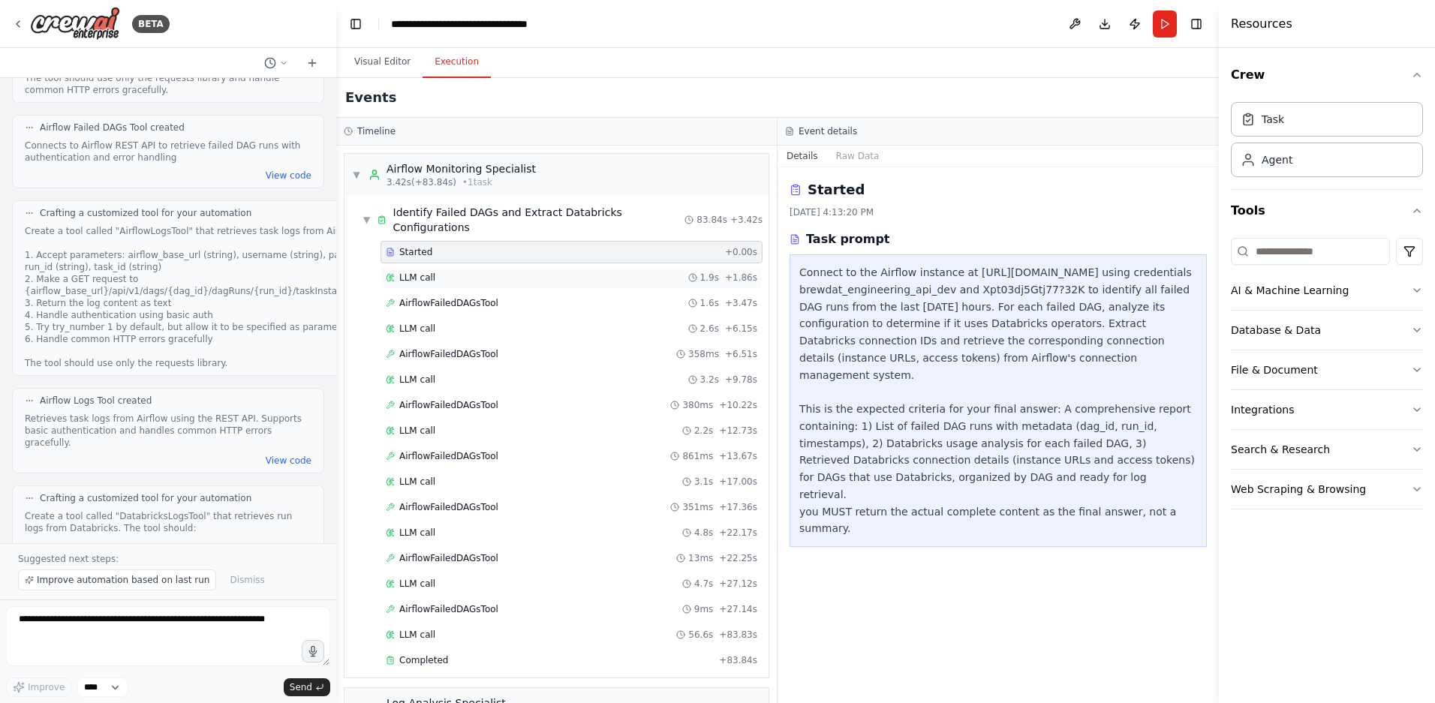
click at [441, 281] on div "LLM call 1.9s + 1.86s" at bounding box center [572, 278] width 372 height 12
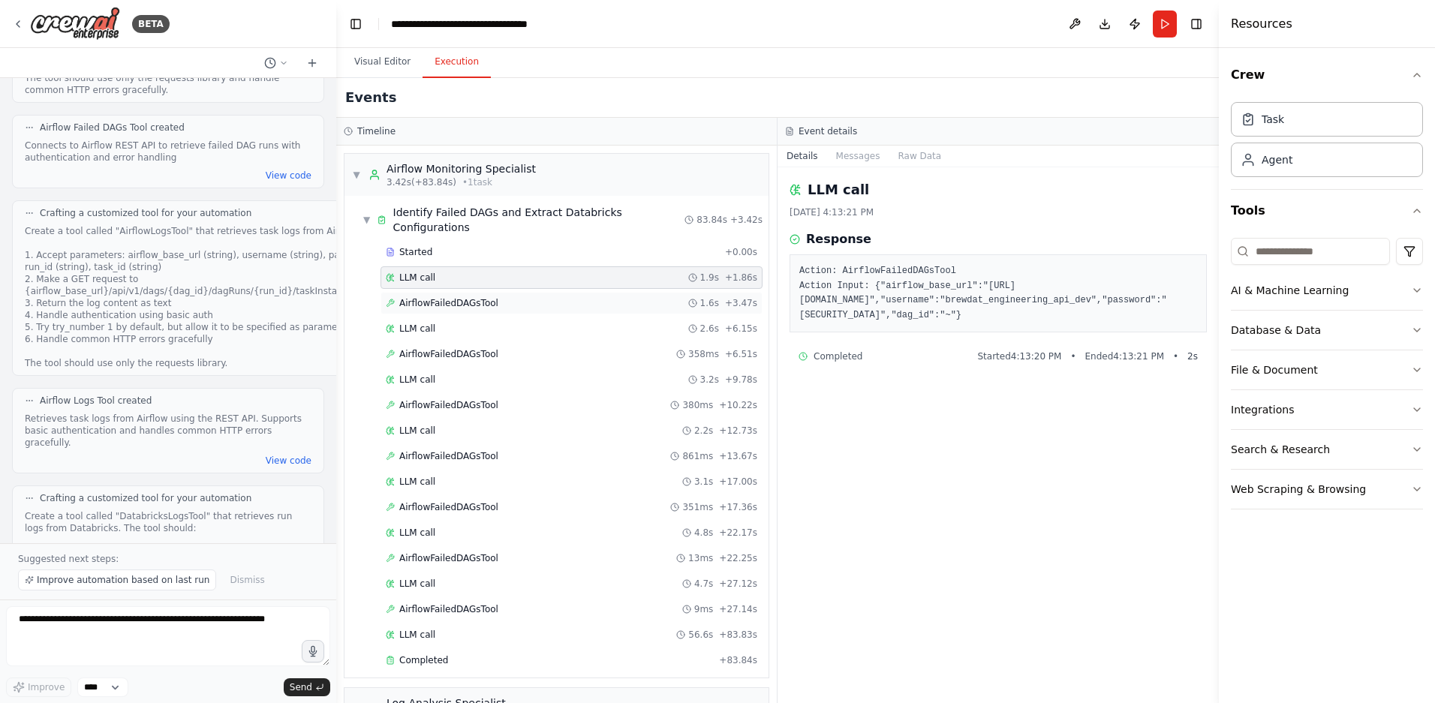
click at [447, 305] on span "AirflowFailedDAGsTool" at bounding box center [448, 303] width 99 height 12
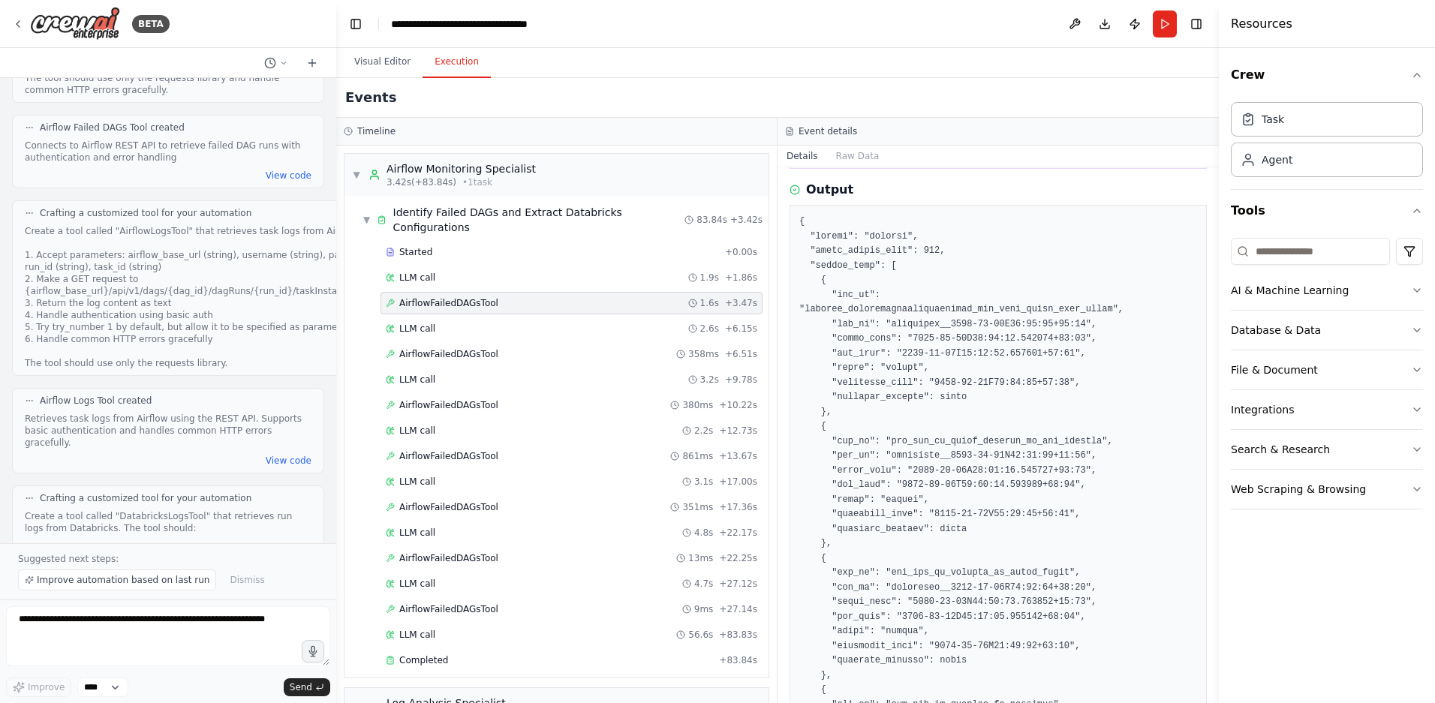
scroll to position [357, 0]
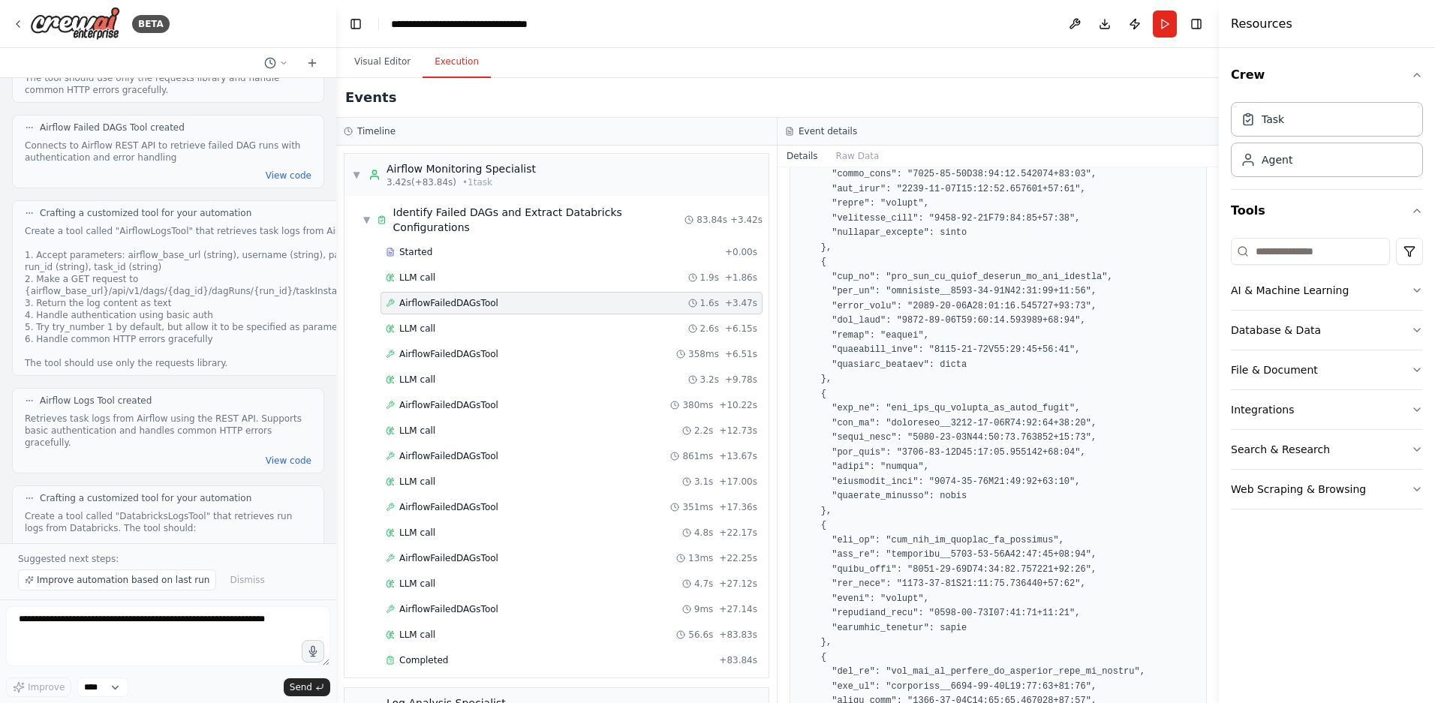
click at [450, 305] on span "AirflowFailedDAGsTool" at bounding box center [448, 303] width 99 height 12
click at [444, 326] on div "LLM call 2.6s + 6.15s" at bounding box center [572, 329] width 372 height 12
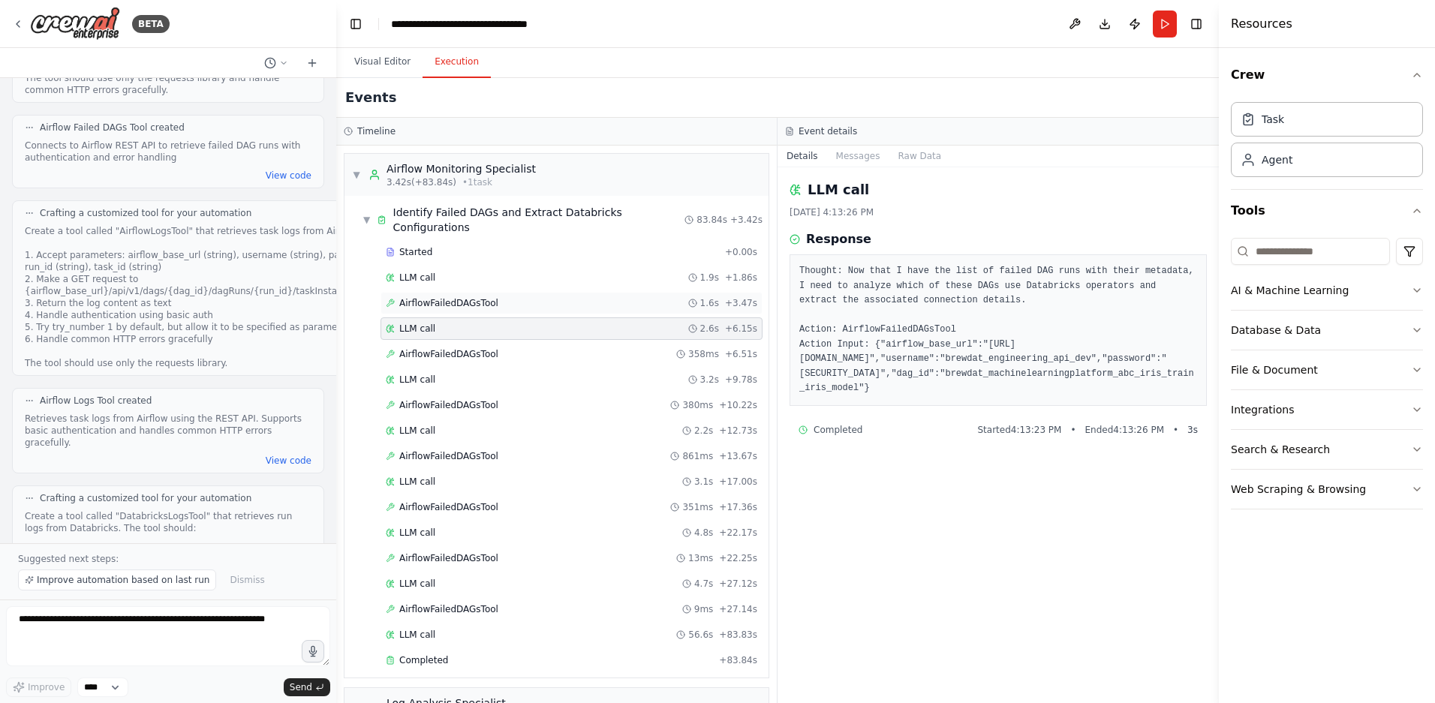
scroll to position [10, 0]
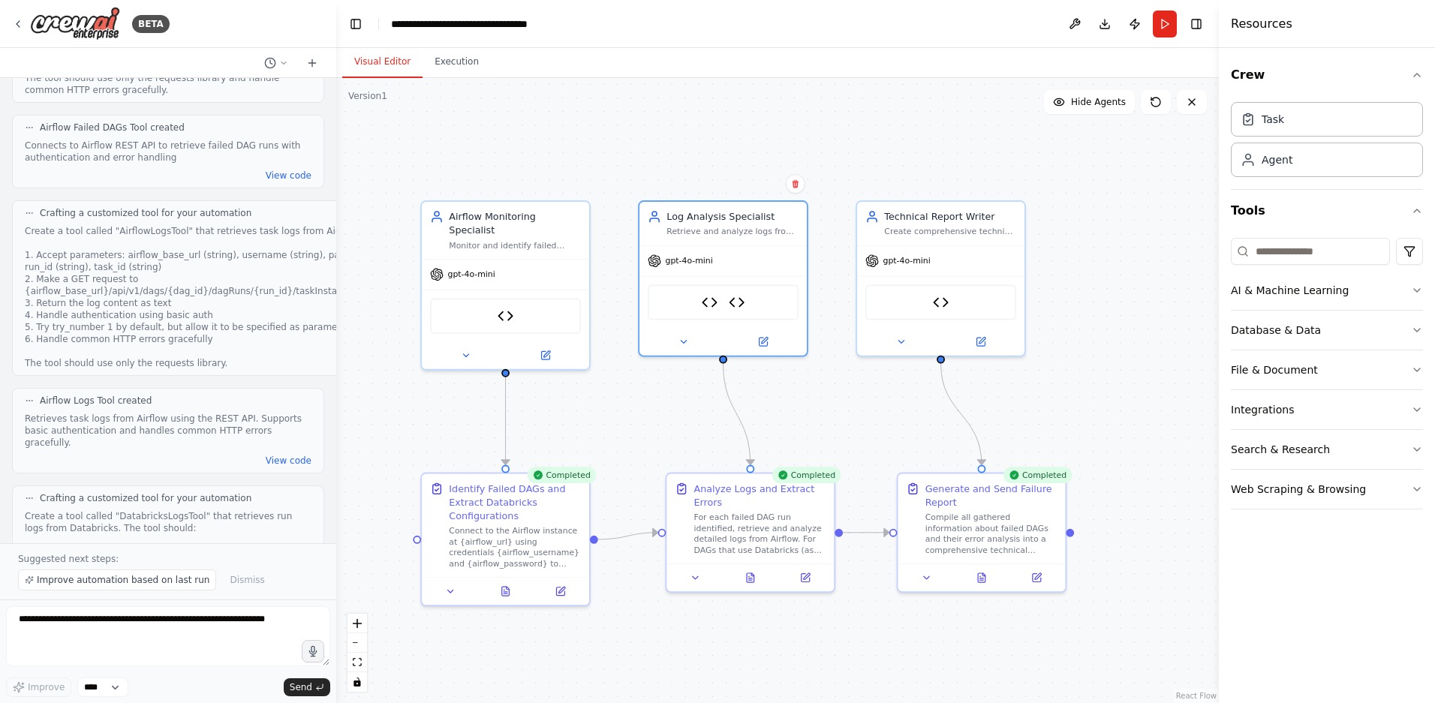
click at [380, 63] on button "Visual Editor" at bounding box center [382, 63] width 80 height 32
click at [983, 577] on icon at bounding box center [982, 577] width 4 height 0
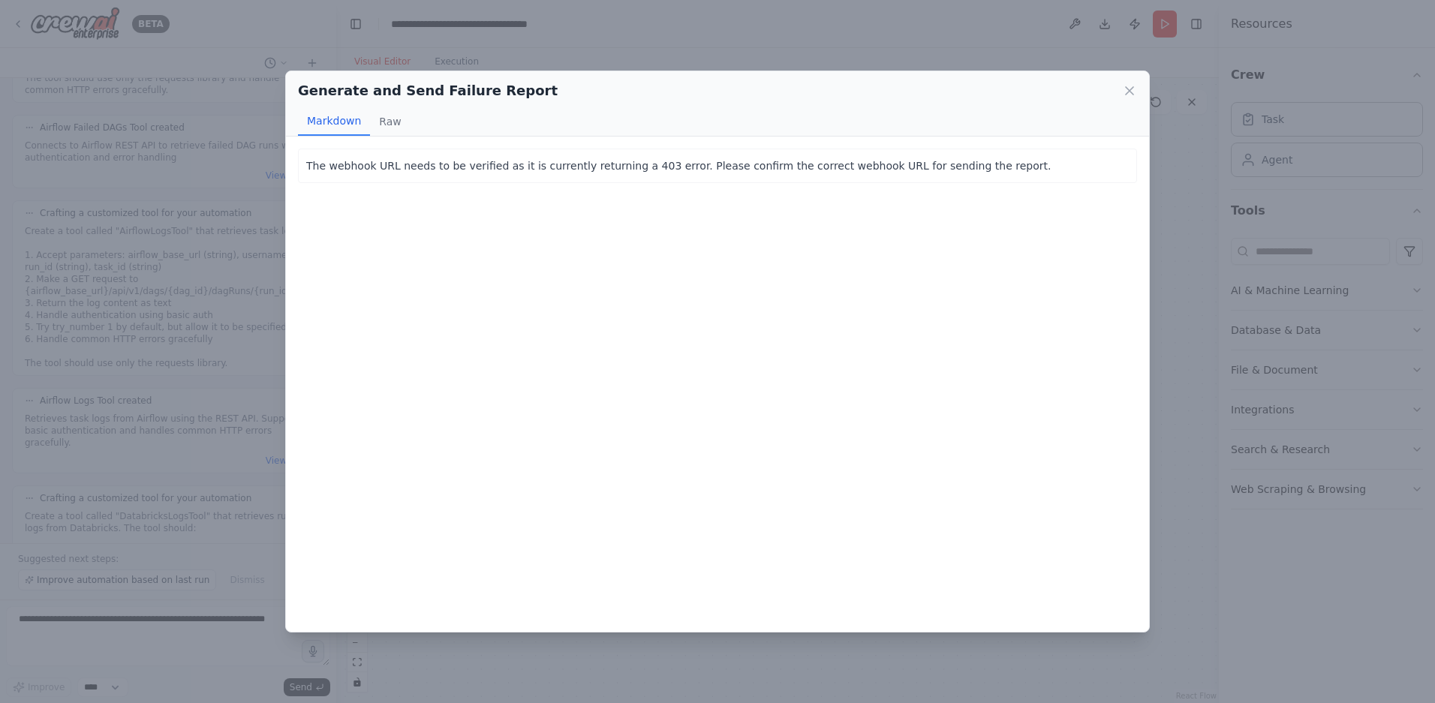
drag, startPoint x: 582, startPoint y: 171, endPoint x: 707, endPoint y: 172, distance: 125.3
click at [707, 172] on p "The webhook URL needs to be verified as it is currently returning a 403 error. …" at bounding box center [717, 166] width 823 height 18
drag, startPoint x: 694, startPoint y: 169, endPoint x: 519, endPoint y: 155, distance: 175.4
click at [530, 157] on p "The webhook URL needs to be verified as it is currently returning a 403 error. …" at bounding box center [717, 166] width 823 height 18
drag, startPoint x: 519, startPoint y: 155, endPoint x: 373, endPoint y: 119, distance: 150.7
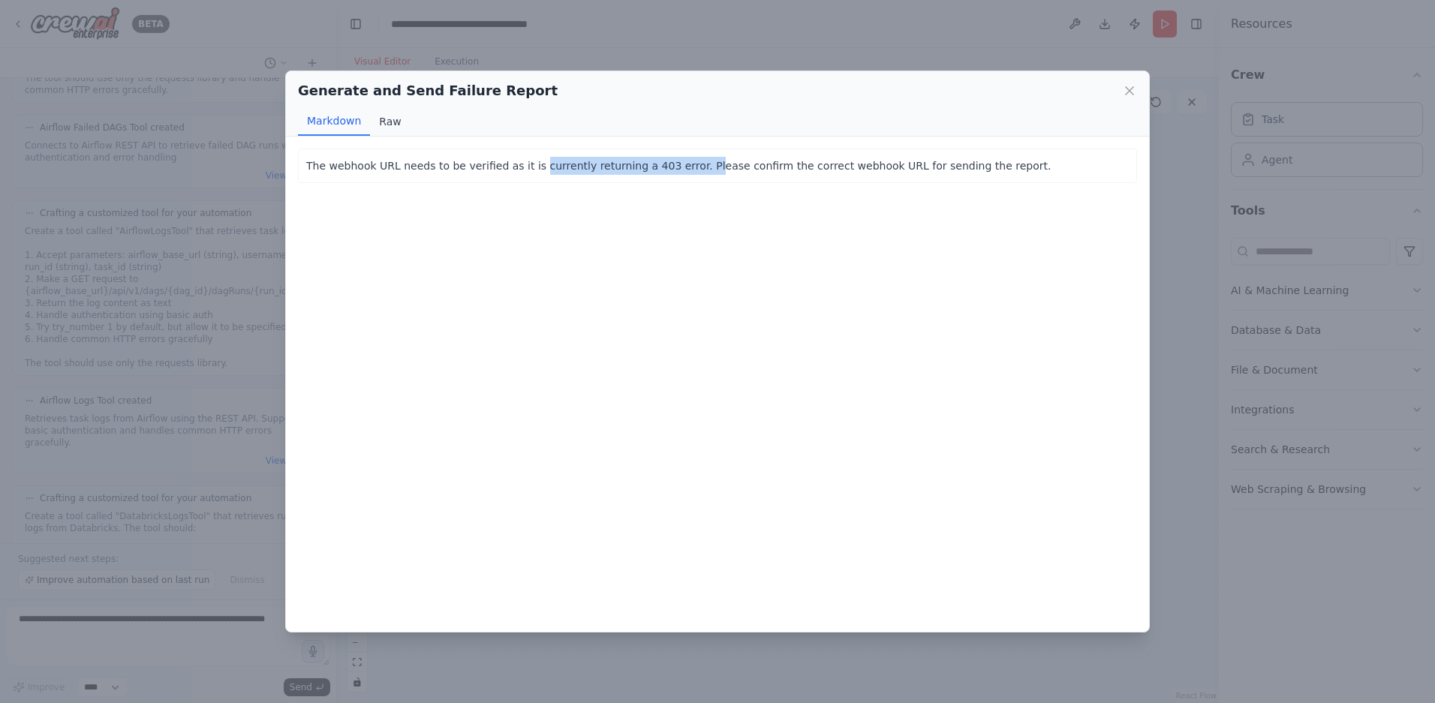
click at [373, 119] on button "Raw" at bounding box center [390, 121] width 40 height 29
click at [346, 122] on button "Markdown" at bounding box center [334, 121] width 72 height 29
click at [1137, 89] on div "Generate and Send Failure Report Markdown Raw" at bounding box center [717, 103] width 863 height 65
click at [1131, 88] on icon at bounding box center [1130, 91] width 8 height 8
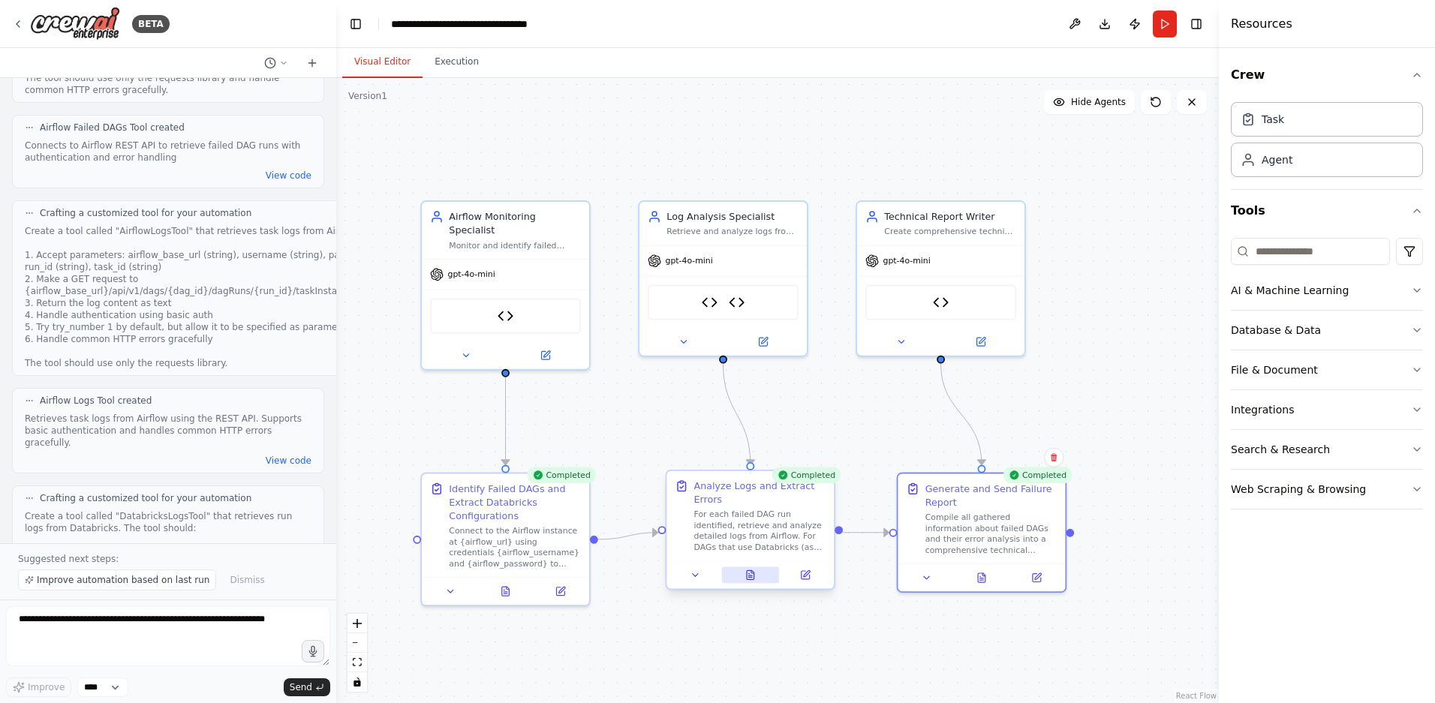
click at [753, 580] on icon at bounding box center [750, 575] width 11 height 11
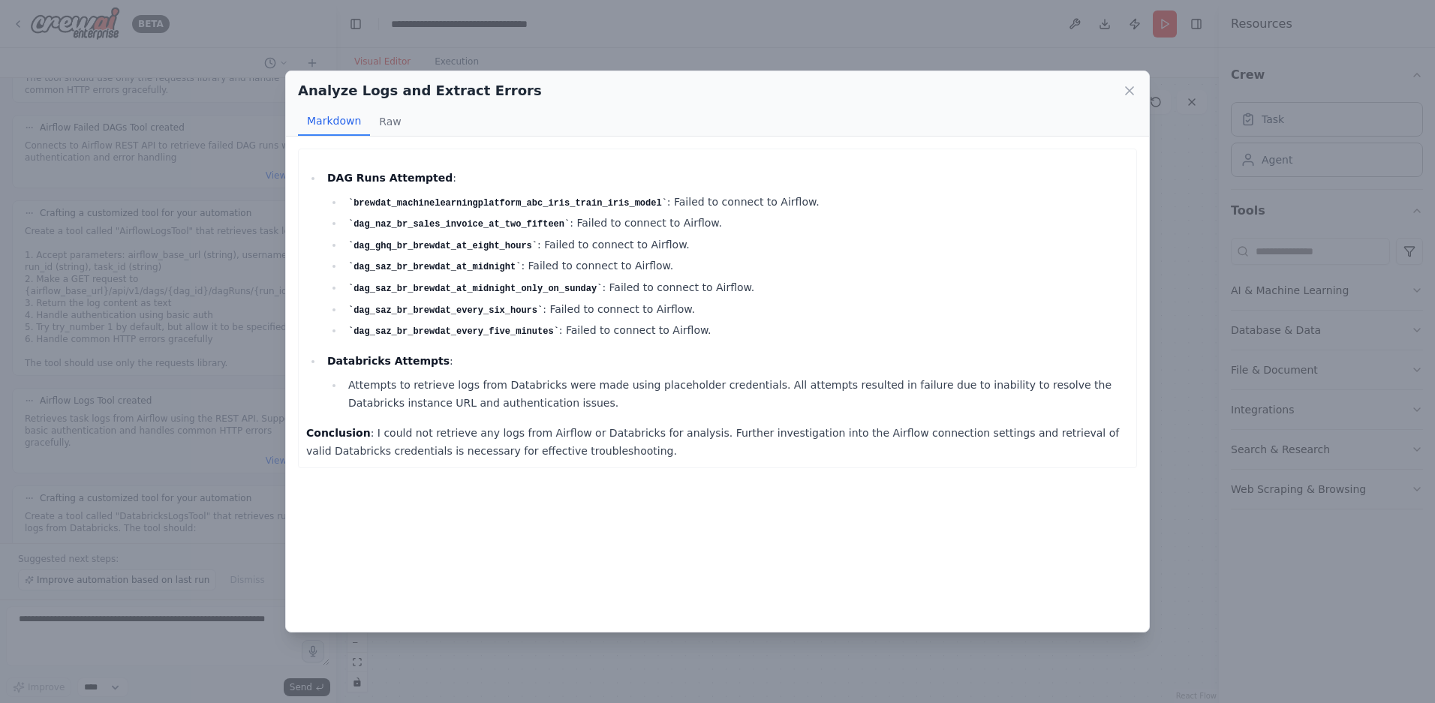
click at [1196, 368] on div "Analyze Logs and Extract Errors Markdown Raw DAG Runs Attempted : brewdat_machi…" at bounding box center [717, 351] width 1435 height 703
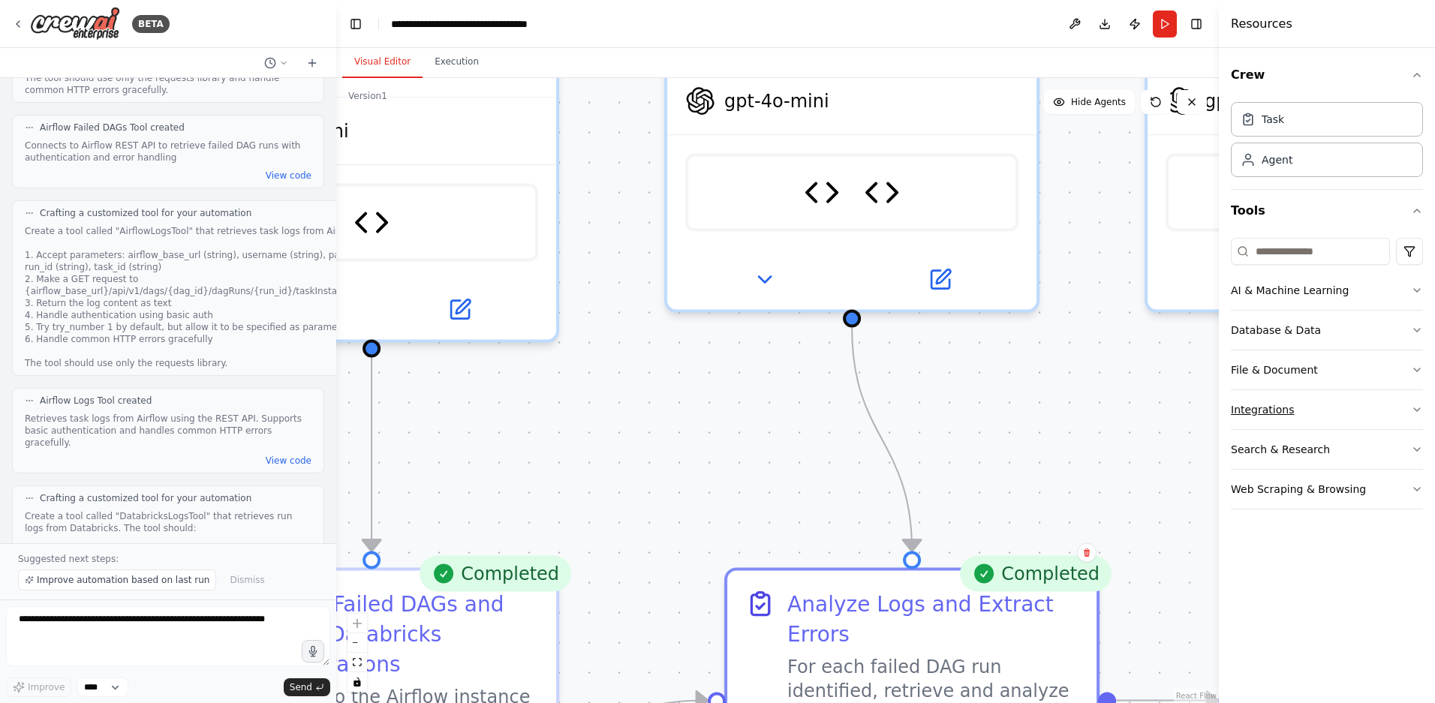
click at [1276, 403] on button "Integrations" at bounding box center [1327, 409] width 192 height 39
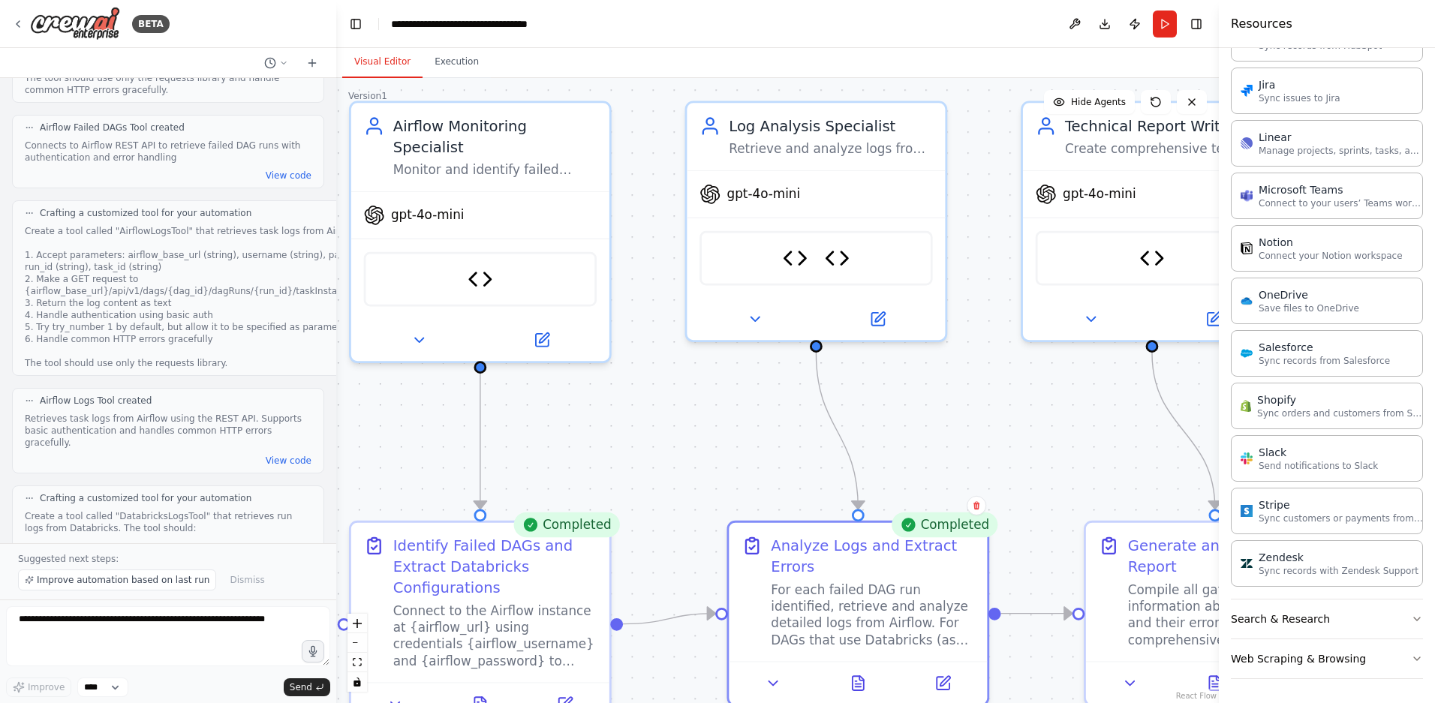
scroll to position [6243, 0]
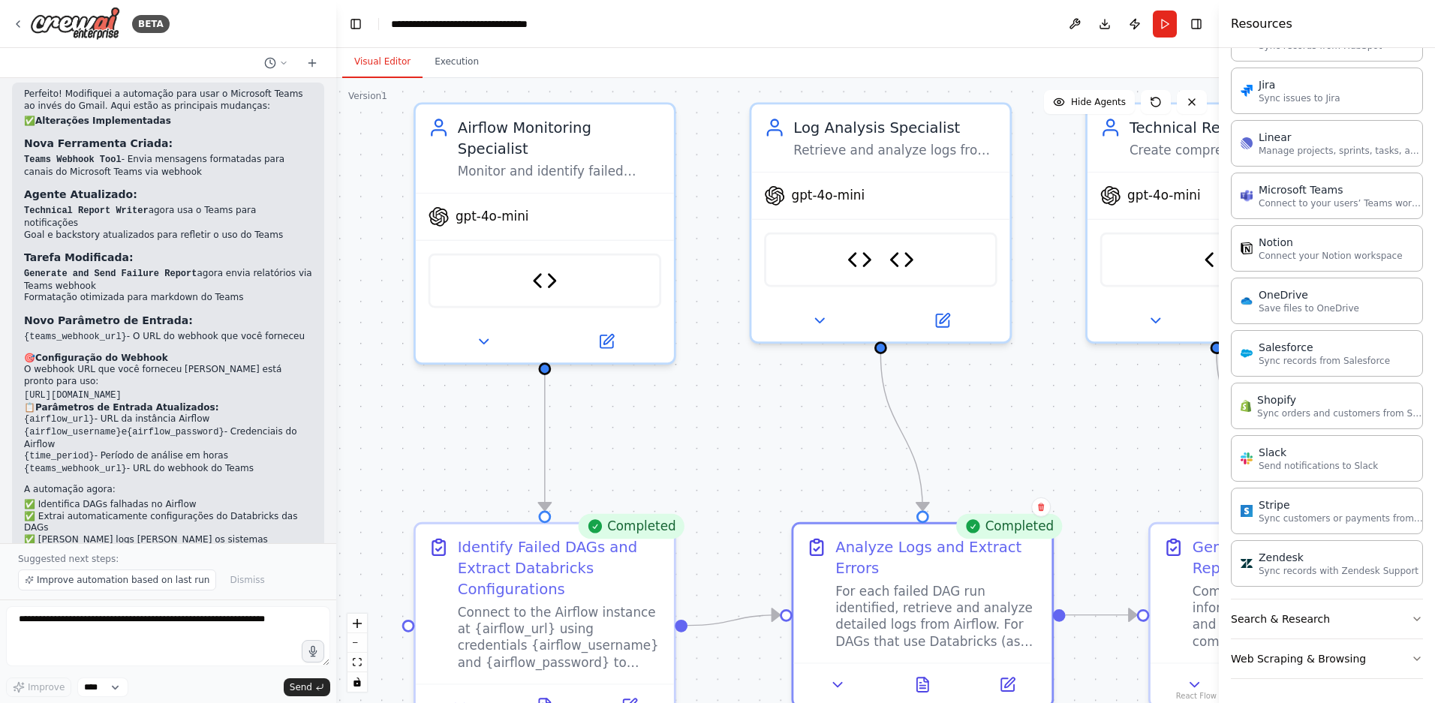
drag, startPoint x: 629, startPoint y: 432, endPoint x: 722, endPoint y: 432, distance: 93.1
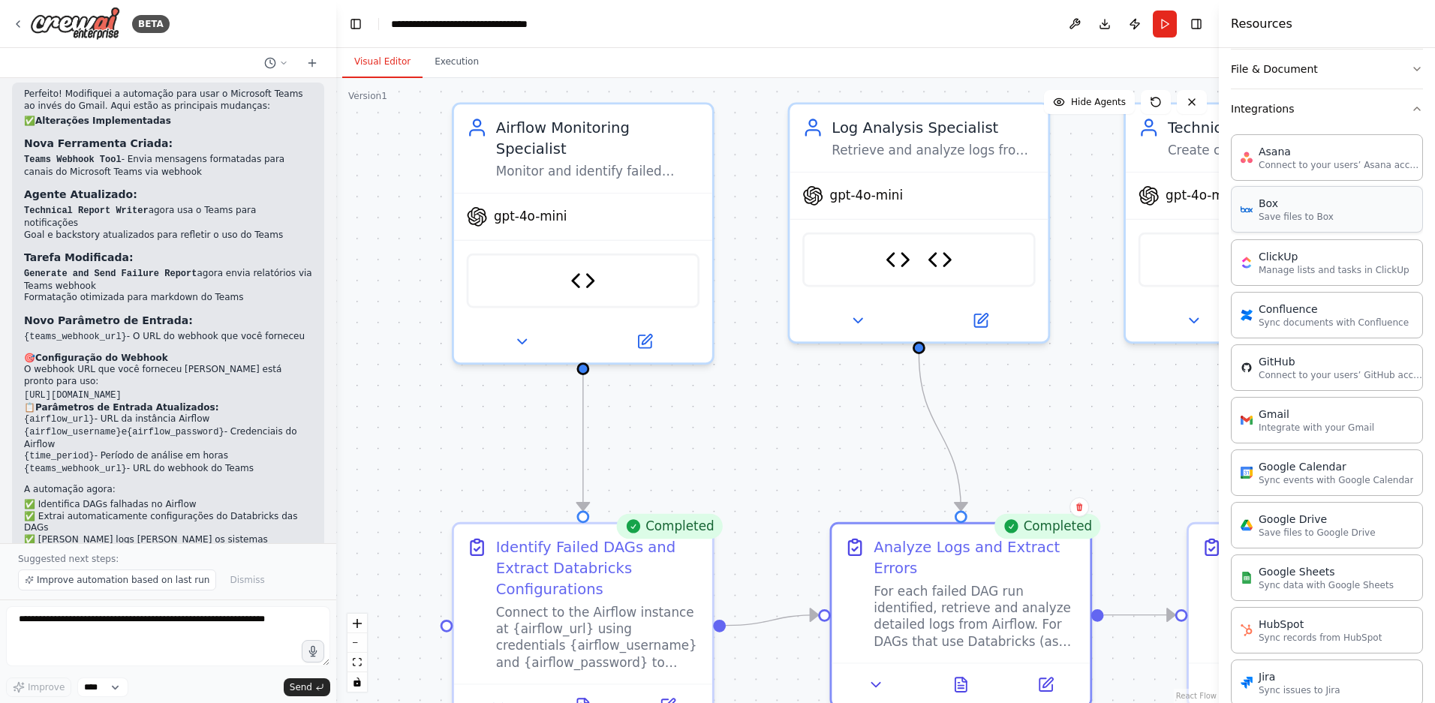
scroll to position [234, 0]
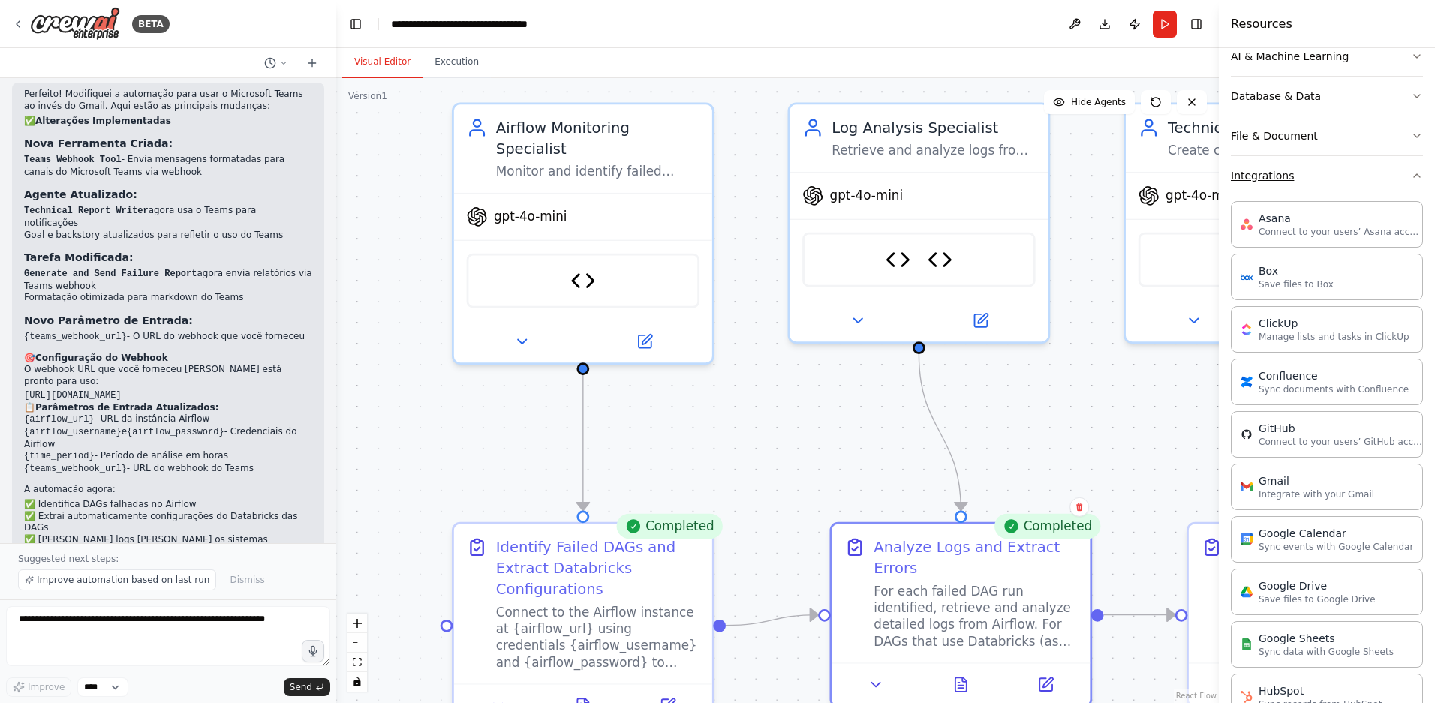
click at [1411, 178] on icon "button" at bounding box center [1417, 176] width 12 height 12
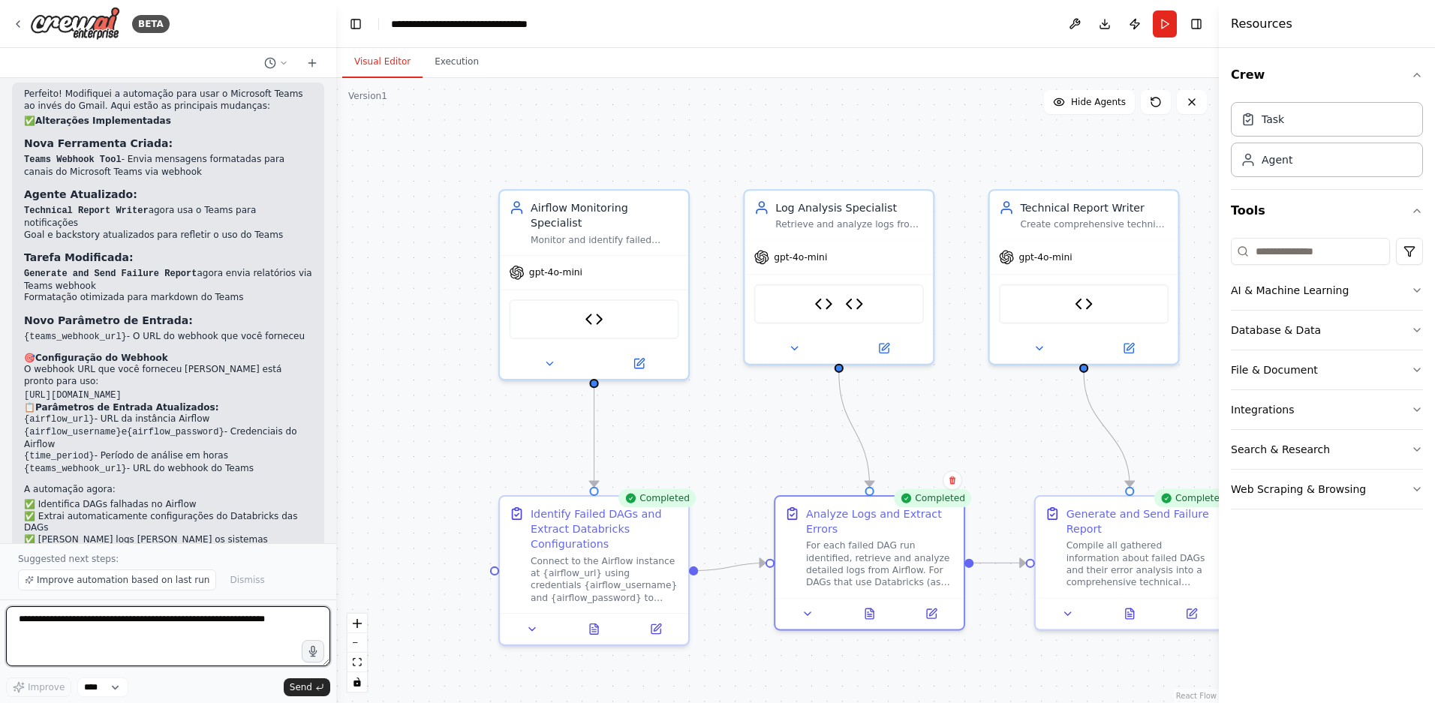
click at [237, 621] on textarea at bounding box center [168, 636] width 324 height 60
click at [231, 618] on textarea at bounding box center [168, 636] width 324 height 60
click at [1394, 333] on button "Database & Data" at bounding box center [1327, 330] width 192 height 39
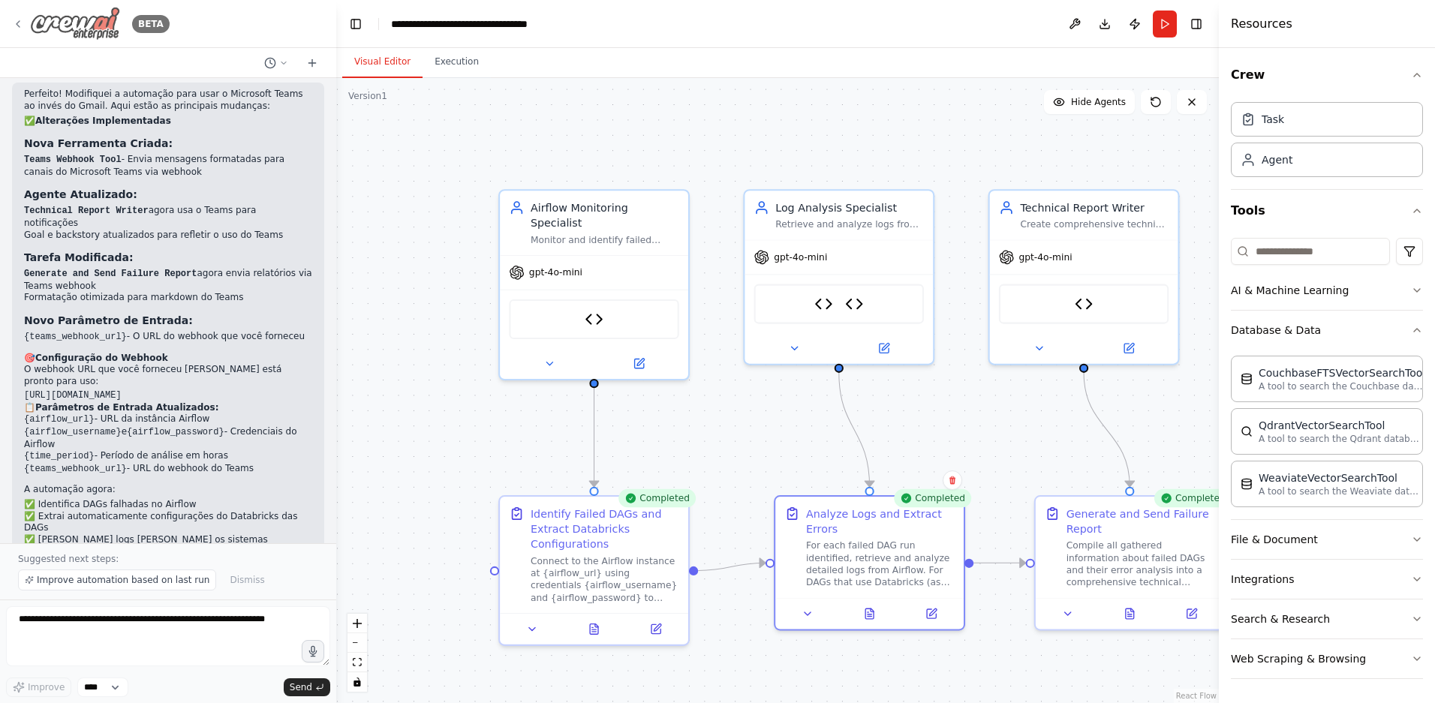
click at [20, 23] on icon at bounding box center [18, 24] width 12 height 12
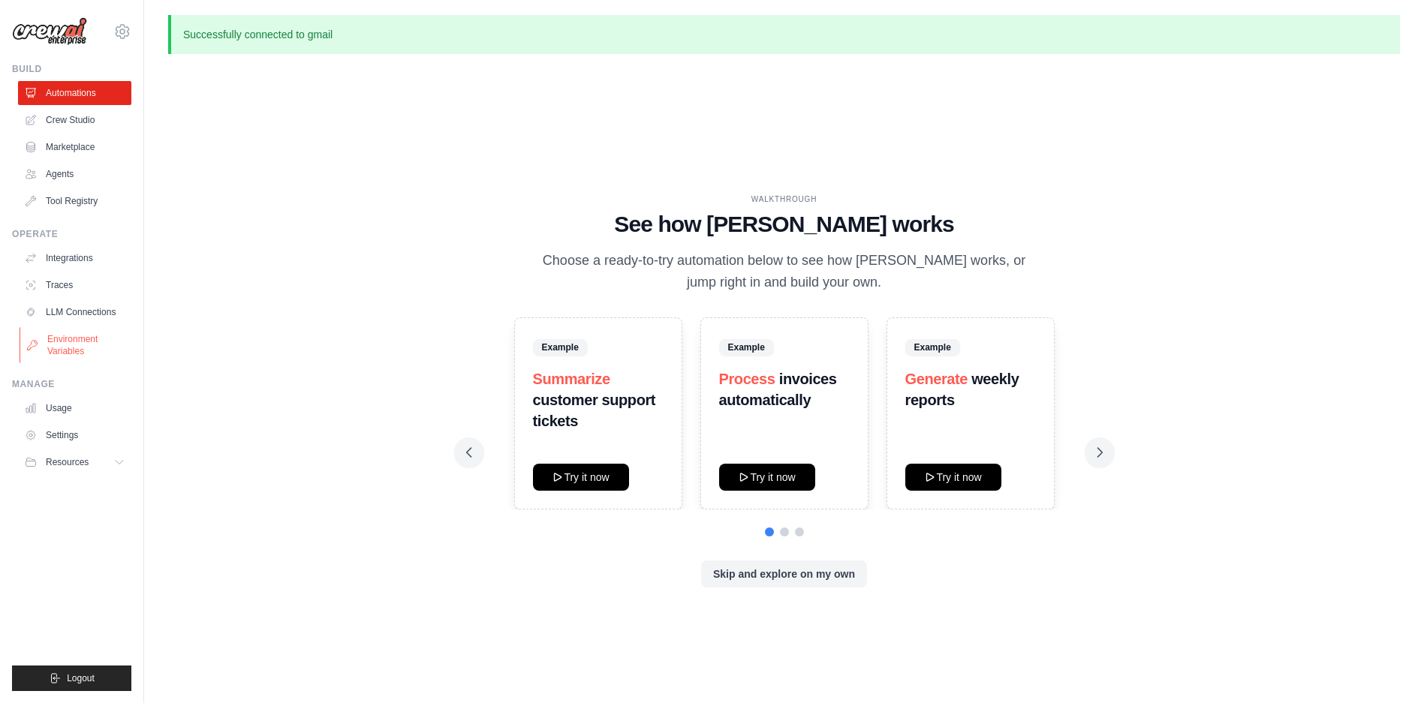
click at [82, 340] on link "Environment Variables" at bounding box center [76, 345] width 113 height 36
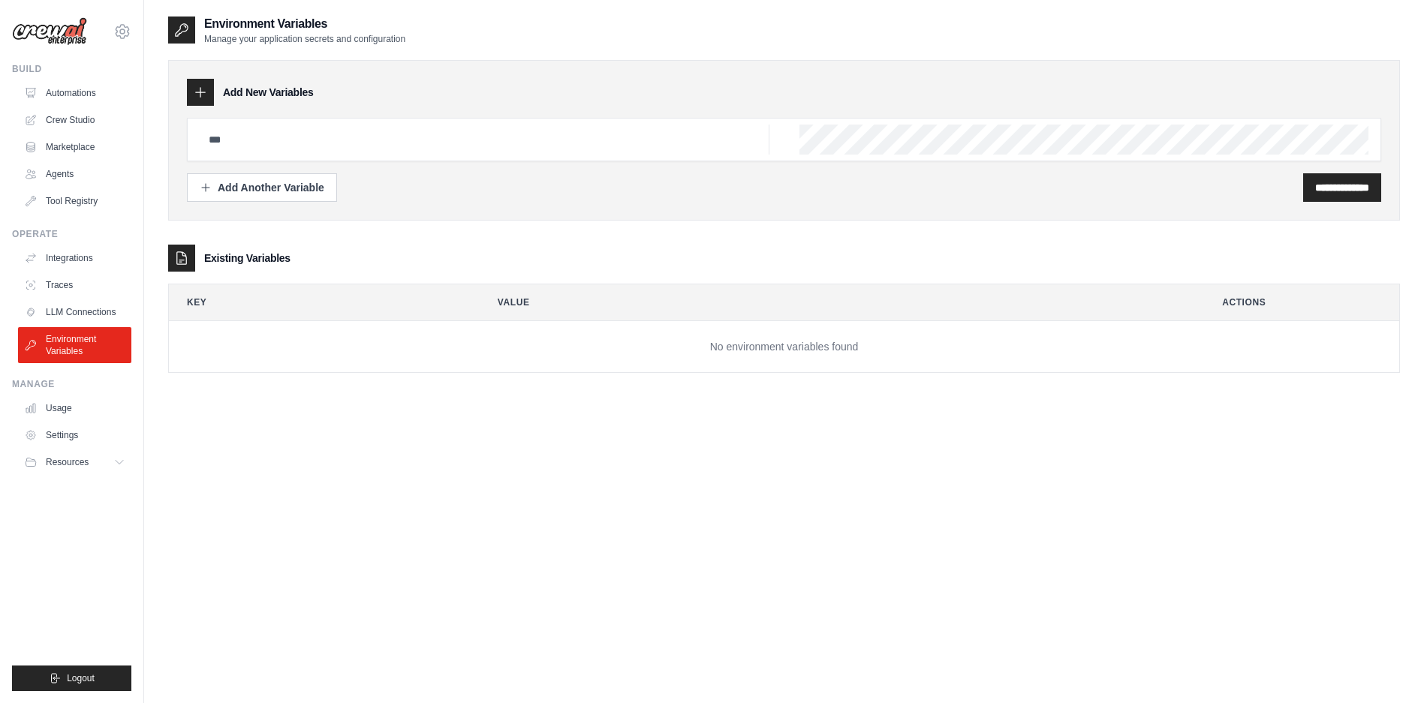
drag, startPoint x: 1340, startPoint y: 184, endPoint x: 698, endPoint y: 179, distance: 641.8
click at [1017, 189] on div "**********" at bounding box center [784, 187] width 1194 height 29
click at [296, 188] on div "Add Another Variable" at bounding box center [262, 186] width 125 height 15
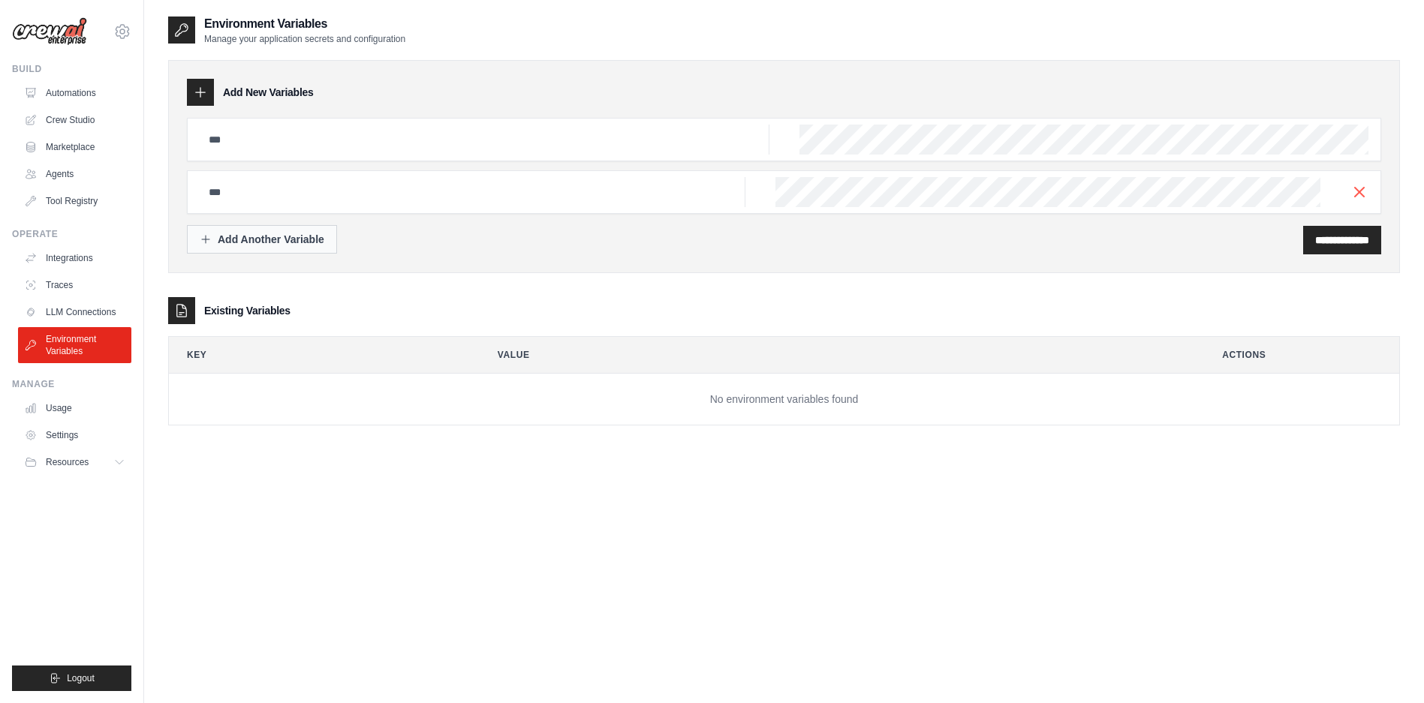
click at [311, 240] on div "Add Another Variable" at bounding box center [262, 239] width 125 height 15
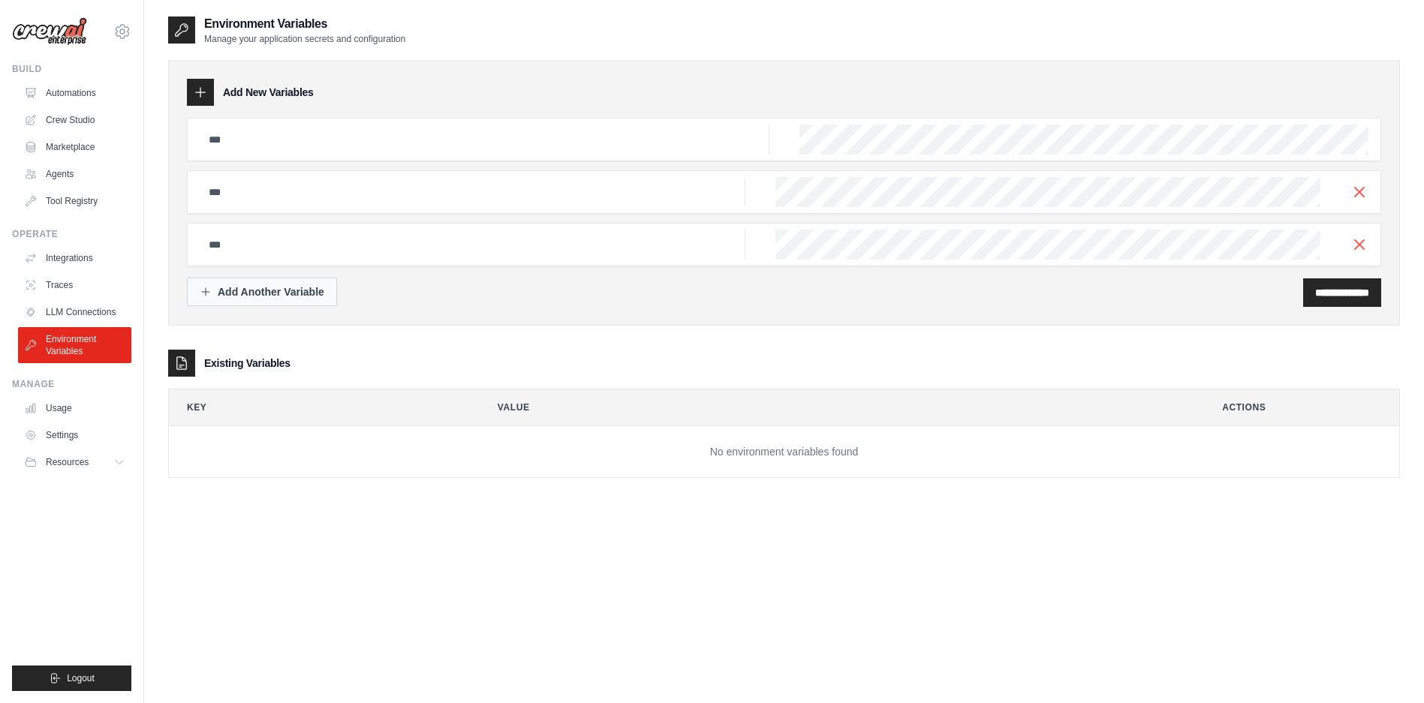
click at [310, 293] on div "Add Another Variable" at bounding box center [262, 291] width 125 height 15
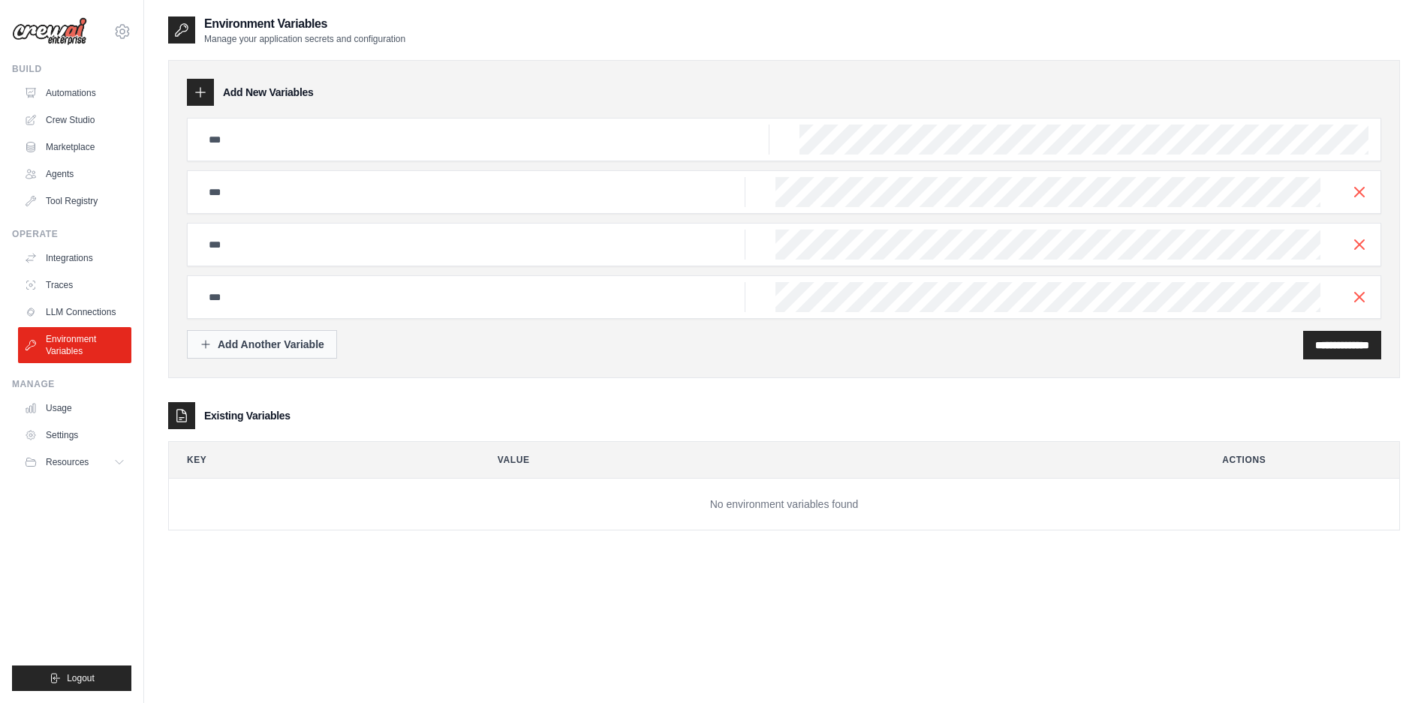
click at [286, 349] on div "Add Another Variable" at bounding box center [262, 344] width 125 height 15
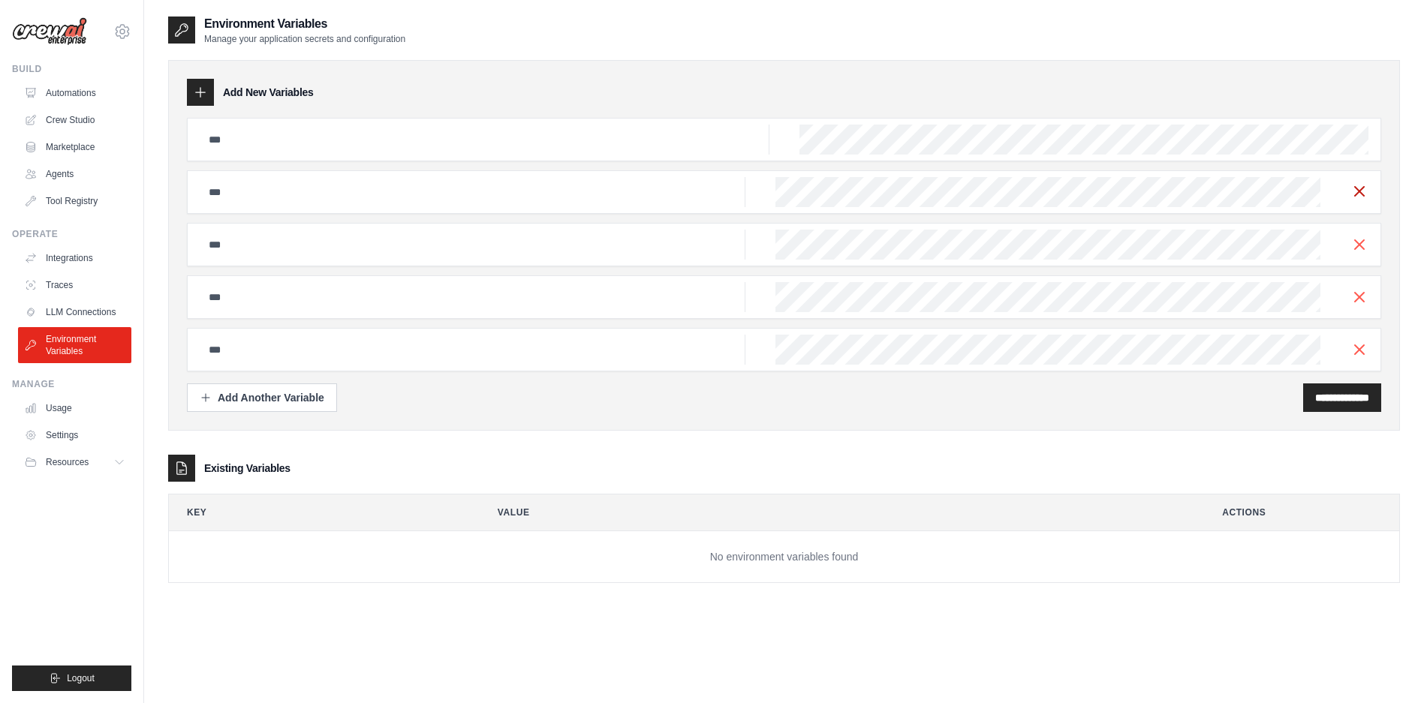
click at [1360, 188] on icon "button" at bounding box center [1359, 191] width 18 height 18
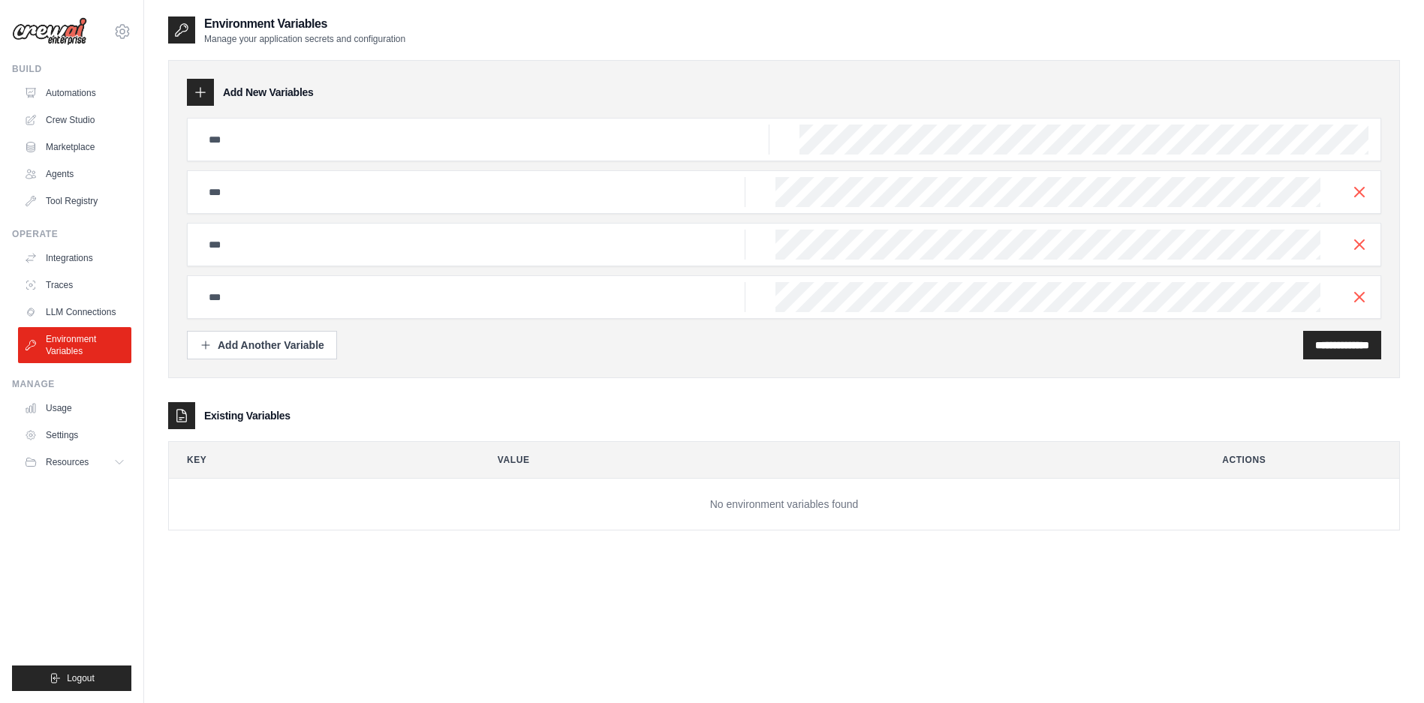
click at [1360, 188] on icon "button" at bounding box center [1359, 192] width 18 height 18
click at [1360, 236] on icon "button" at bounding box center [1359, 245] width 18 height 18
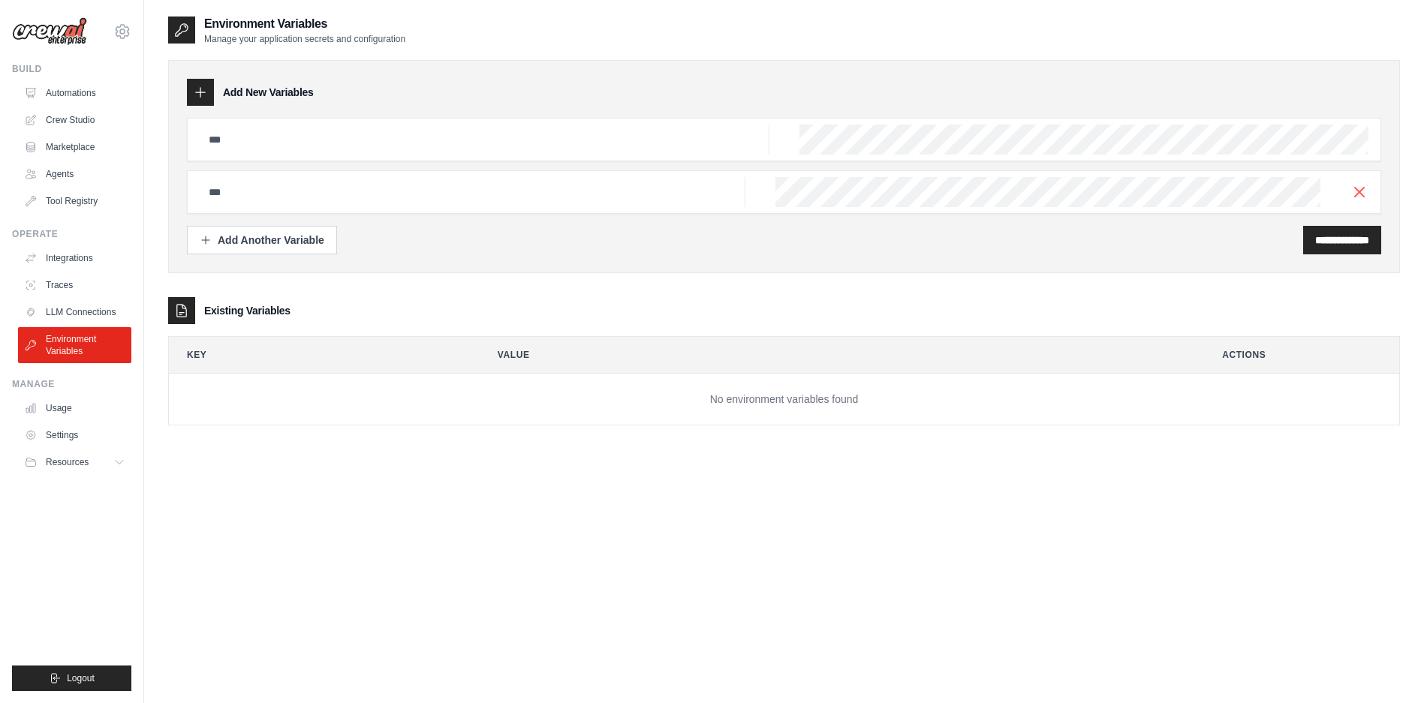
click at [1360, 188] on icon "button" at bounding box center [1359, 192] width 18 height 18
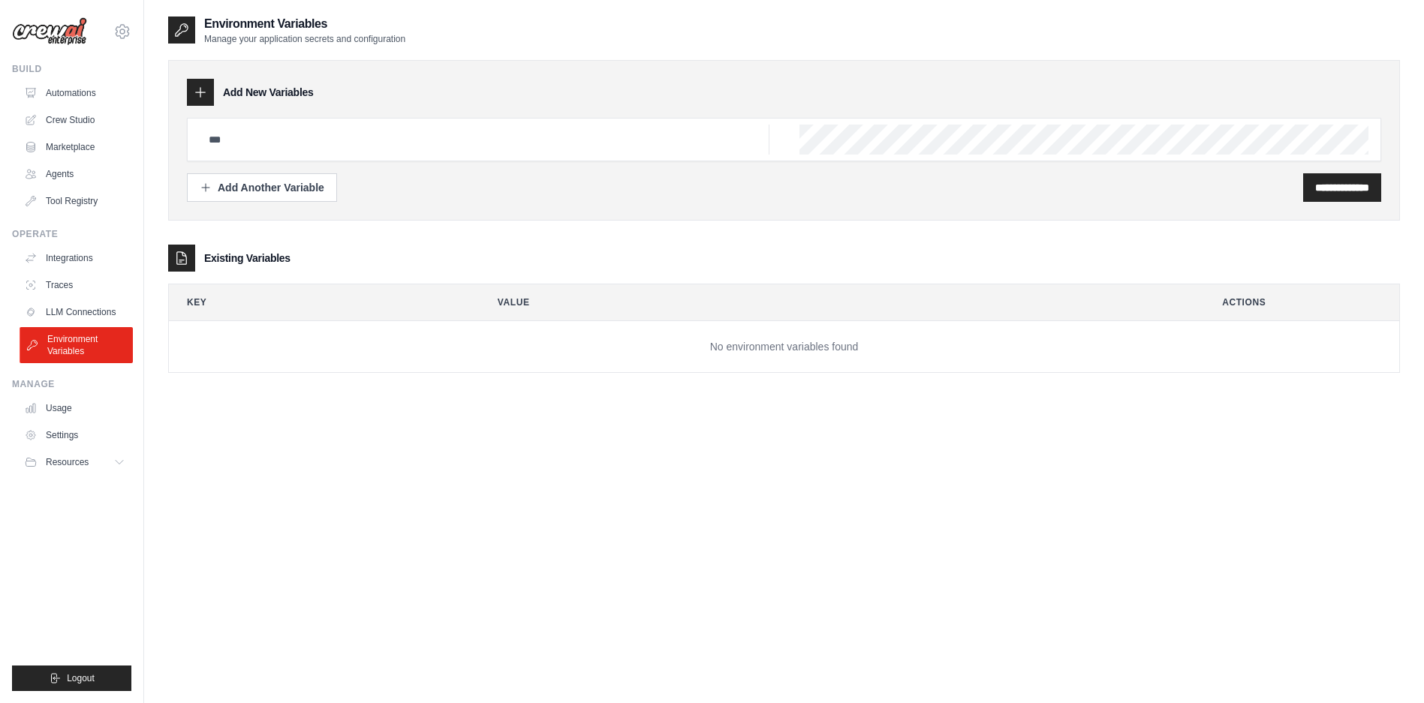
click at [73, 334] on link "Environment Variables" at bounding box center [76, 345] width 113 height 36
click at [91, 308] on link "LLM Connections" at bounding box center [76, 312] width 113 height 24
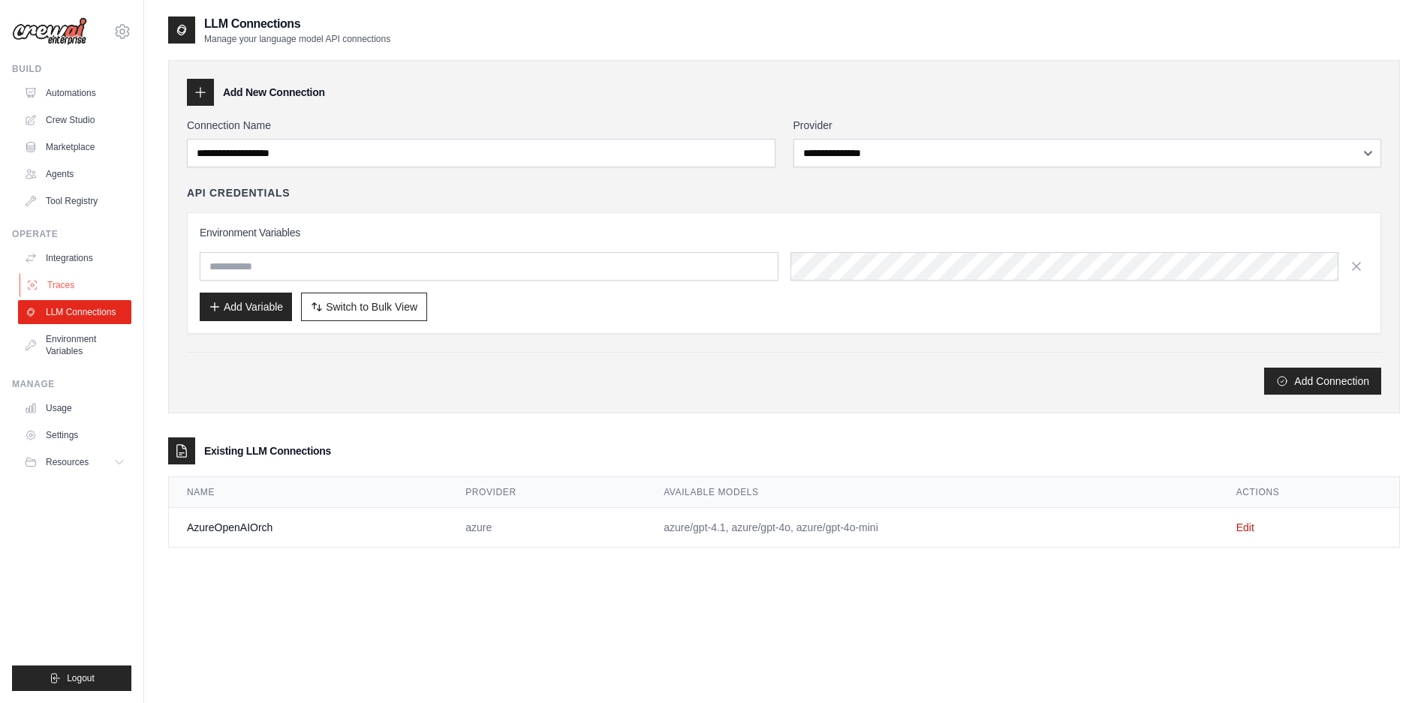
click at [73, 283] on link "Traces" at bounding box center [76, 285] width 113 height 24
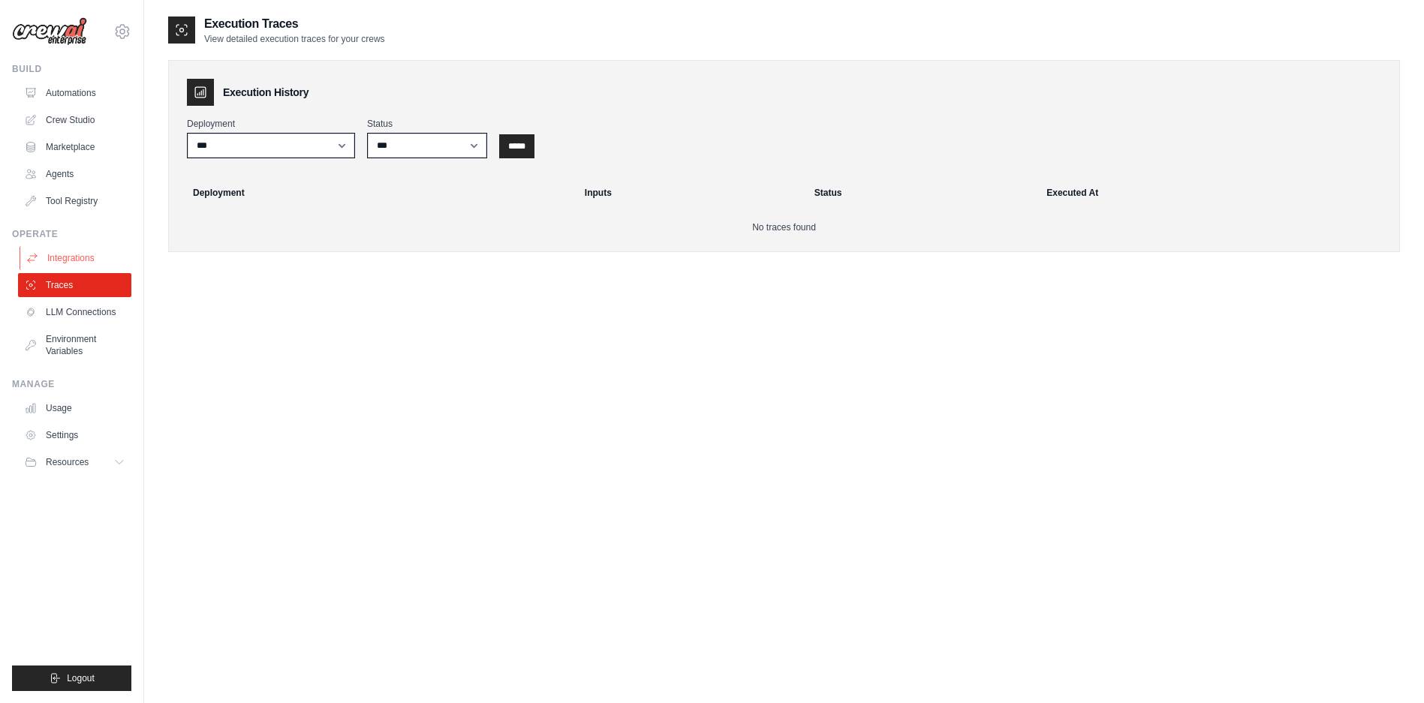
click at [80, 254] on link "Integrations" at bounding box center [76, 258] width 113 height 24
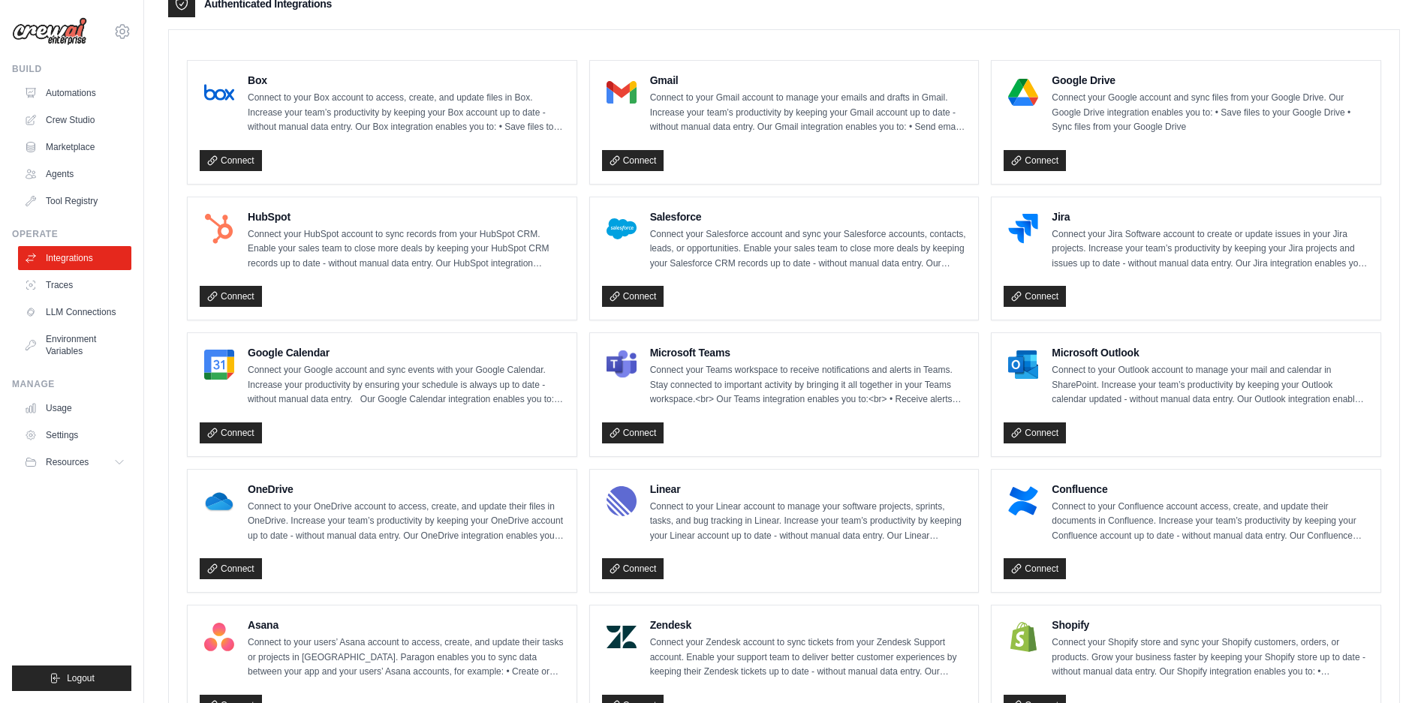
scroll to position [225, 0]
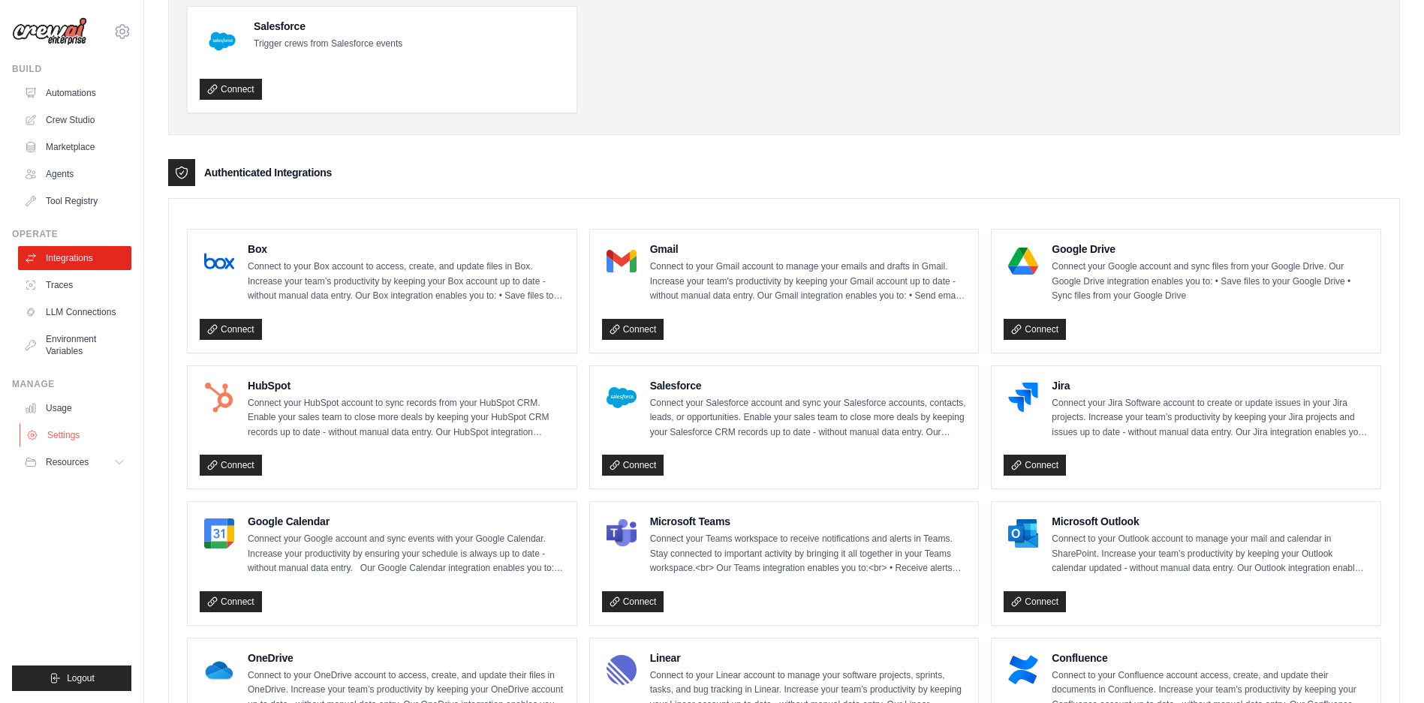
click at [63, 441] on link "Settings" at bounding box center [76, 435] width 113 height 24
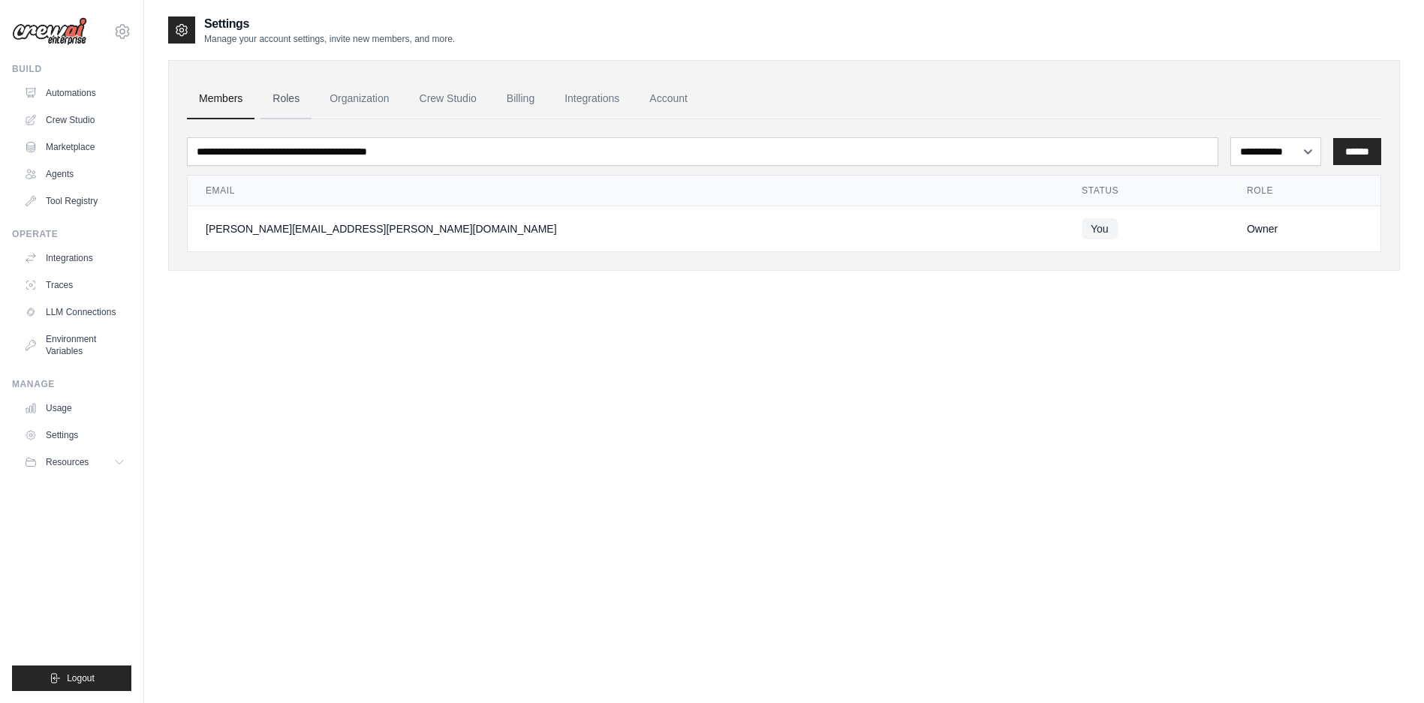
click at [279, 99] on link "Roles" at bounding box center [285, 99] width 51 height 41
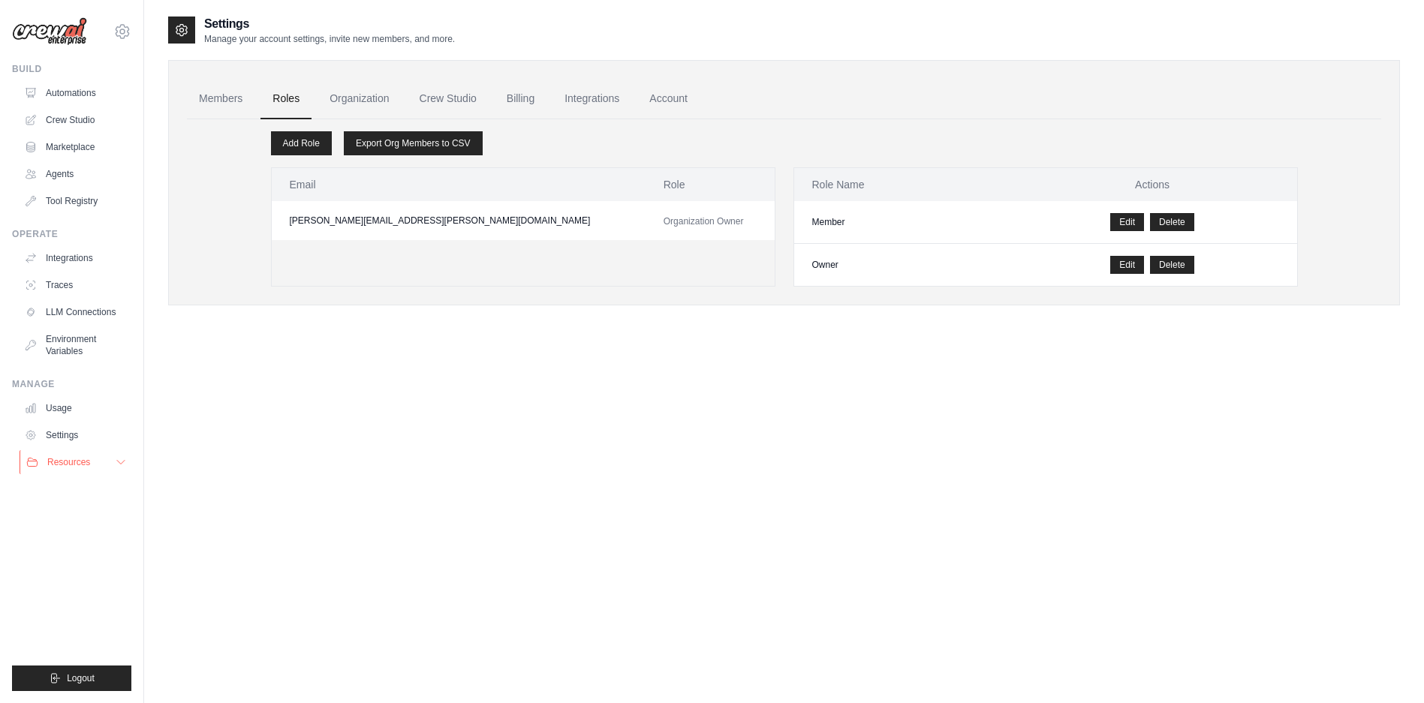
click at [75, 459] on span "Resources" at bounding box center [68, 462] width 43 height 12
click at [92, 505] on link "GitHub" at bounding box center [81, 511] width 104 height 21
click at [366, 100] on link "Organization" at bounding box center [358, 99] width 83 height 41
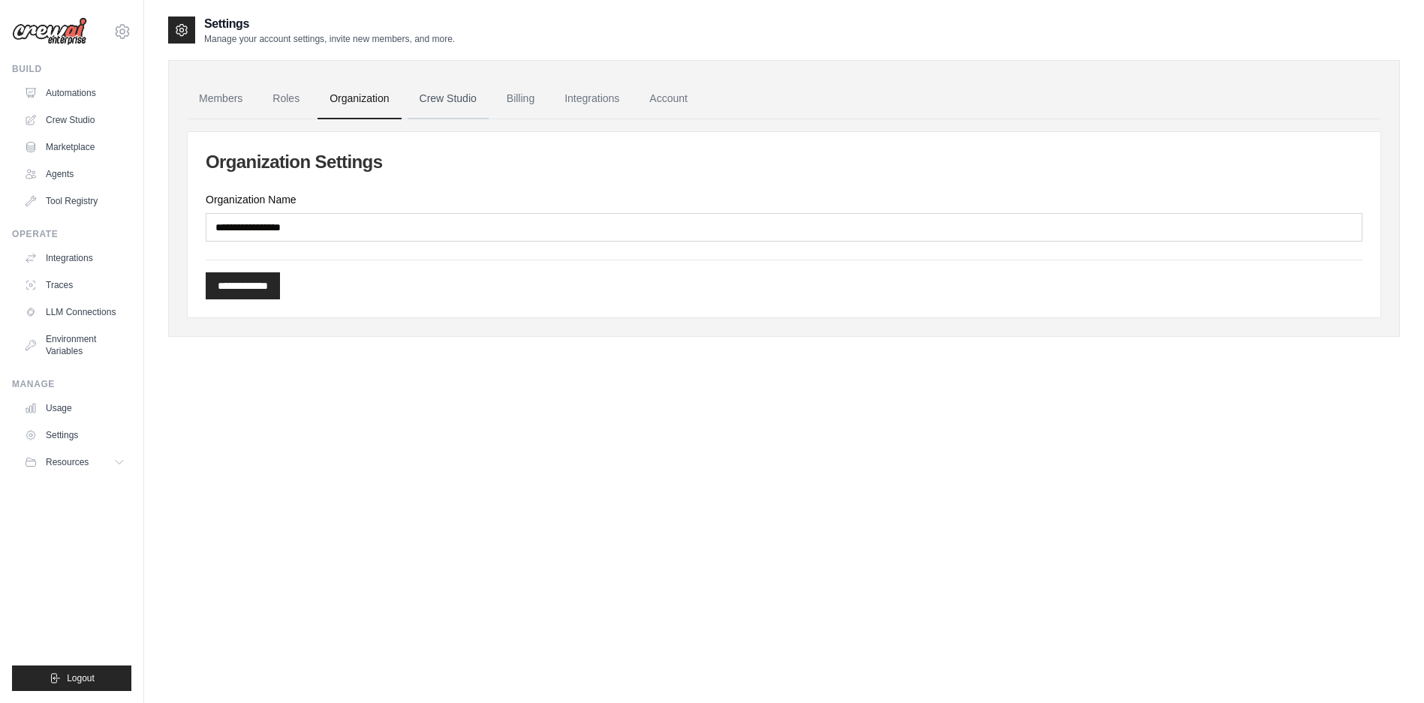
click at [442, 99] on link "Crew Studio" at bounding box center [448, 99] width 81 height 41
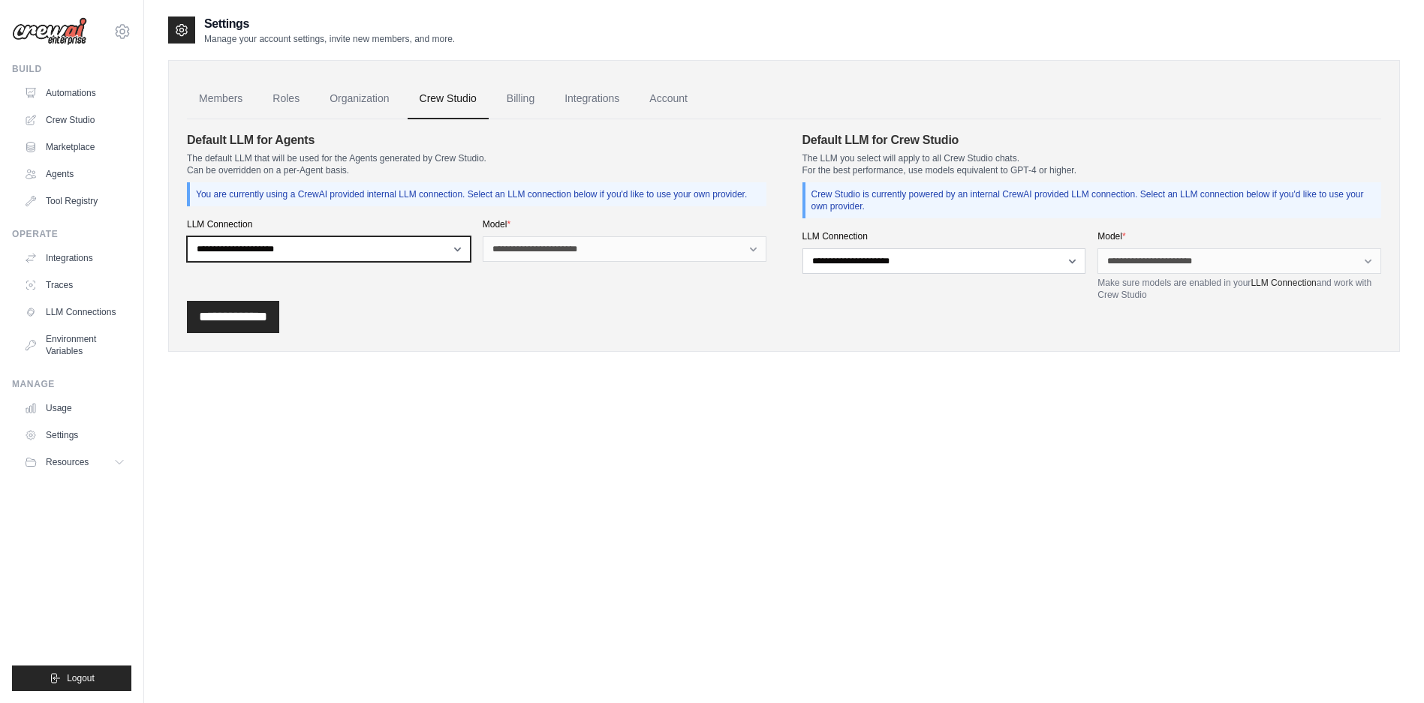
click at [441, 248] on select "**********" at bounding box center [329, 249] width 284 height 26
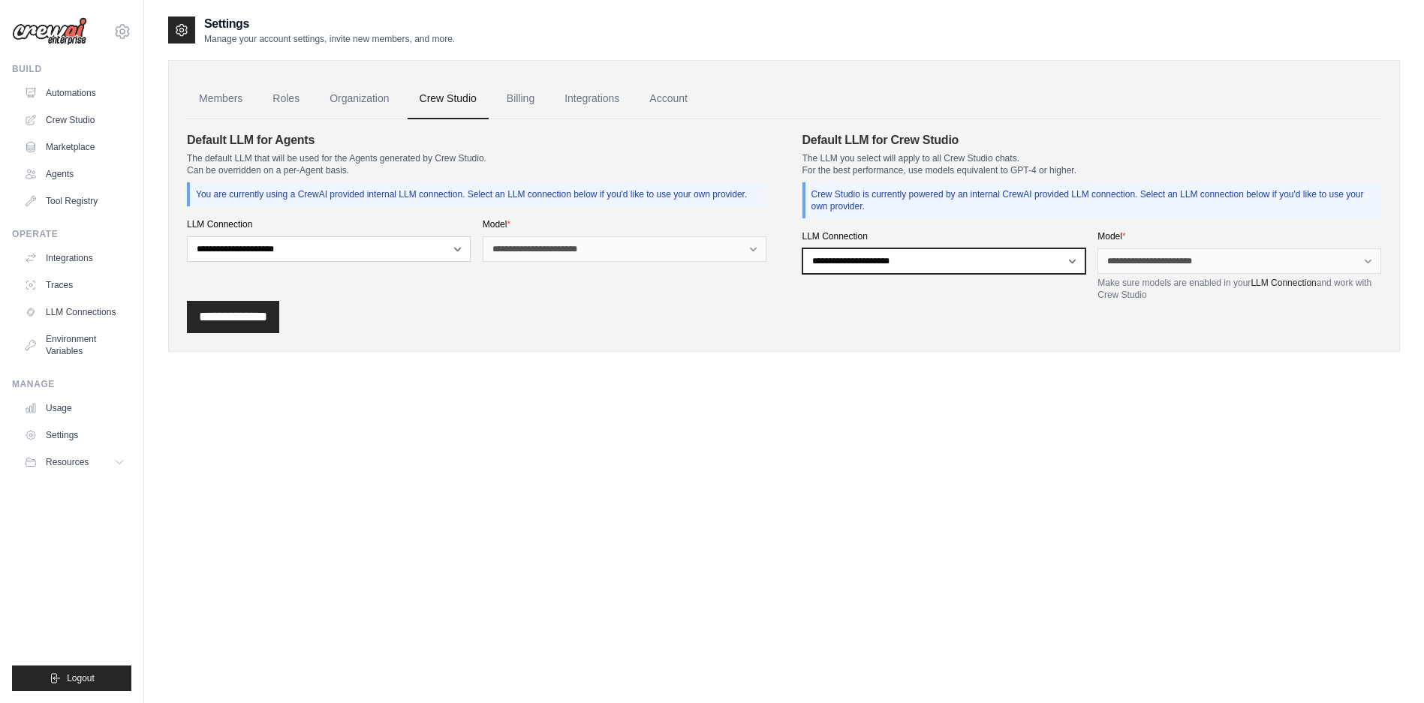
click at [910, 261] on select "**********" at bounding box center [944, 261] width 284 height 26
click at [239, 98] on link "Members" at bounding box center [221, 99] width 68 height 41
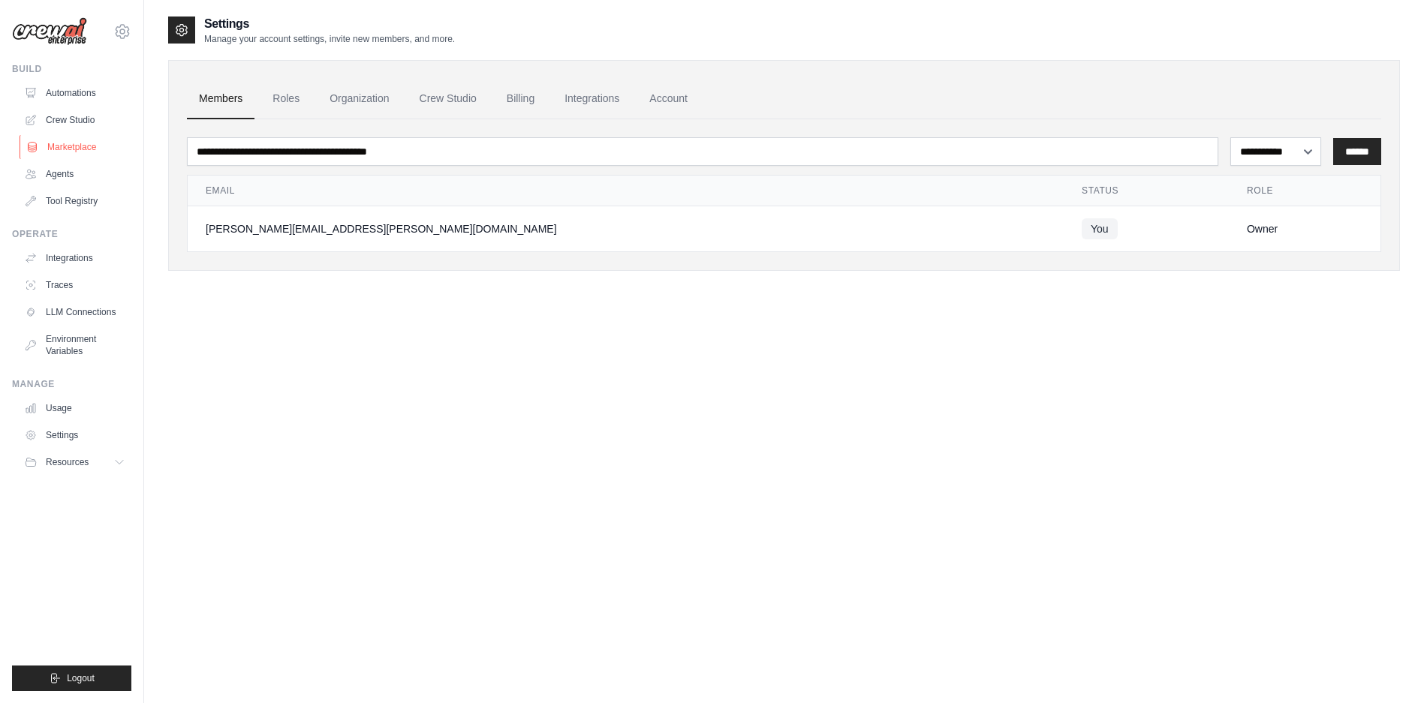
click at [84, 144] on link "Marketplace" at bounding box center [76, 147] width 113 height 24
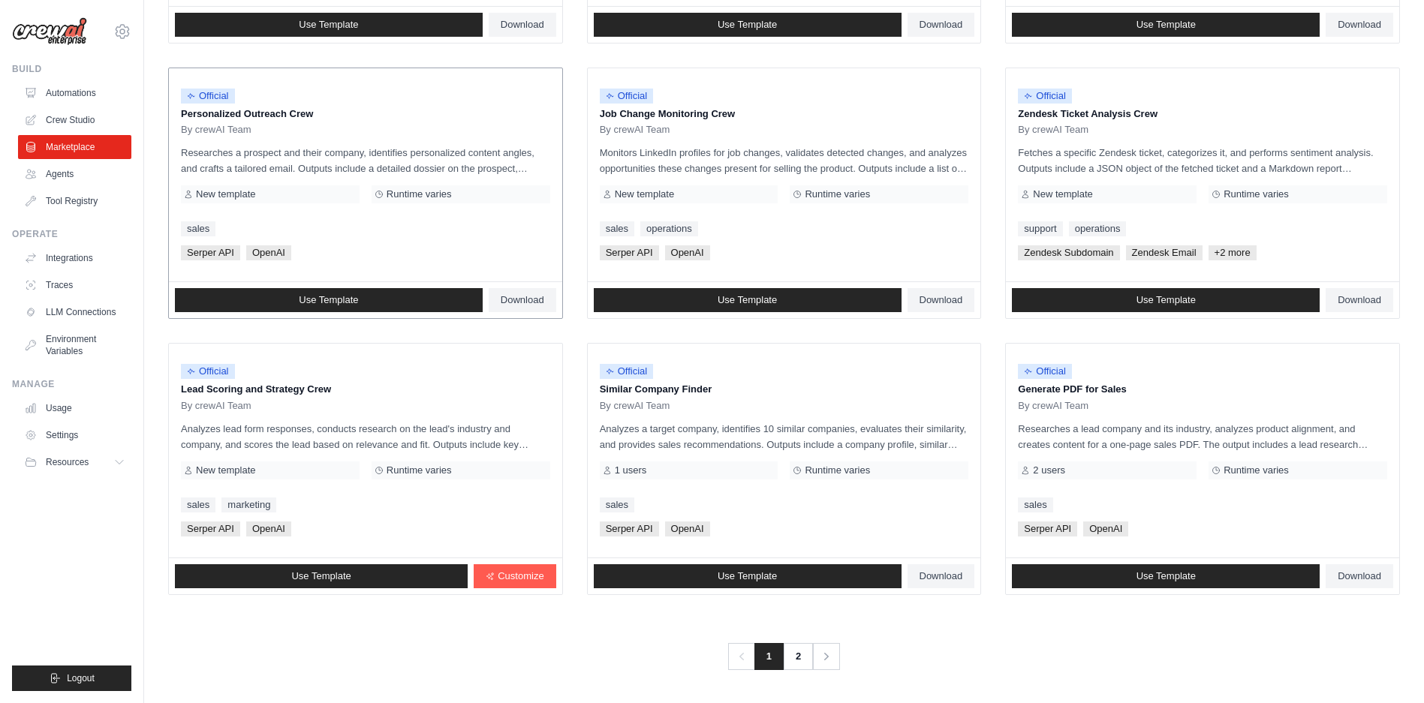
scroll to position [611, 0]
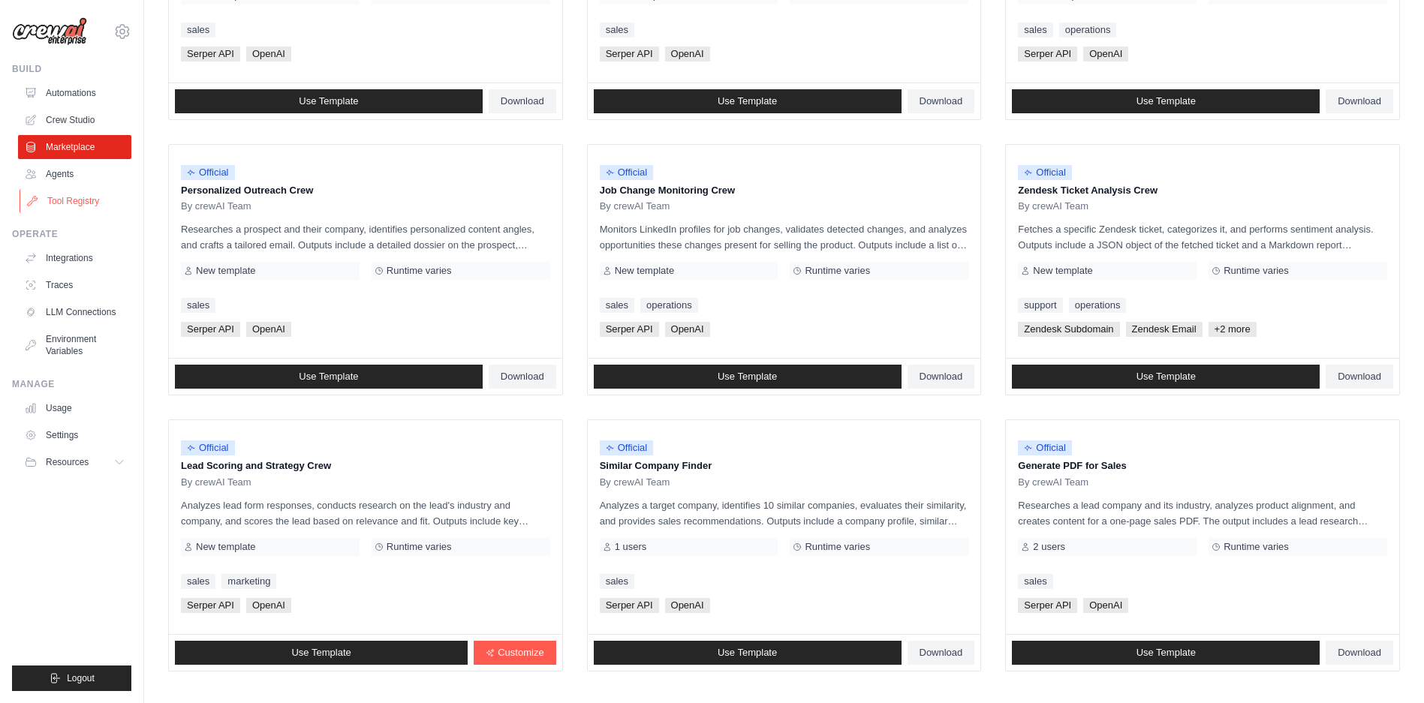
click at [83, 203] on link "Tool Registry" at bounding box center [76, 201] width 113 height 24
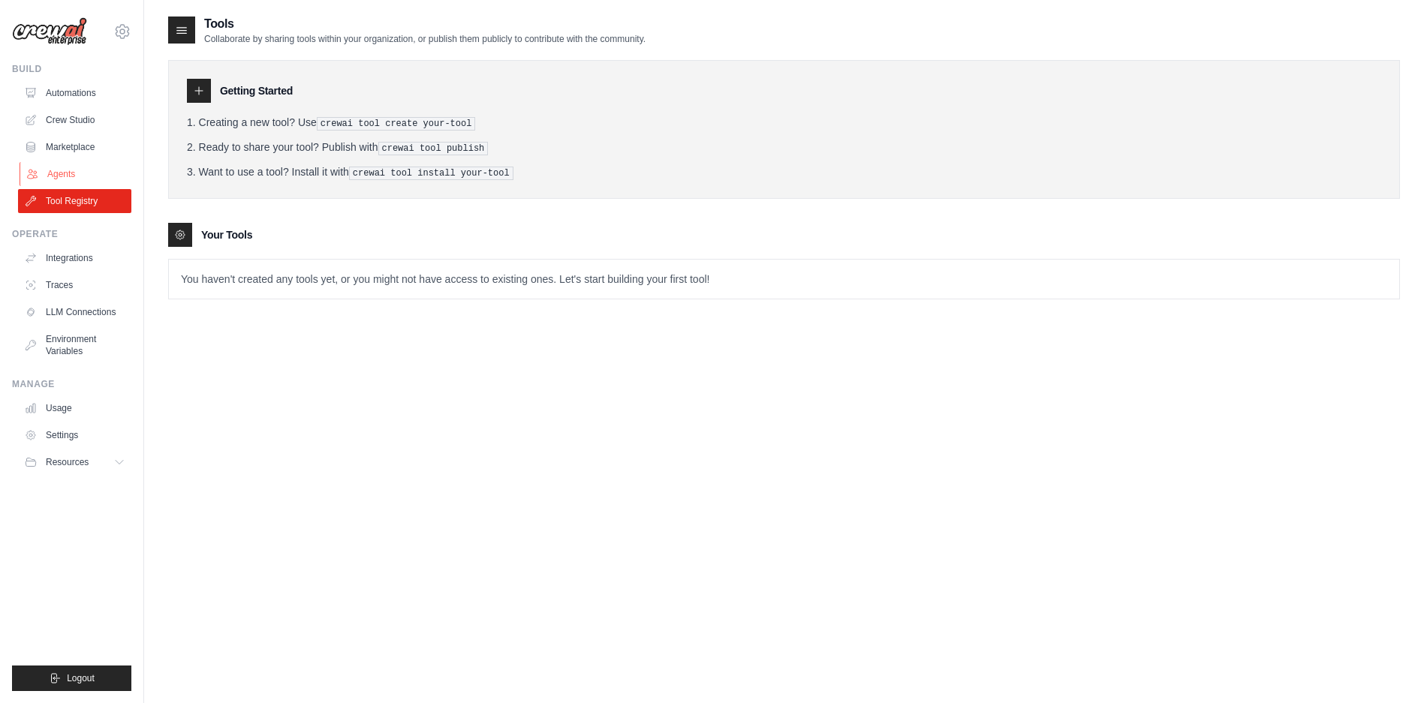
click at [71, 170] on link "Agents" at bounding box center [76, 174] width 113 height 24
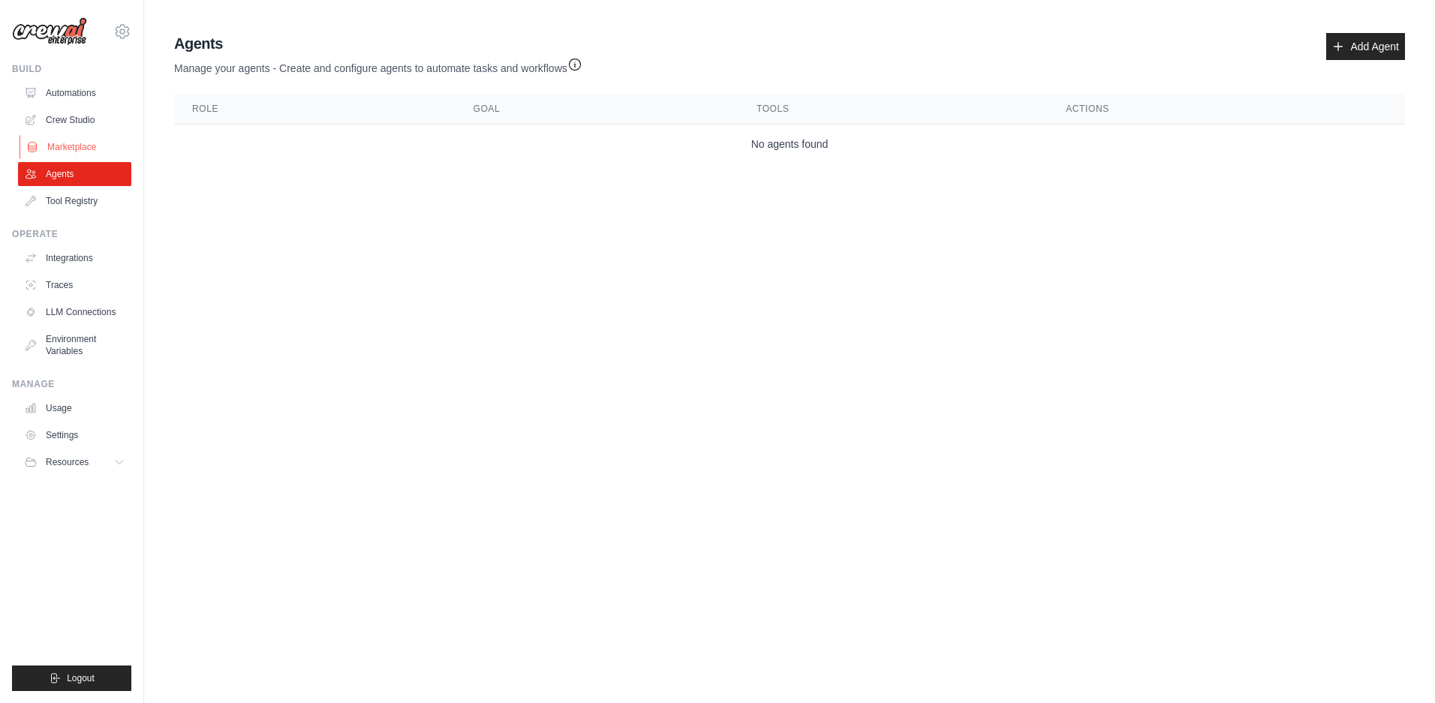
click at [95, 146] on link "Marketplace" at bounding box center [76, 147] width 113 height 24
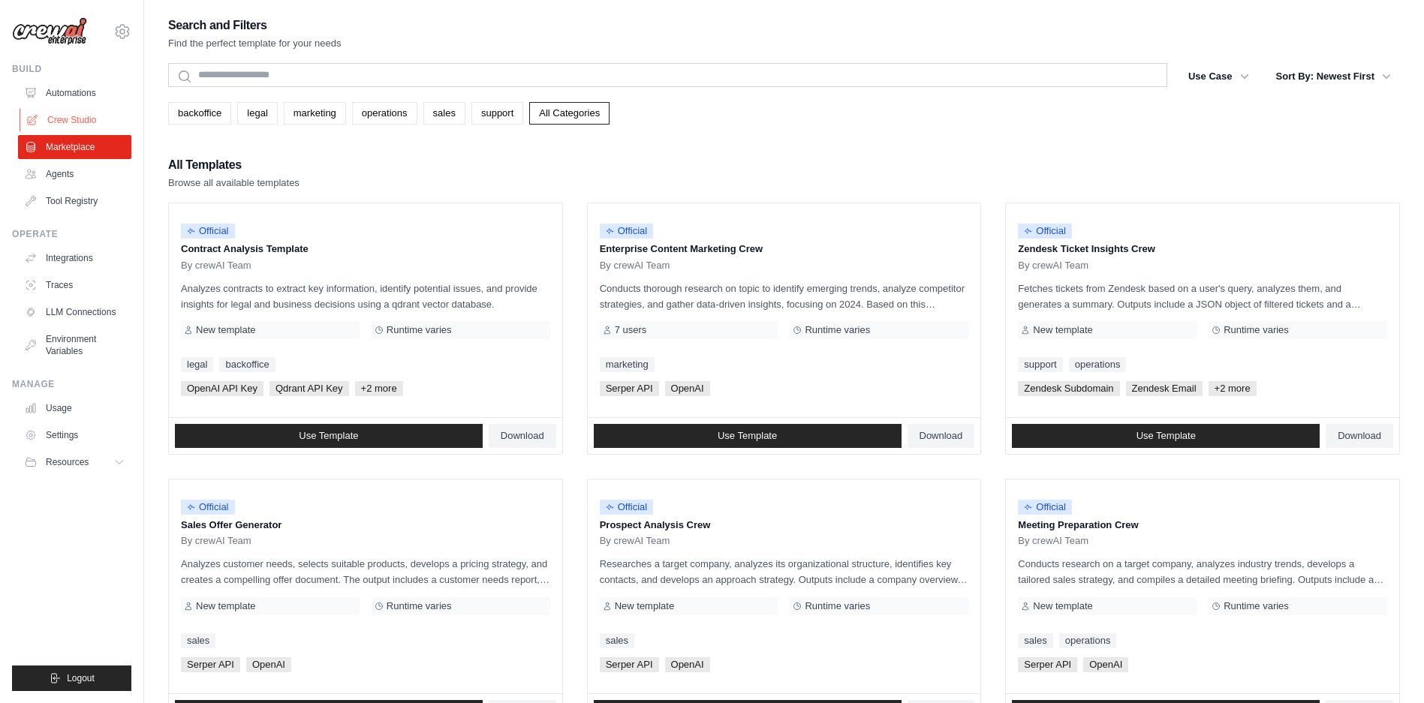
click at [92, 122] on link "Crew Studio" at bounding box center [76, 120] width 113 height 24
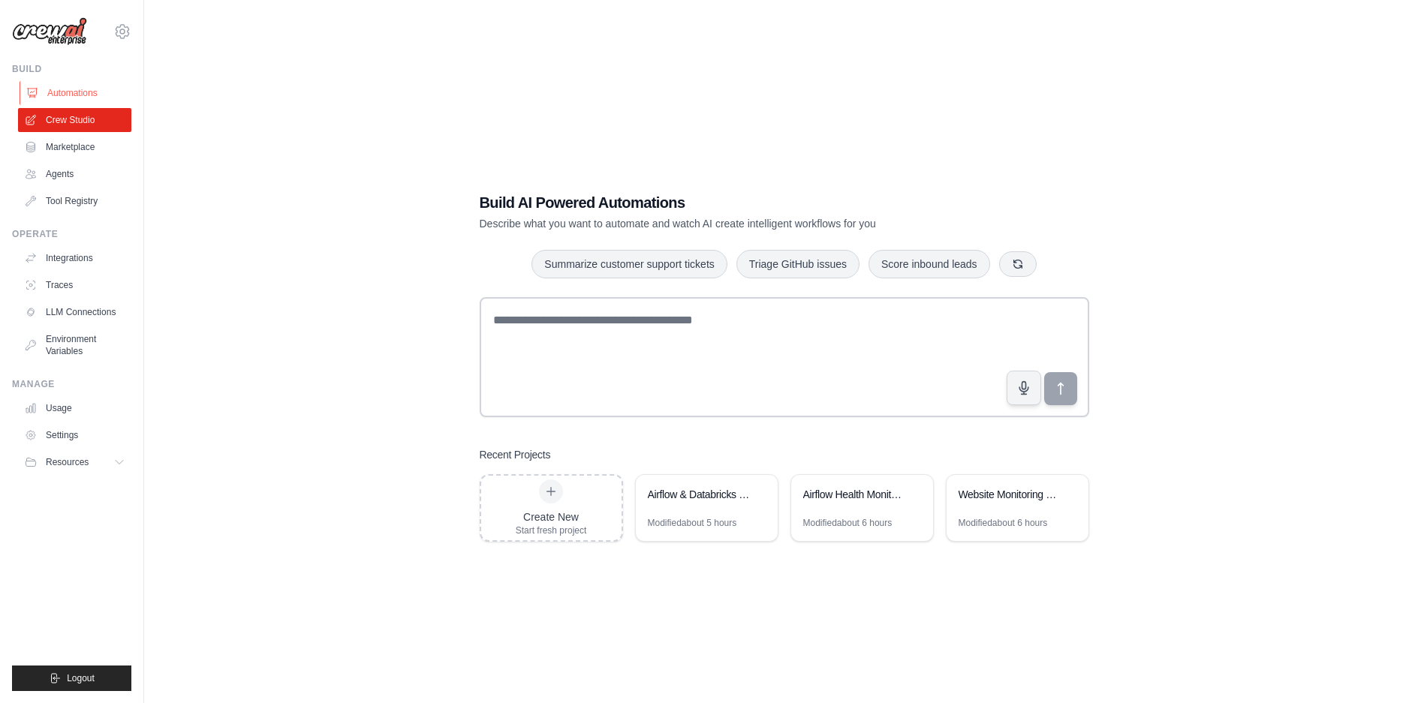
click at [80, 94] on link "Automations" at bounding box center [76, 93] width 113 height 24
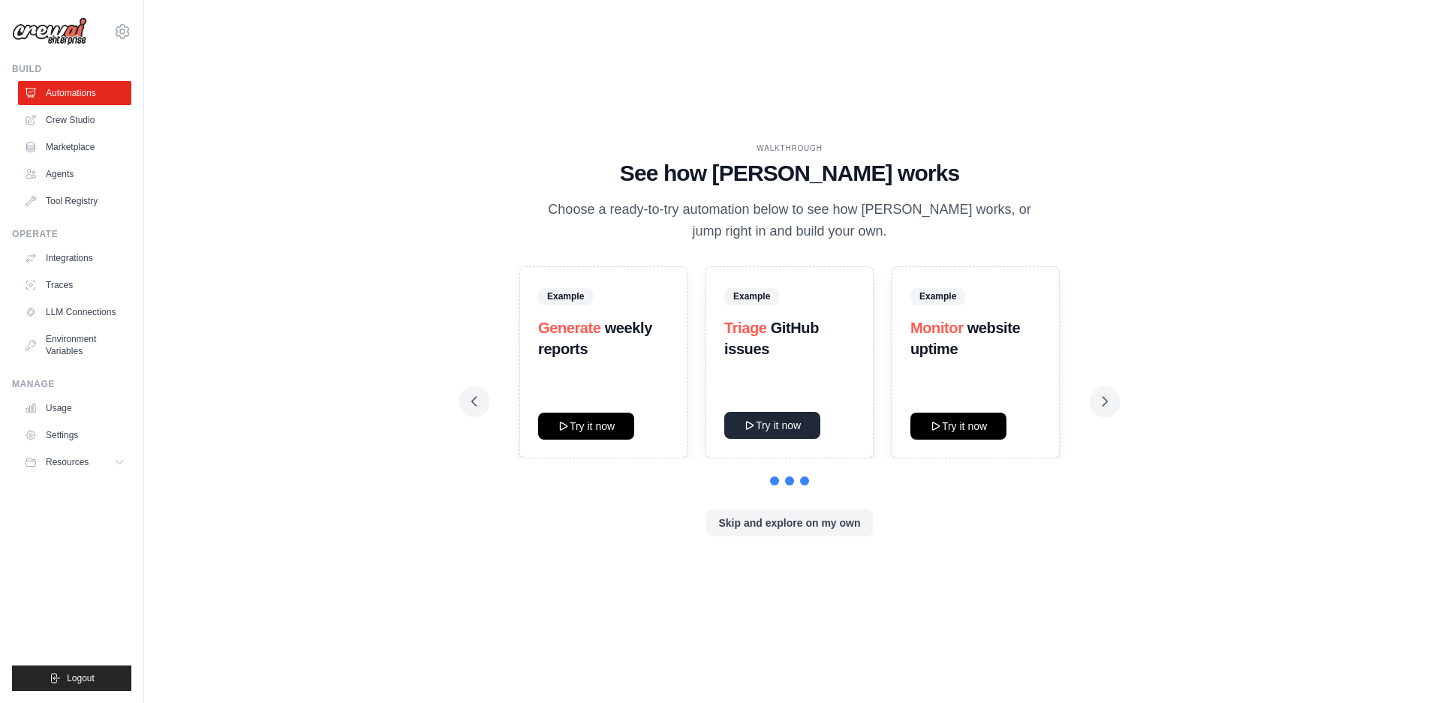
click at [799, 420] on button "Try it now" at bounding box center [772, 425] width 96 height 27
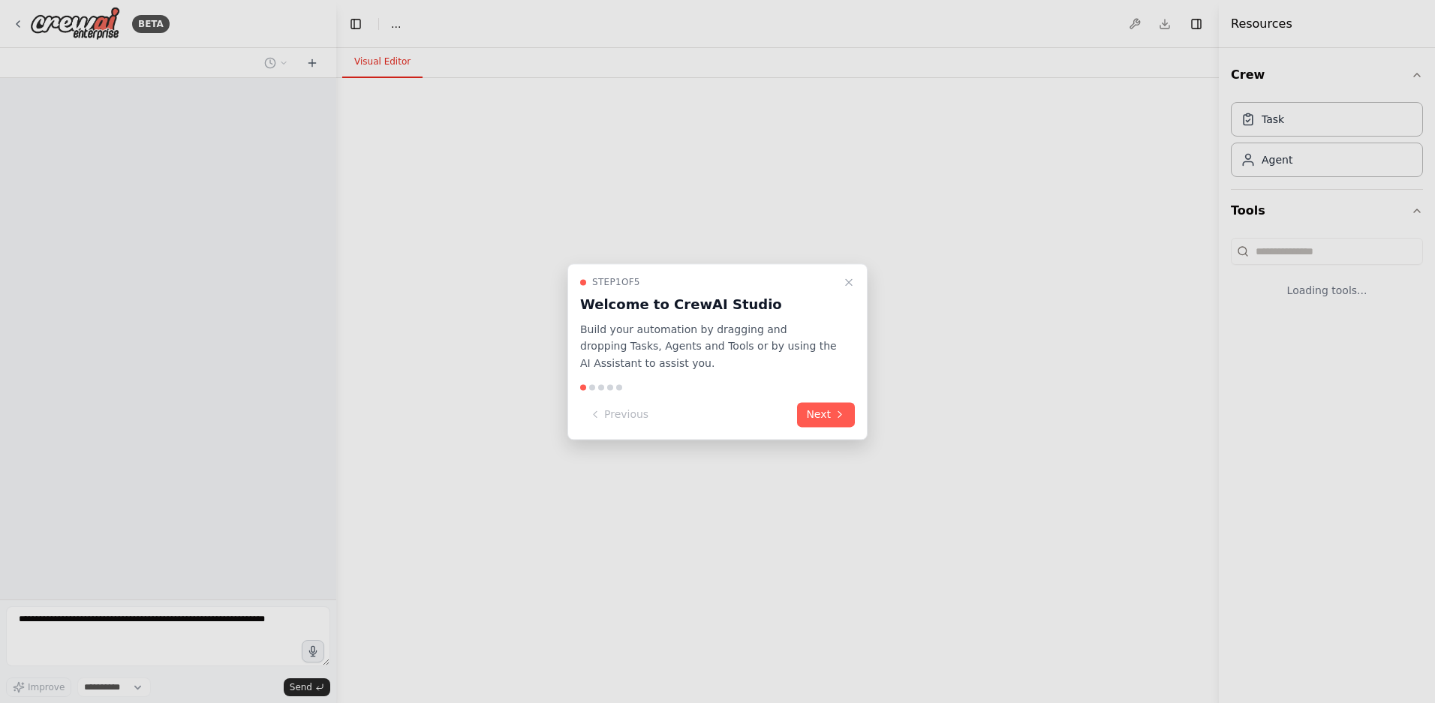
select select "****"
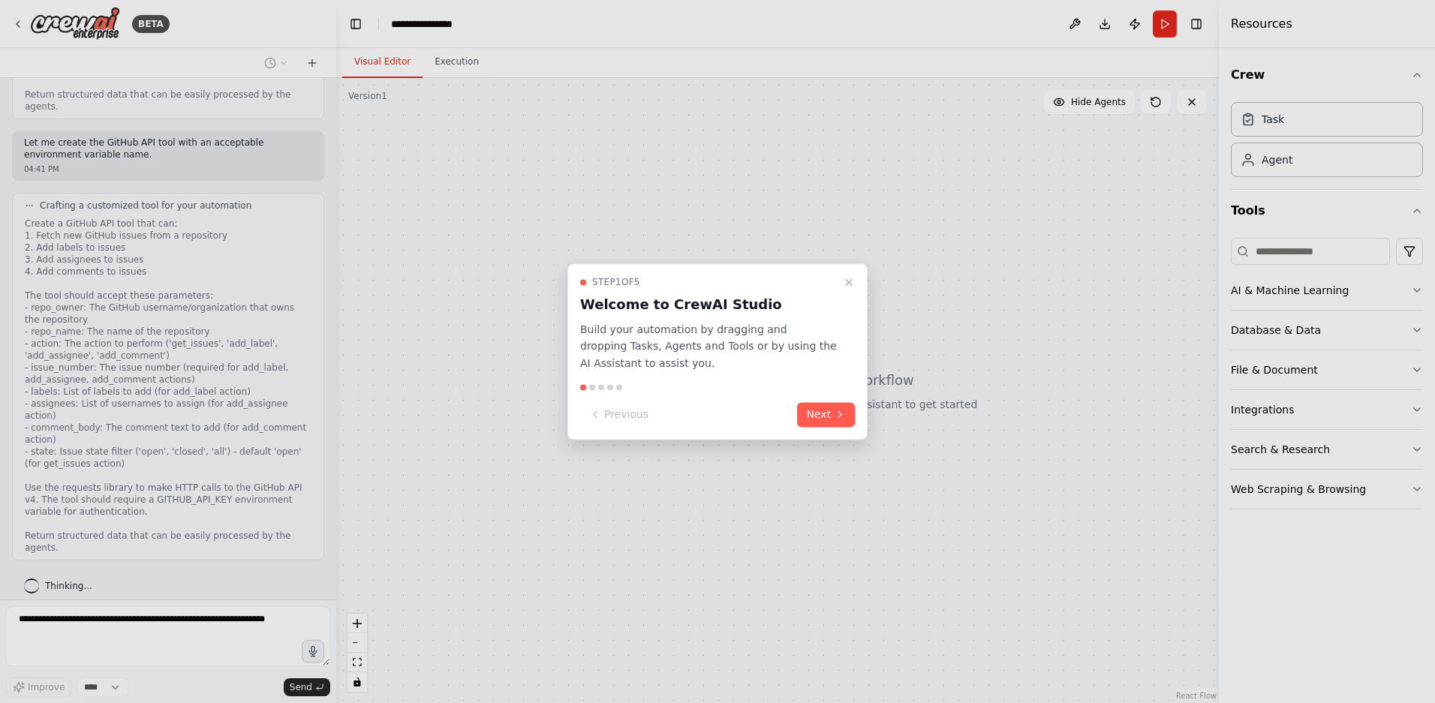
scroll to position [1065, 0]
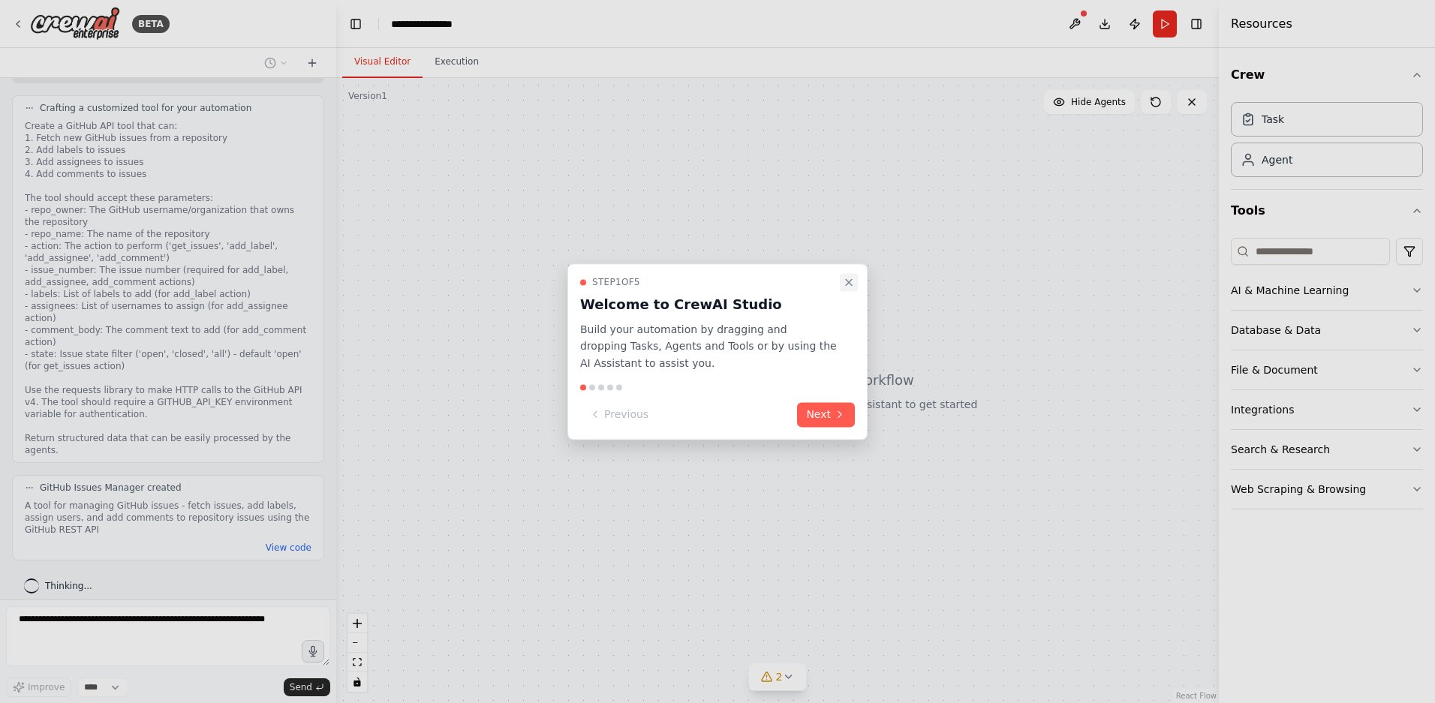
click at [849, 283] on icon "Close walkthrough" at bounding box center [849, 282] width 12 height 12
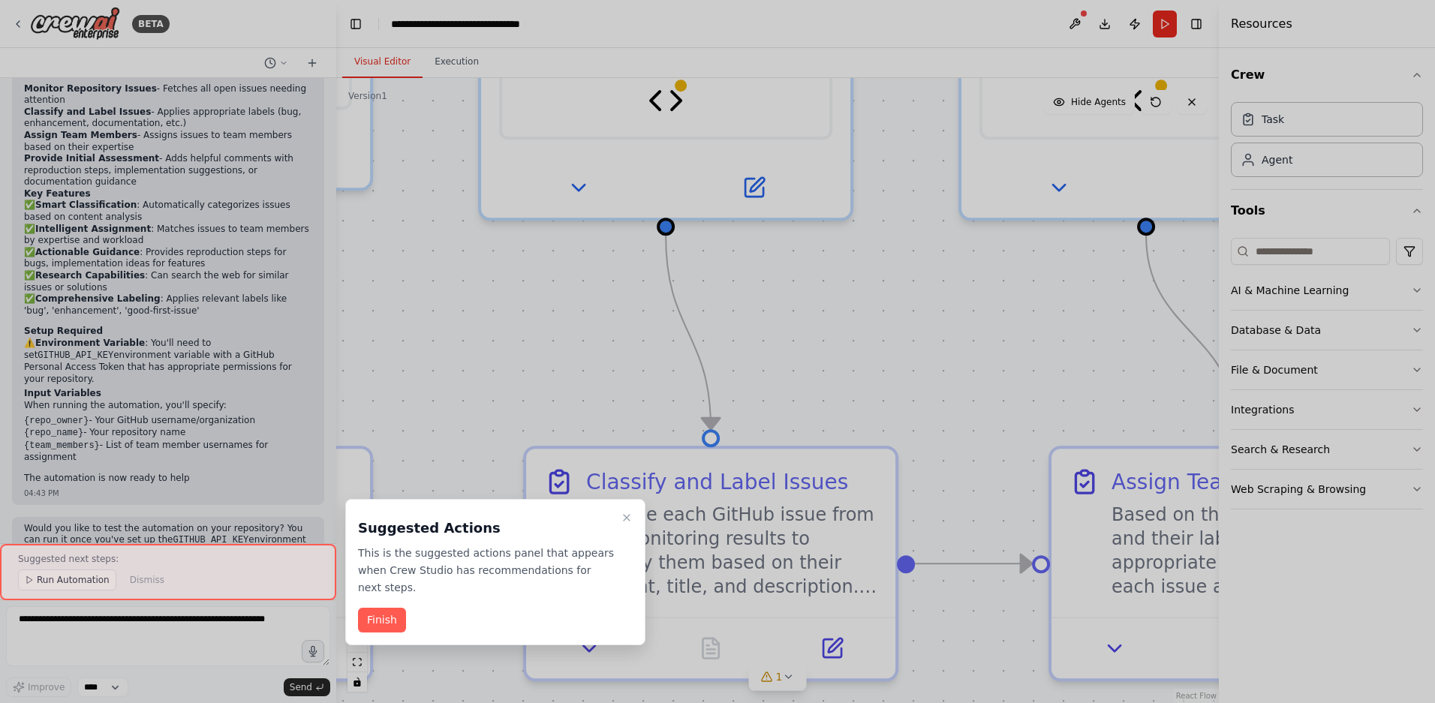
scroll to position [2507, 0]
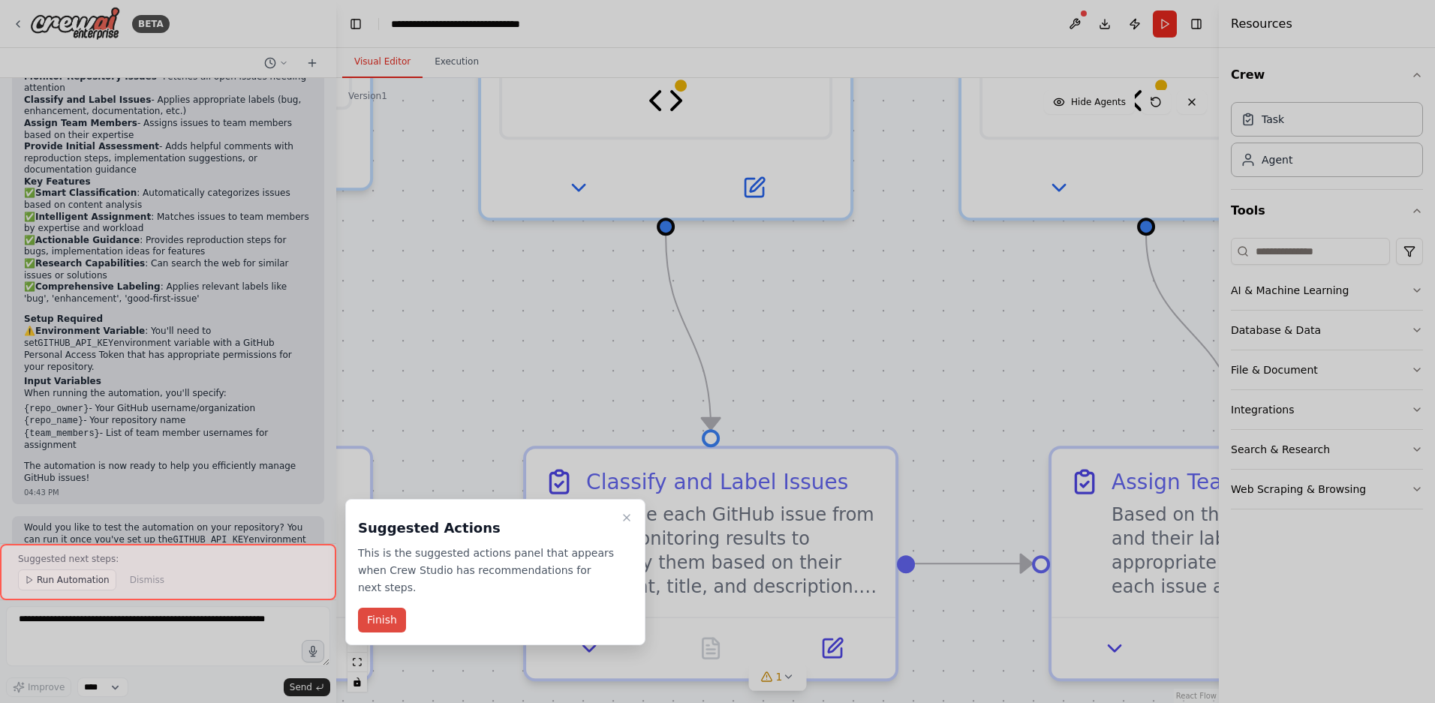
click at [381, 624] on button "Finish" at bounding box center [382, 620] width 48 height 25
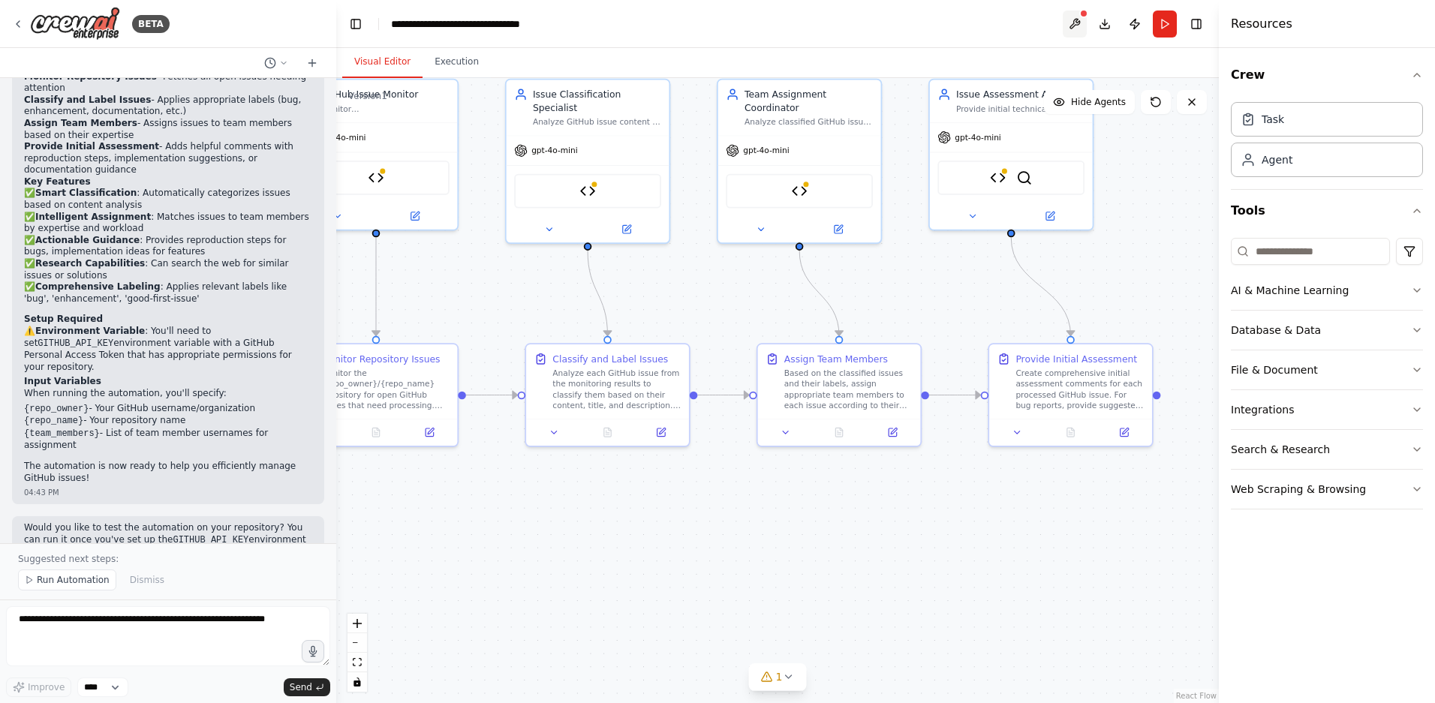
click at [1079, 23] on button at bounding box center [1075, 24] width 24 height 27
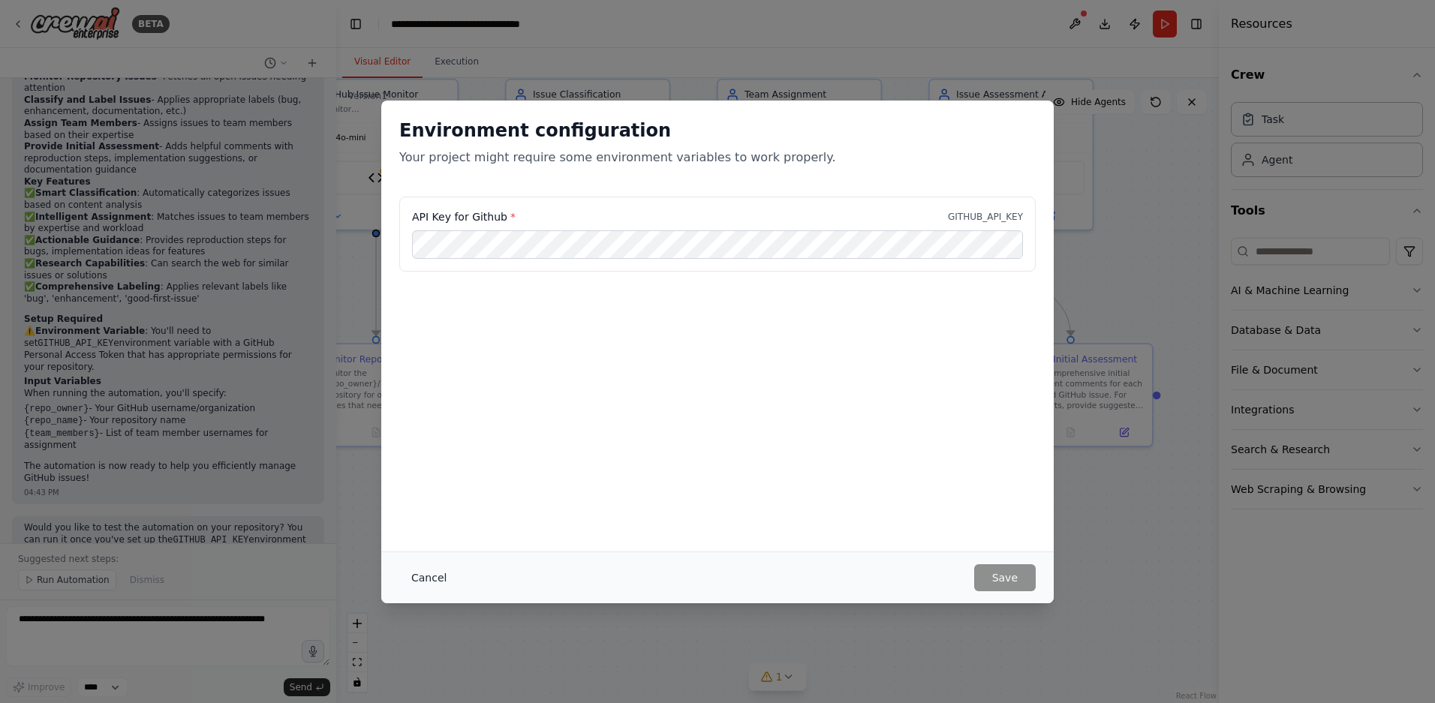
click at [415, 578] on button "Cancel" at bounding box center [428, 577] width 59 height 27
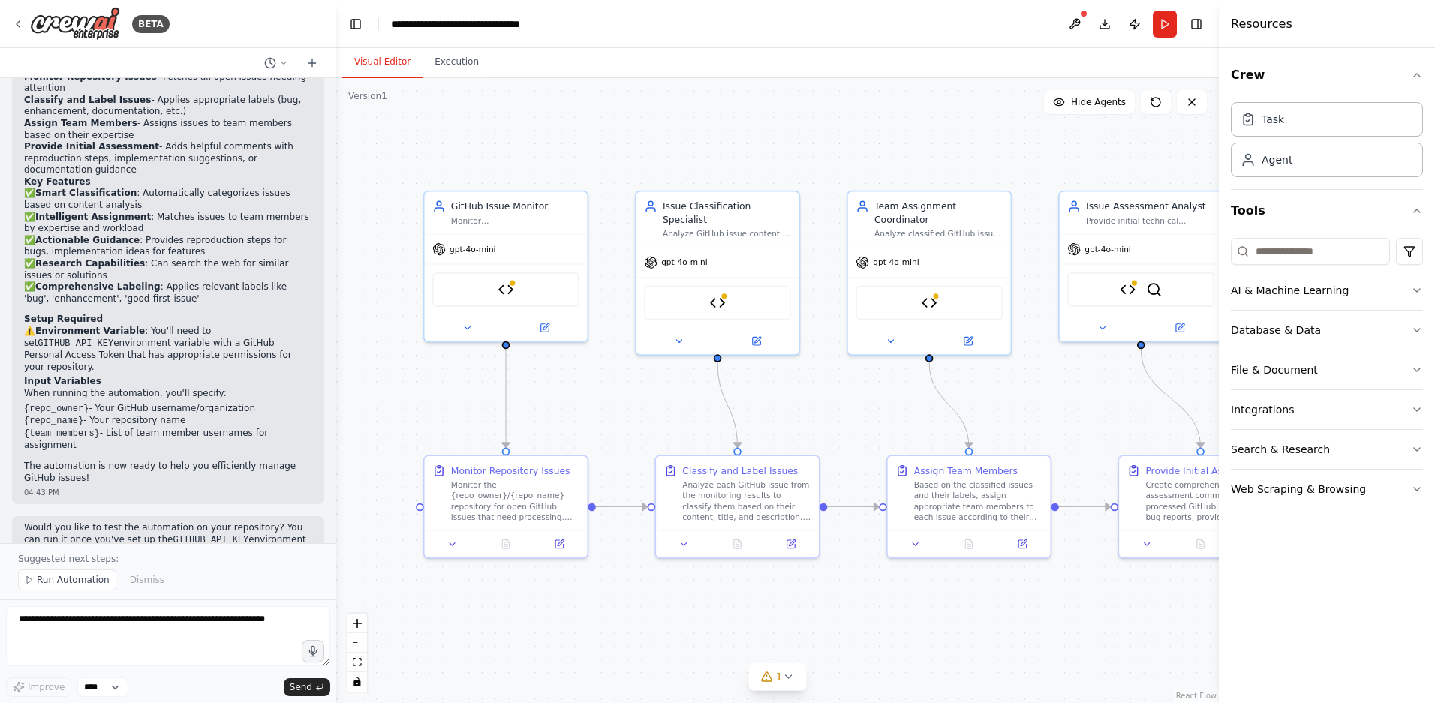
drag, startPoint x: 633, startPoint y: 284, endPoint x: 758, endPoint y: 383, distance: 159.2
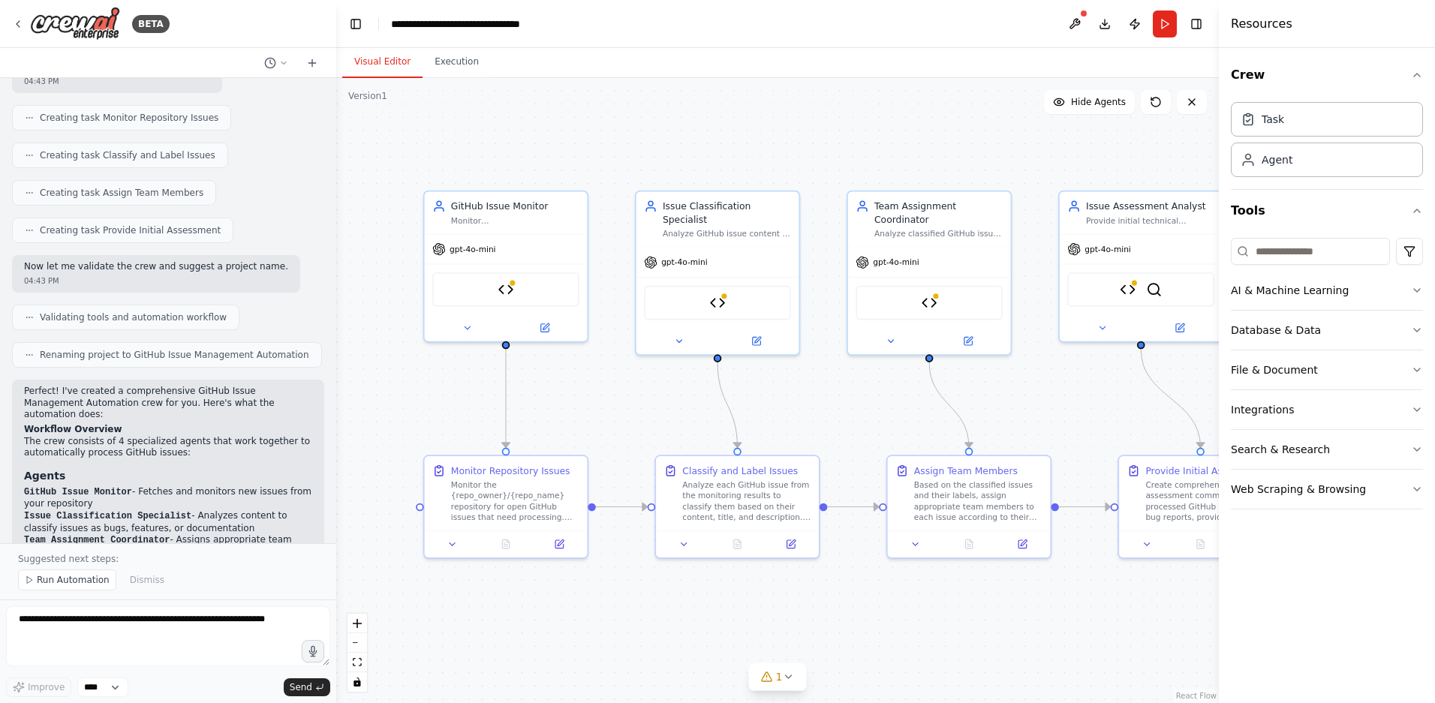
scroll to position [1458, 0]
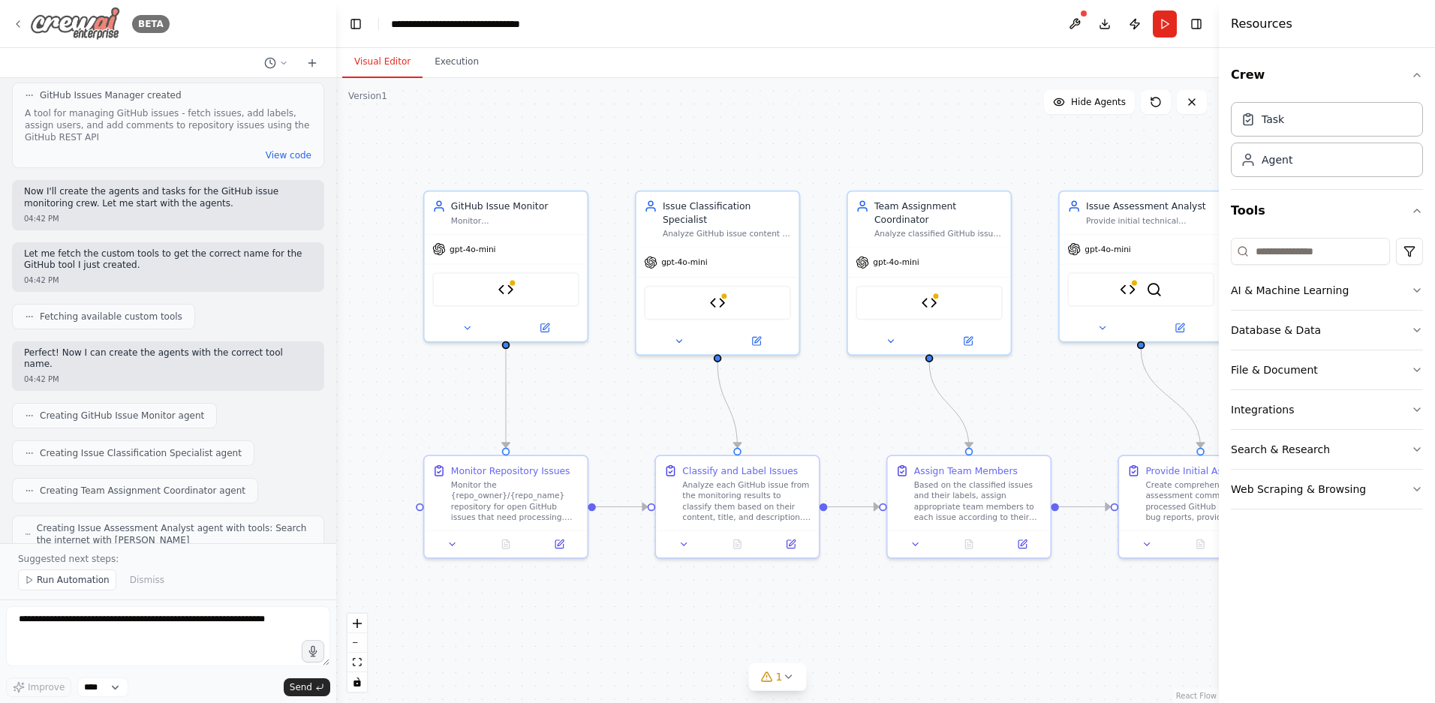
click at [17, 22] on icon at bounding box center [18, 24] width 12 height 12
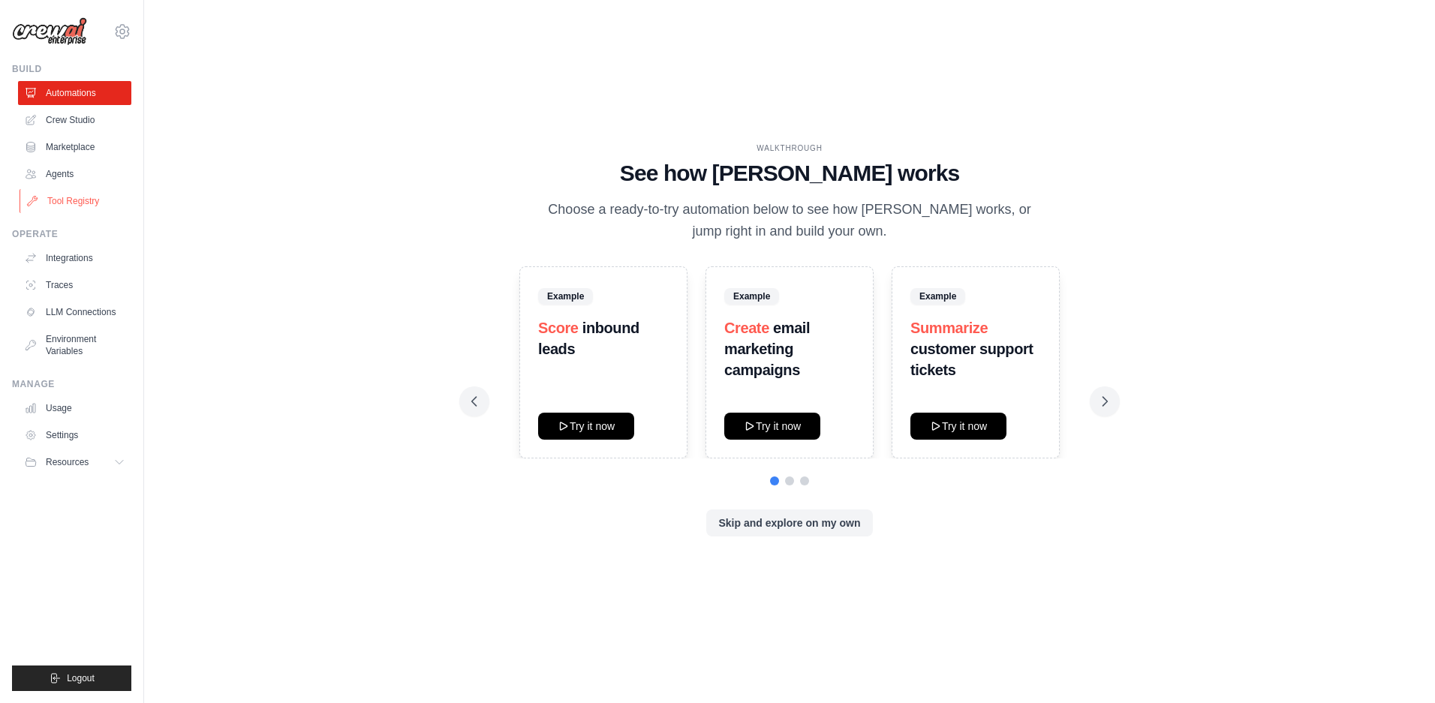
click at [87, 200] on link "Tool Registry" at bounding box center [76, 201] width 113 height 24
